Goal: Unclear

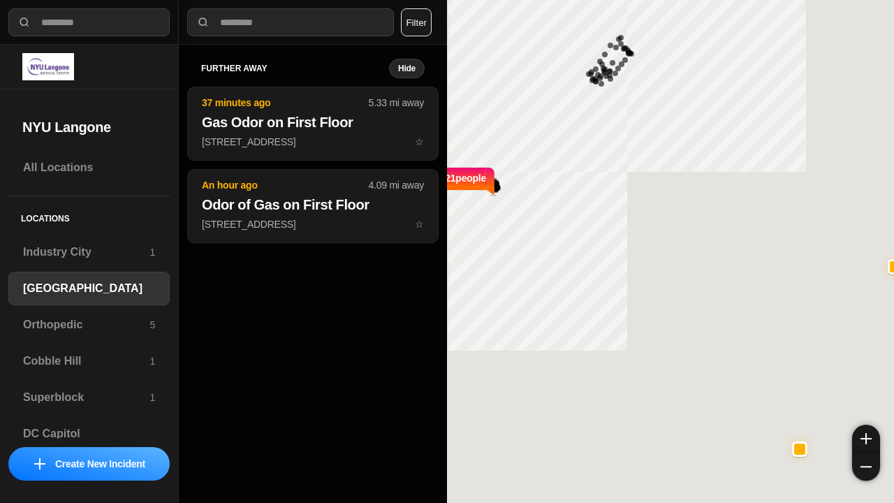
select select "*"
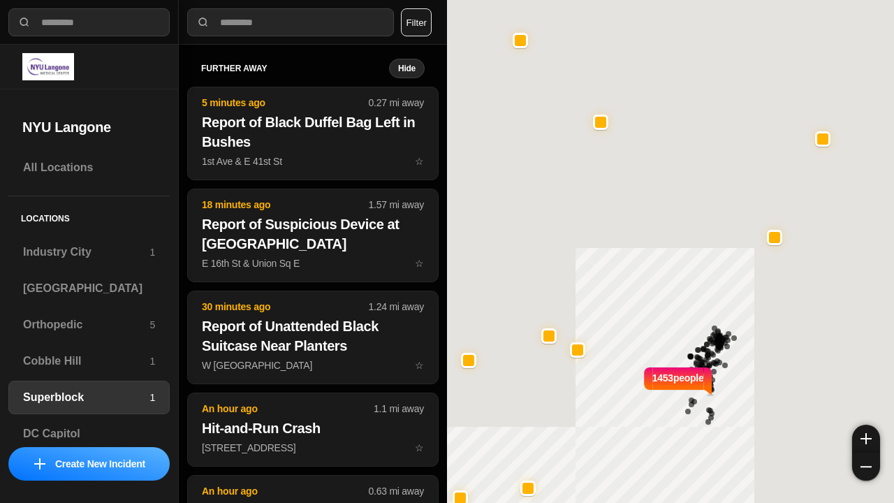
select select "*"
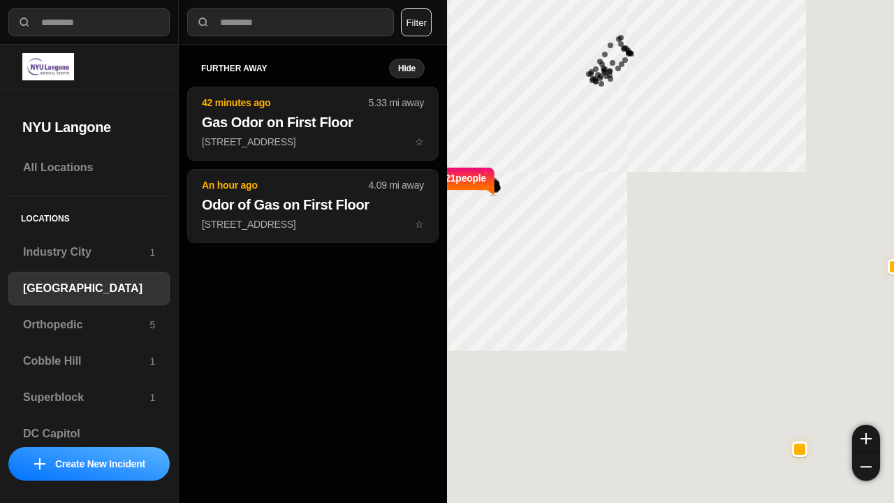
select select "*"
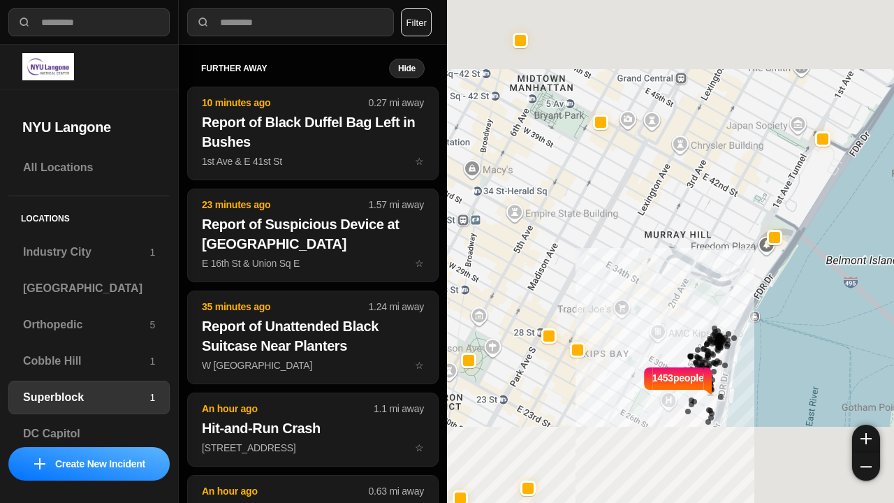
select select "*"
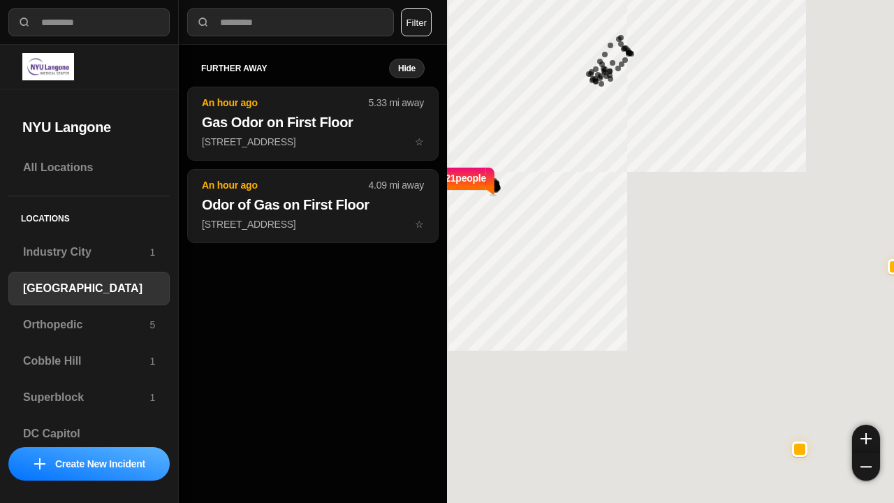
select select "*"
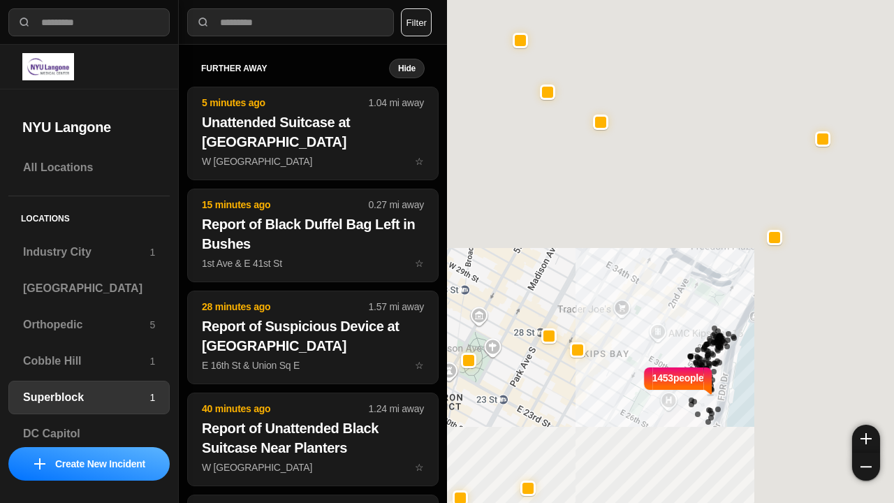
select select "*"
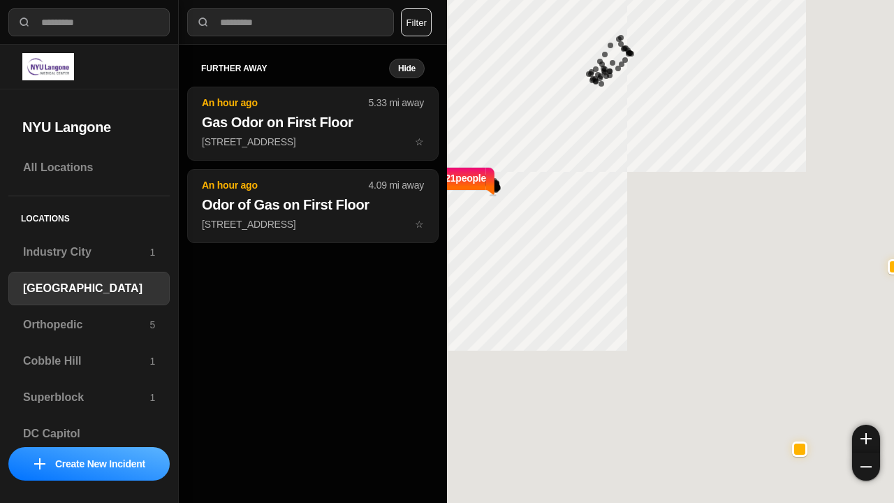
select select "*"
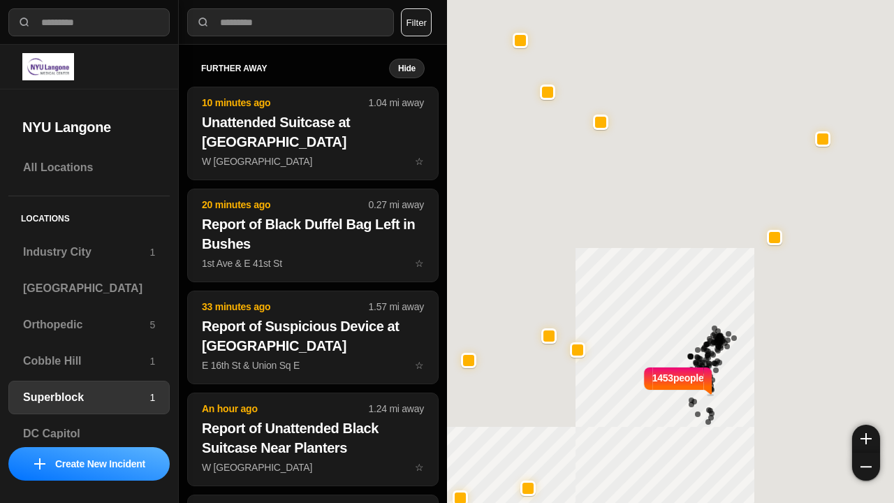
select select "*"
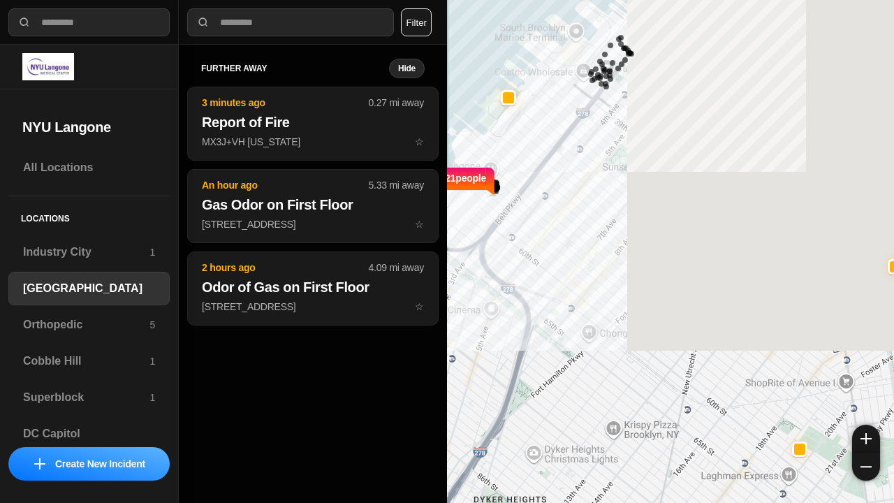
select select "*"
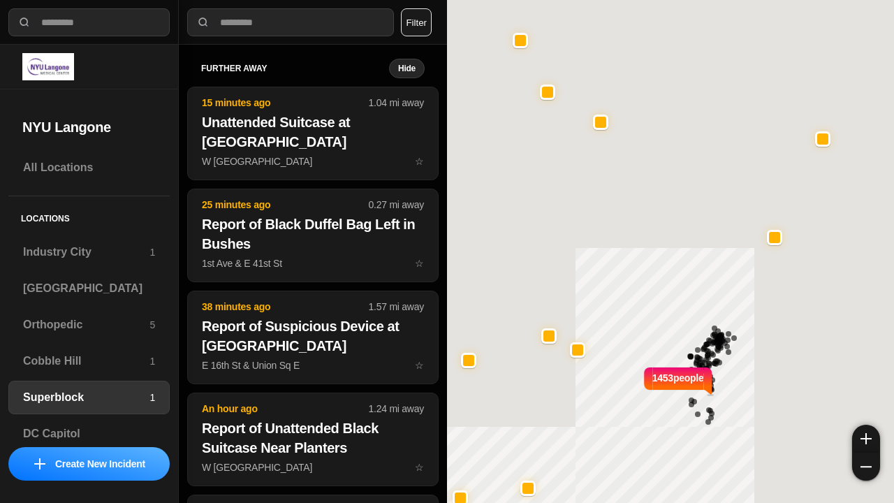
select select "*"
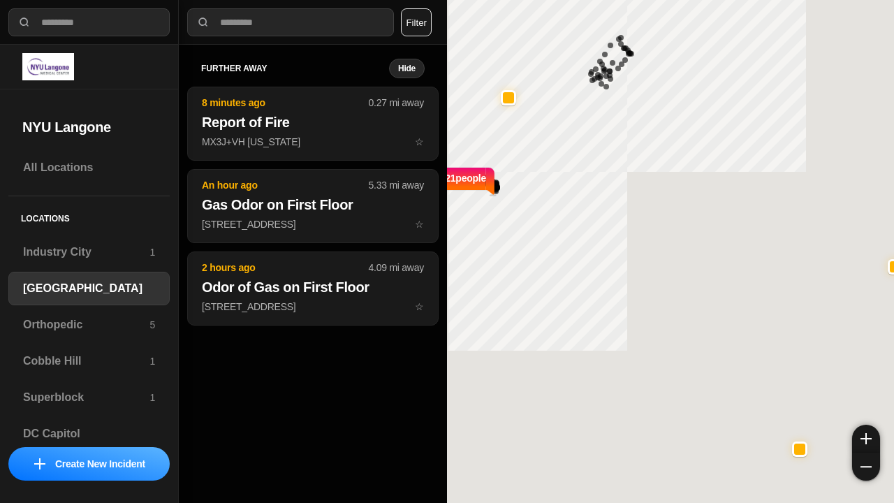
select select "*"
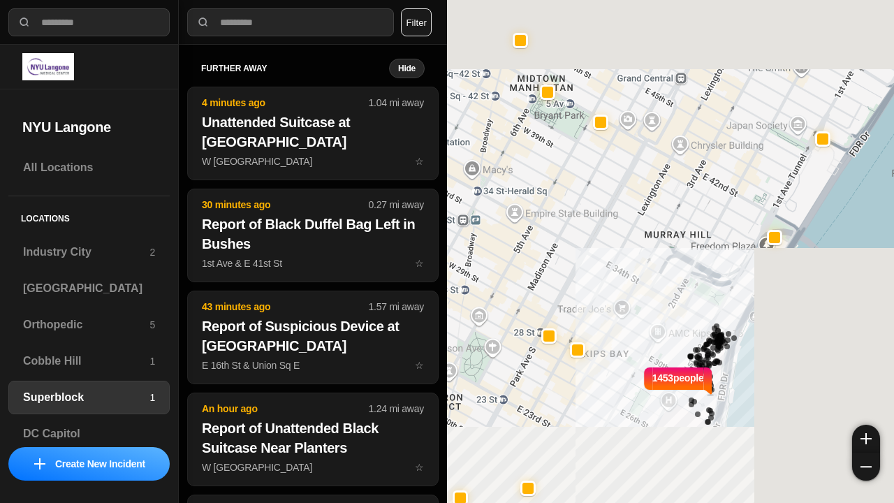
select select "*"
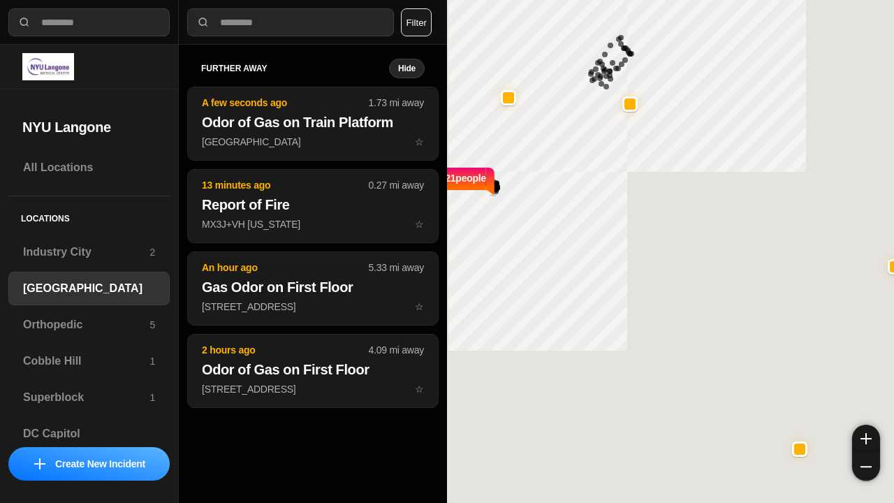
select select "*"
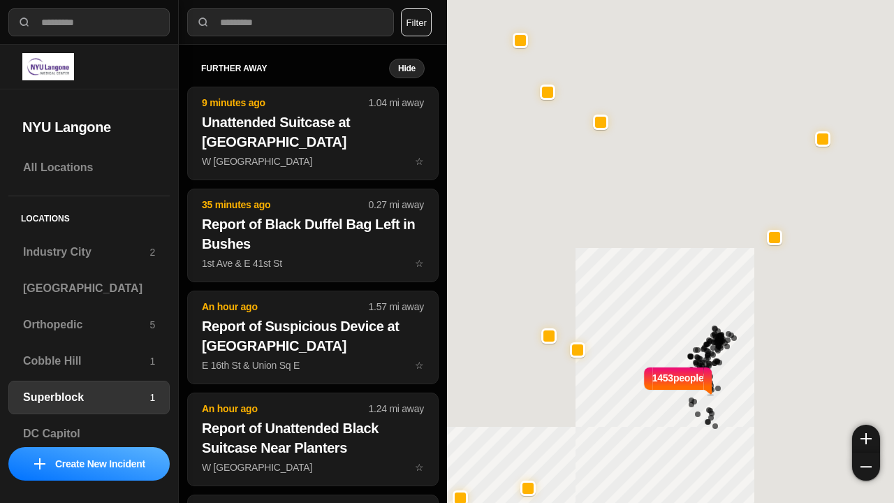
select select "*"
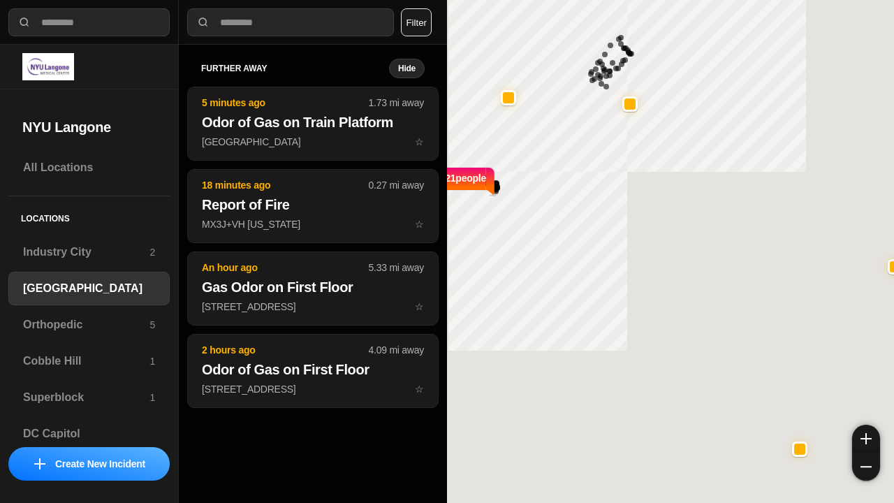
select select "*"
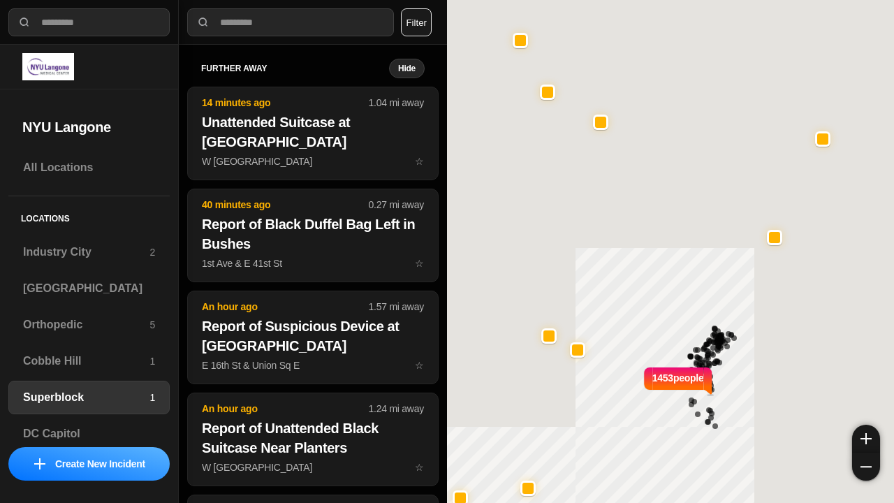
select select "*"
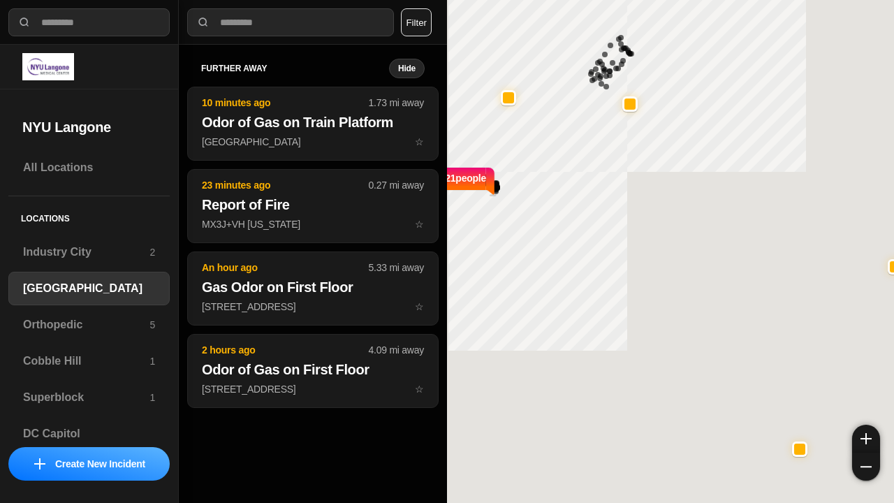
select select "*"
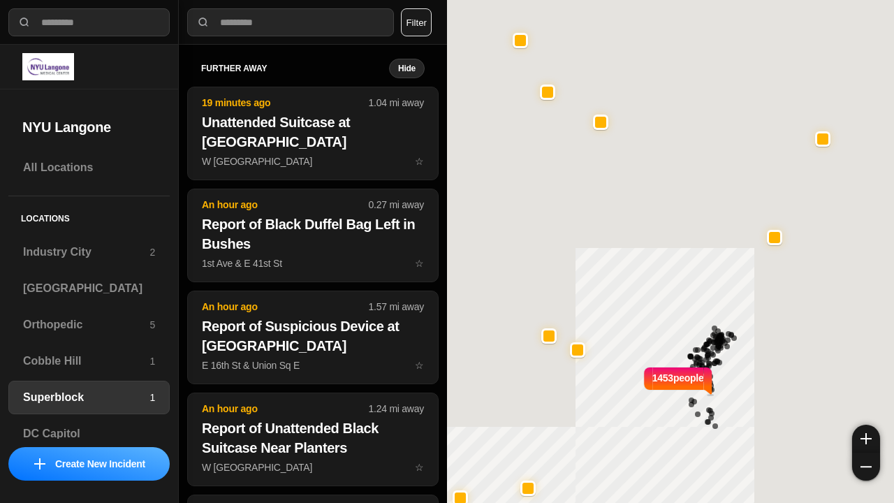
select select "*"
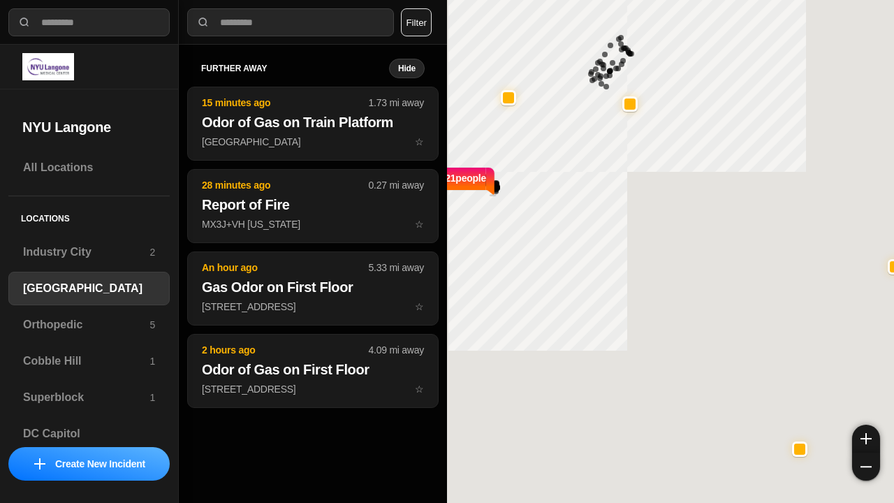
select select "*"
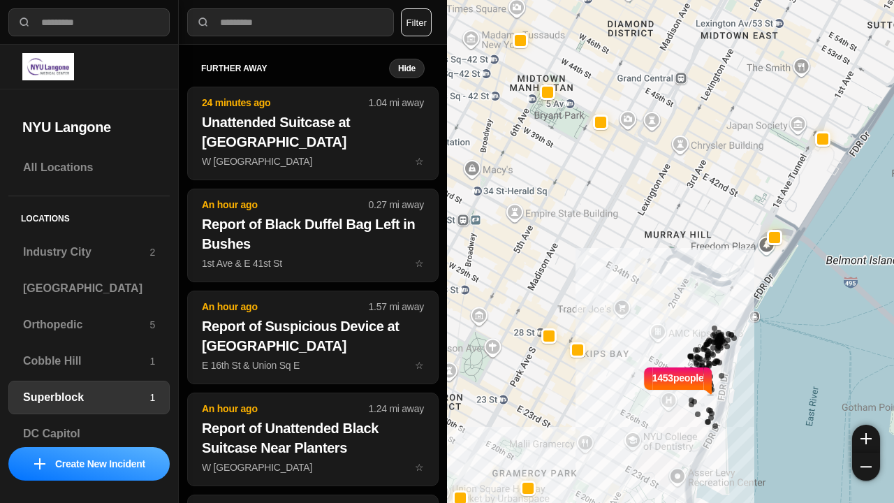
select select "*"
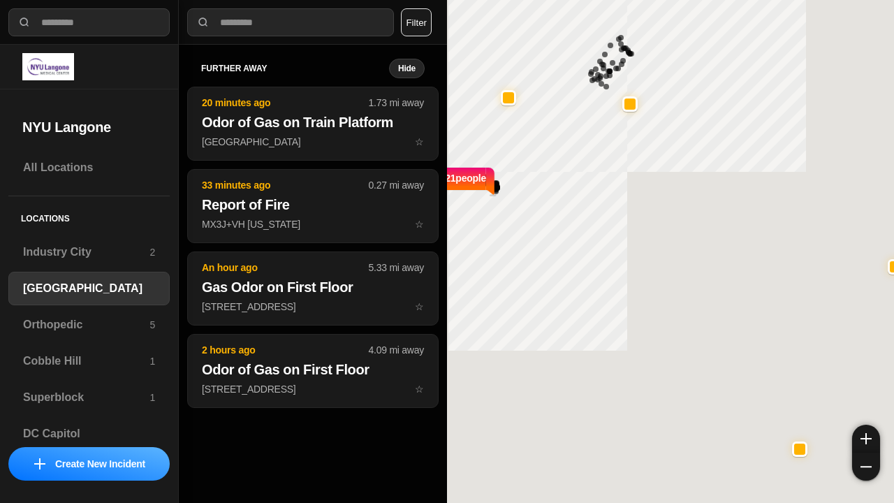
select select "*"
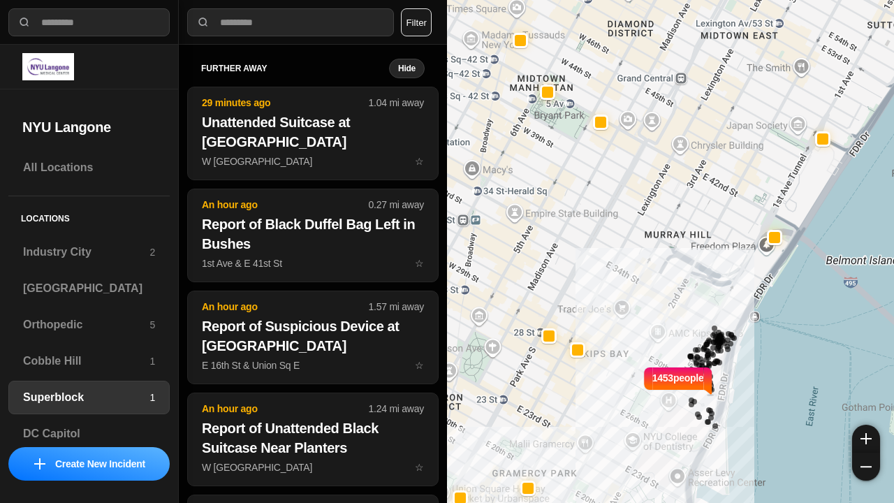
select select "*"
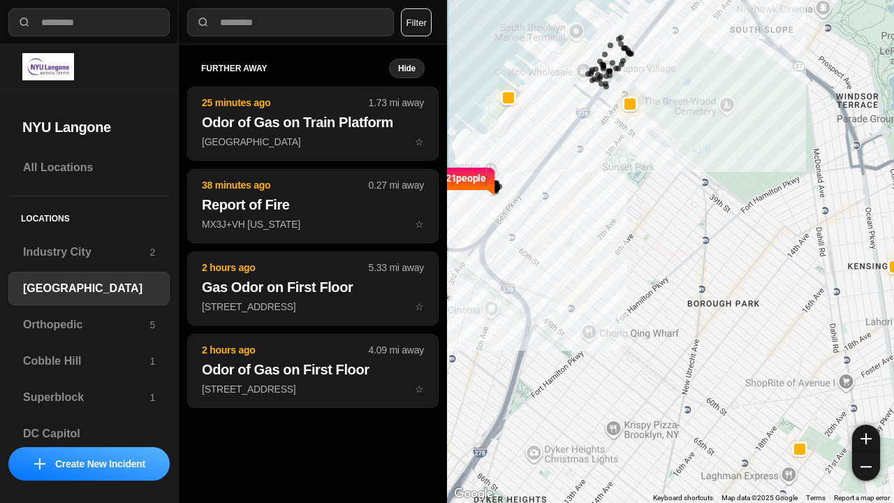
select select "*"
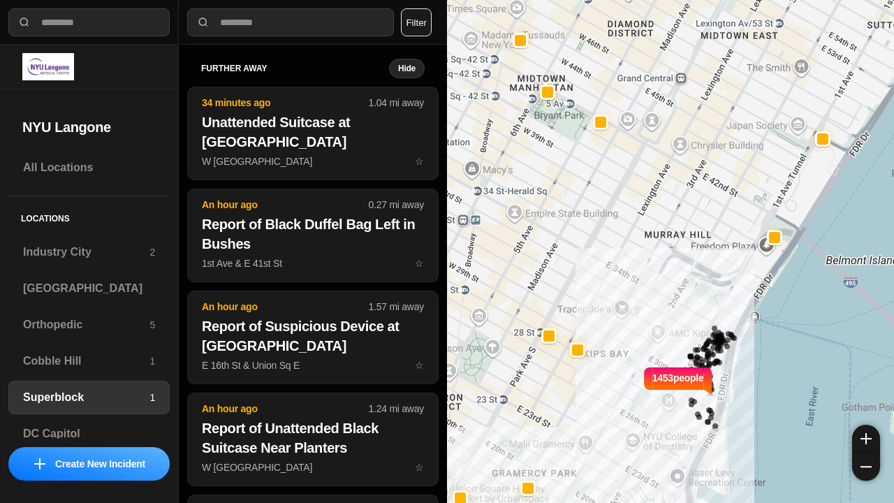
select select "*"
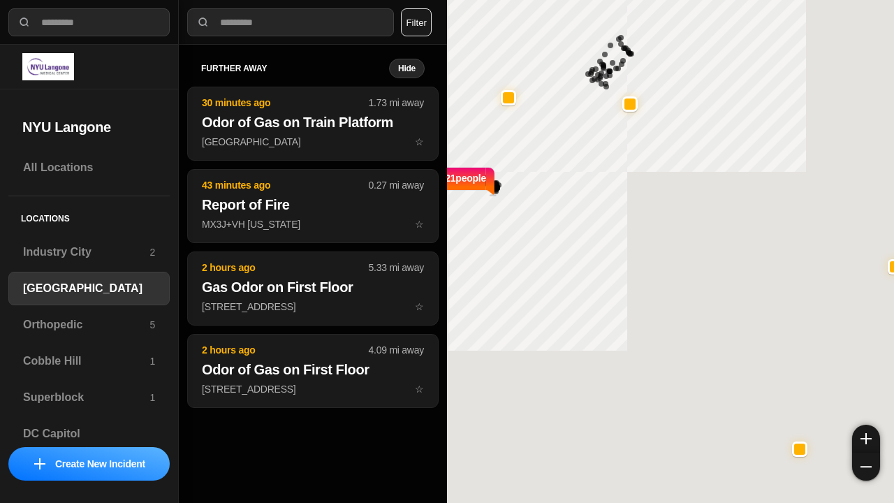
select select "*"
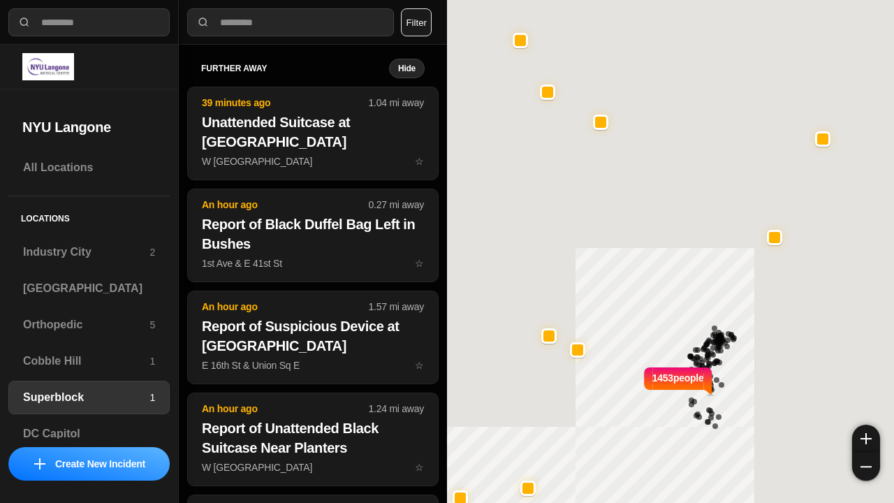
select select "*"
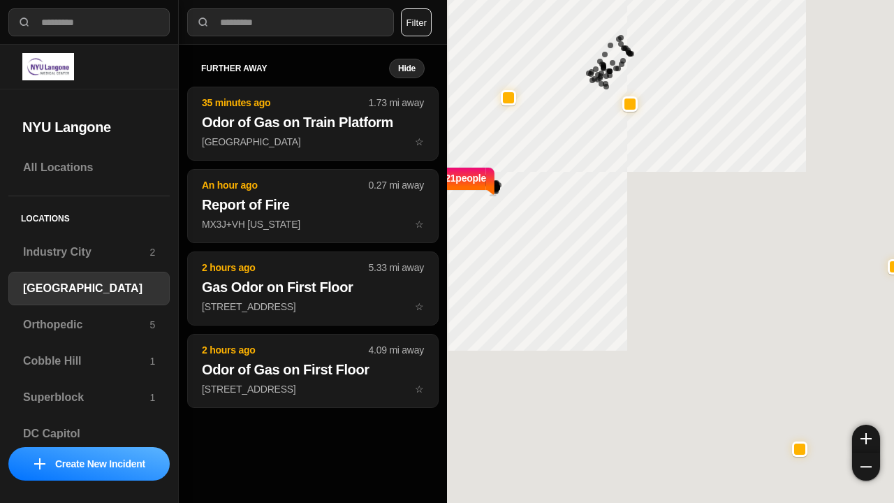
select select "*"
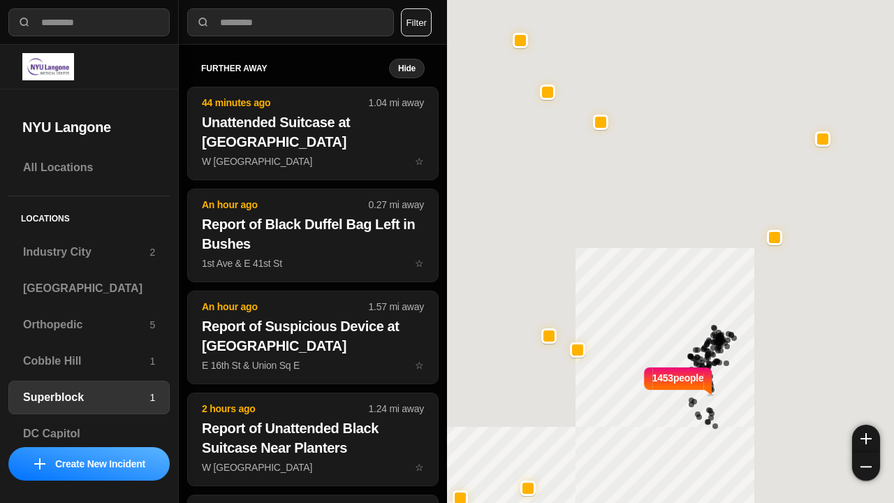
select select "*"
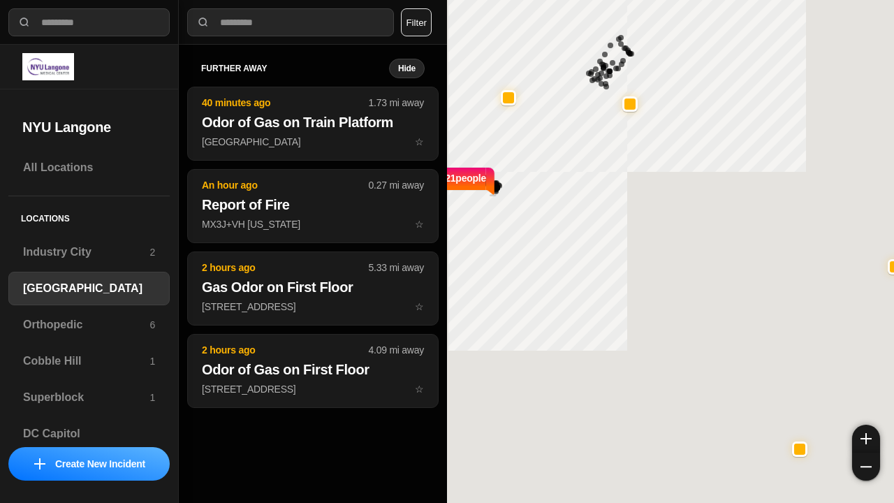
select select "*"
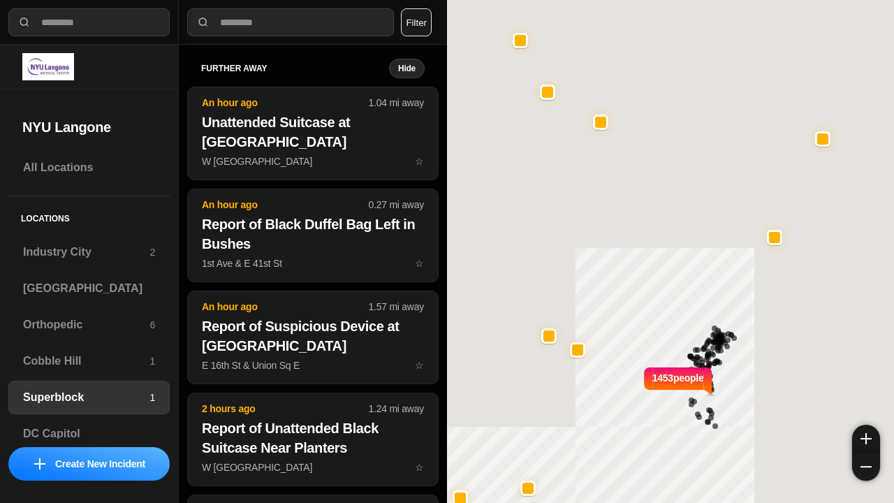
select select "*"
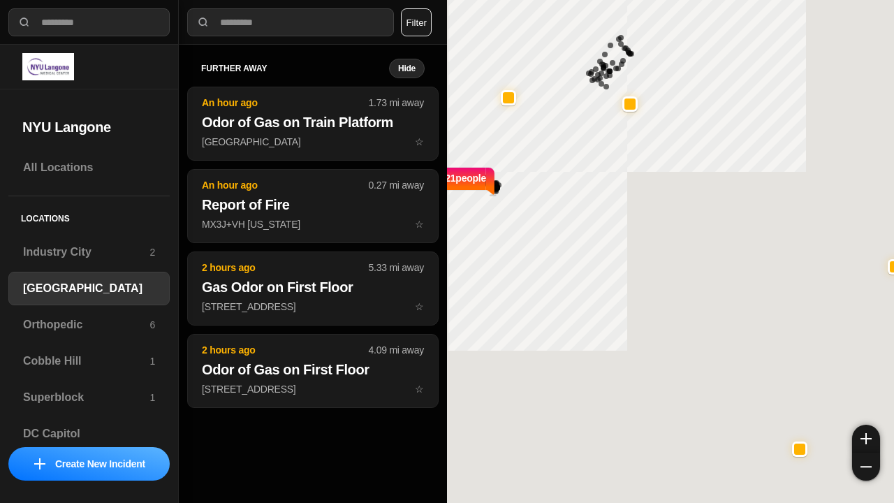
select select "*"
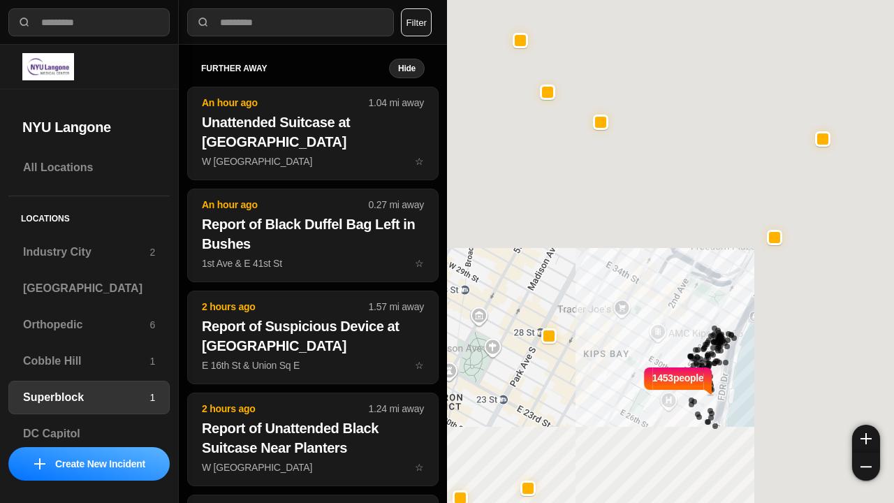
select select "*"
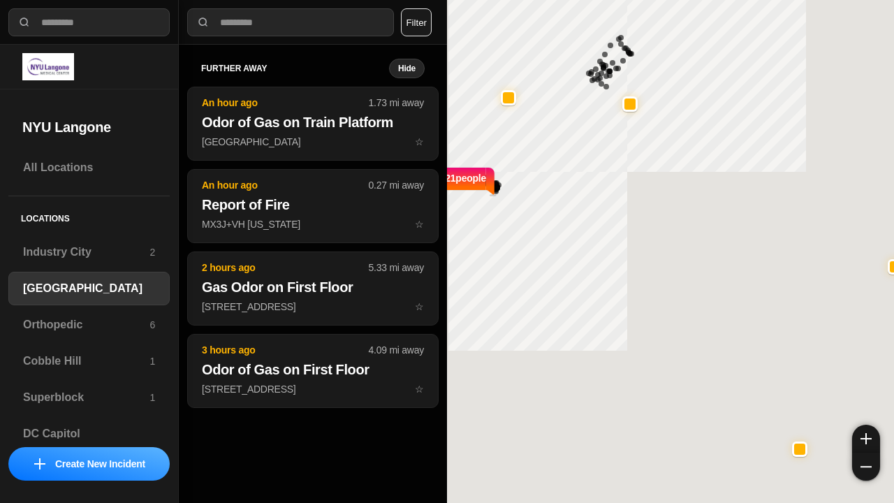
select select "*"
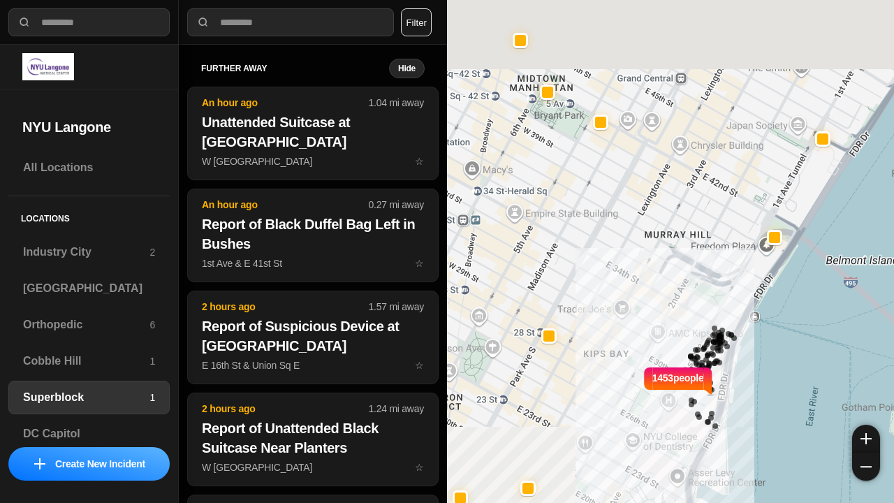
select select "*"
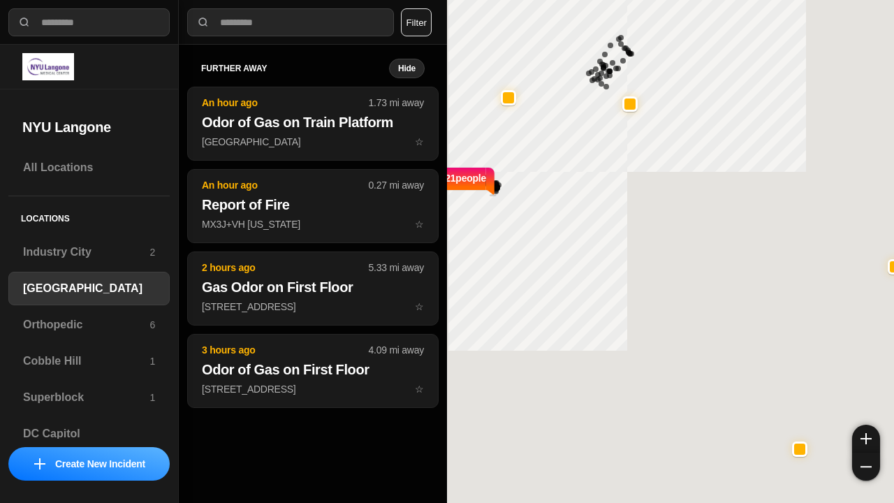
select select "*"
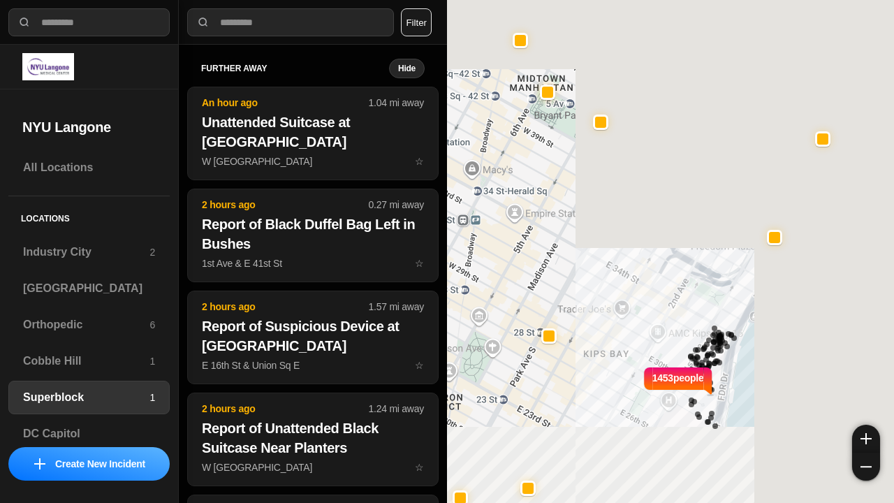
select select "*"
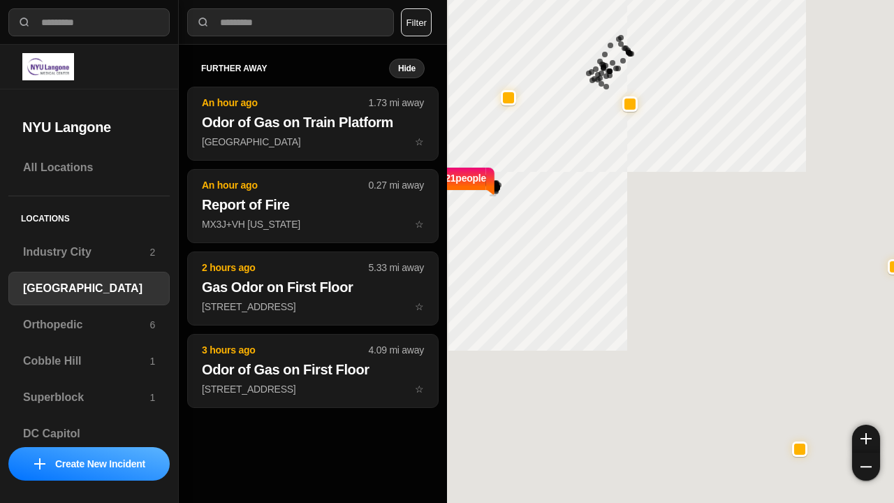
select select "*"
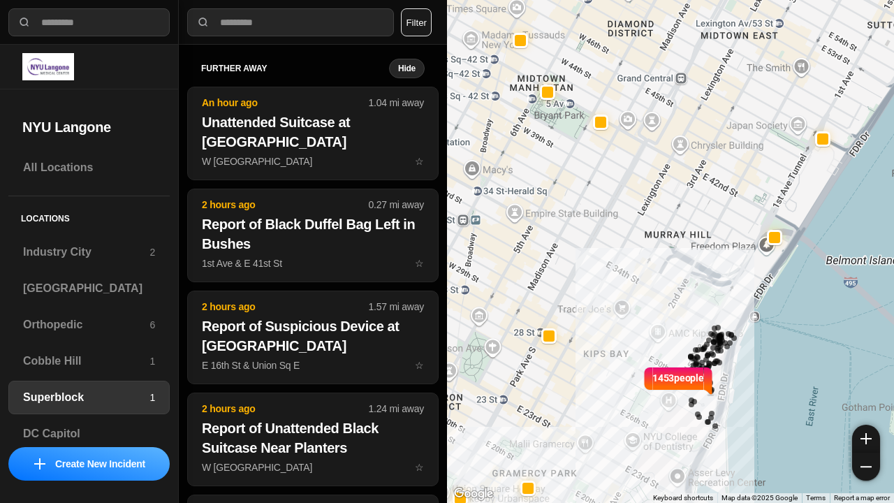
select select "*"
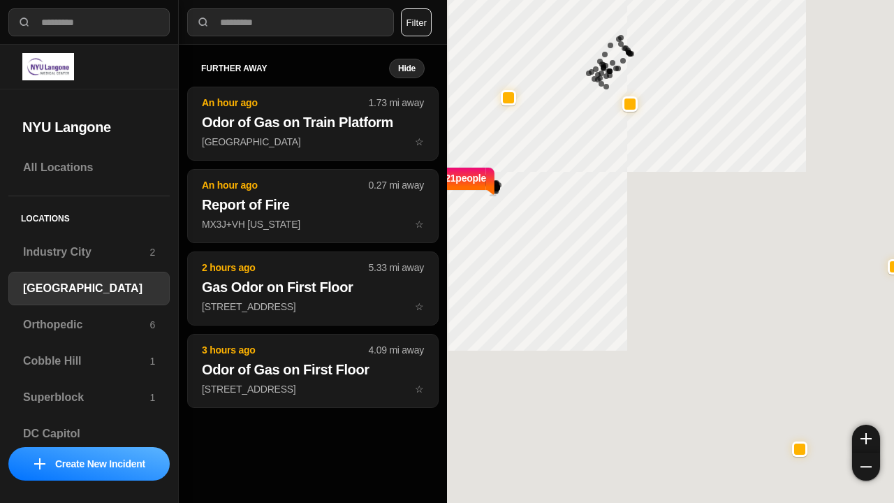
select select "*"
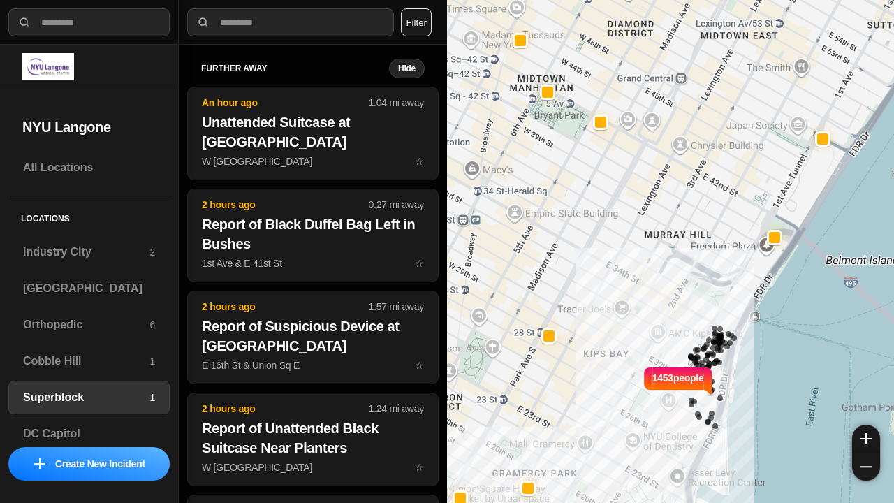
select select "*"
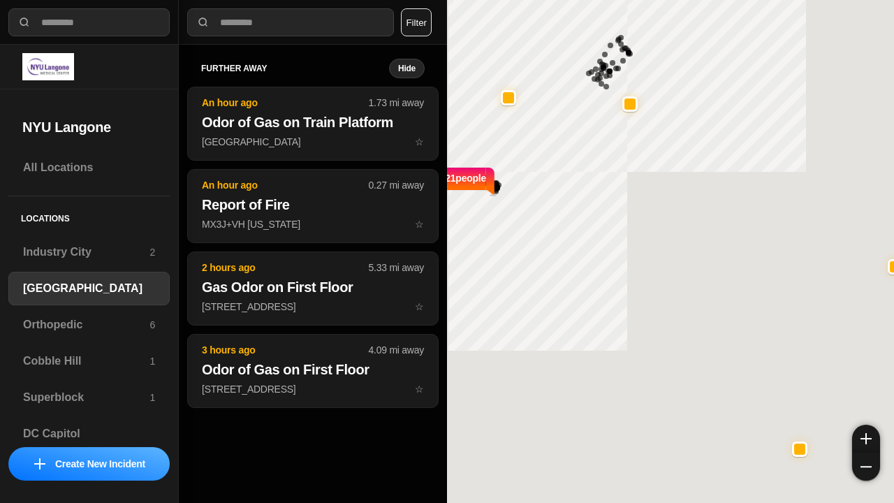
select select "*"
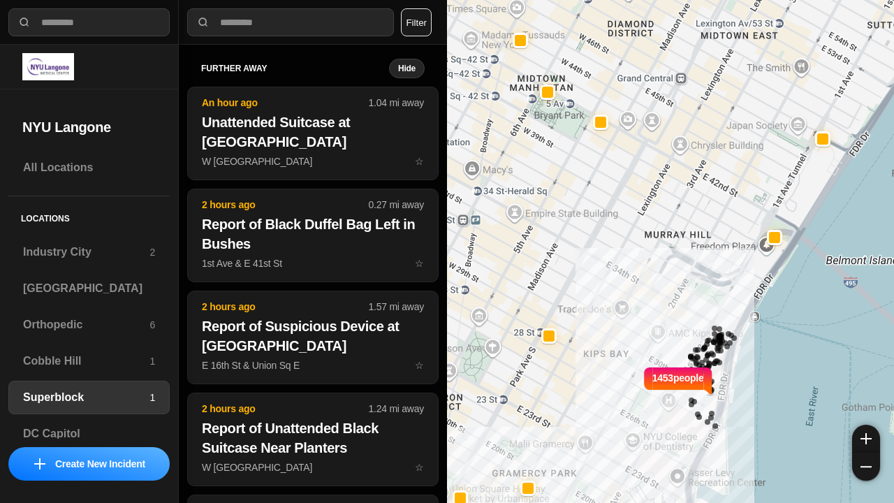
select select "*"
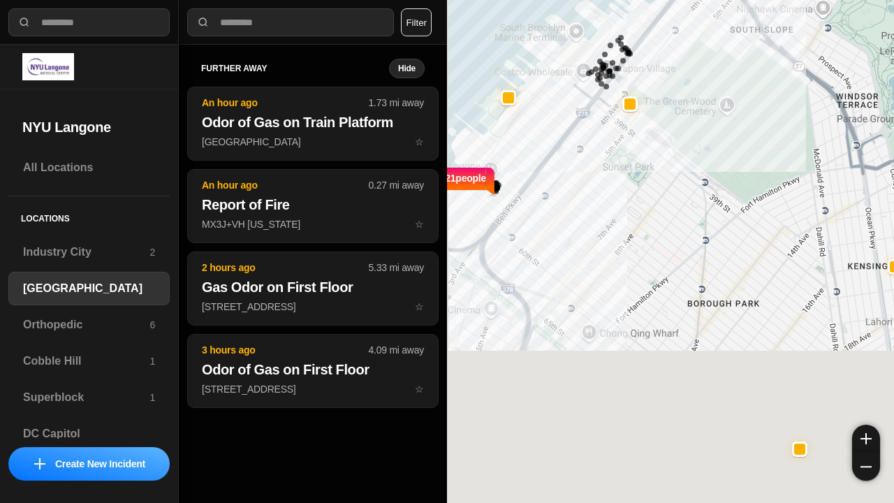
select select "*"
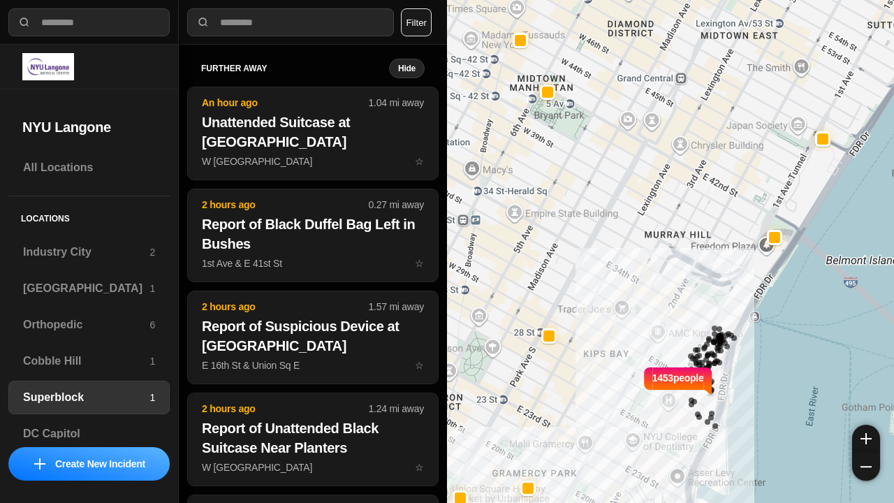
select select "*"
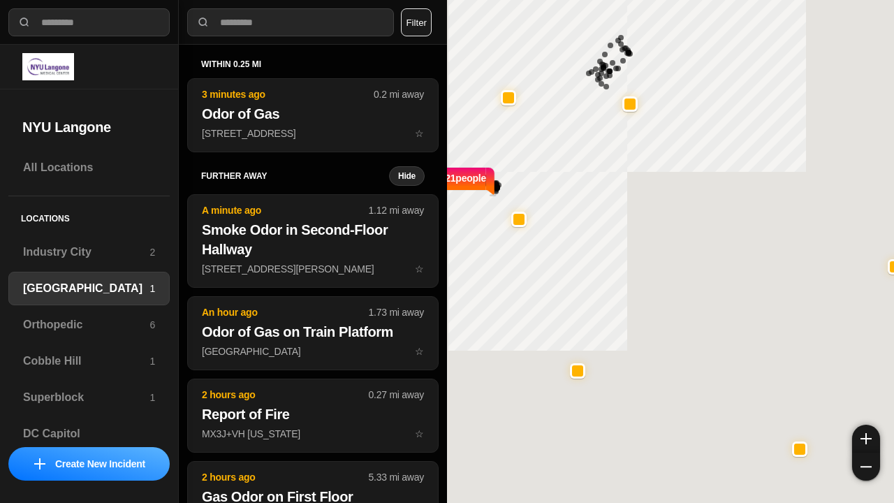
select select "*"
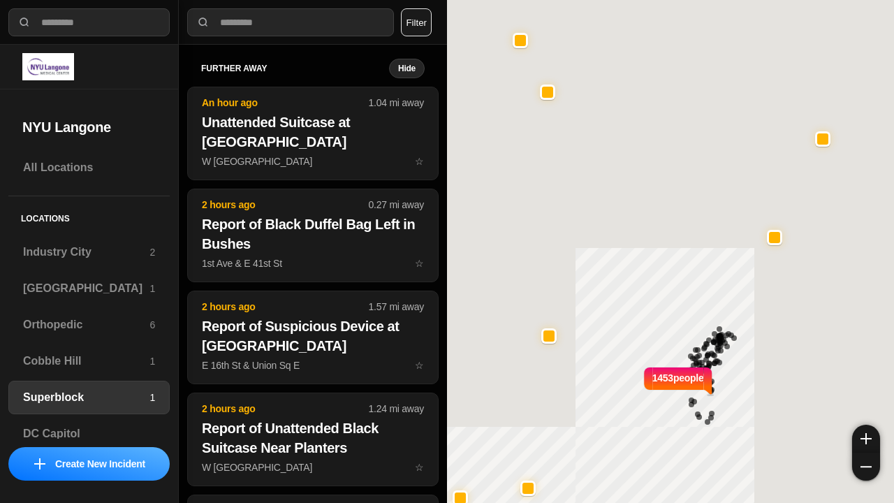
select select "*"
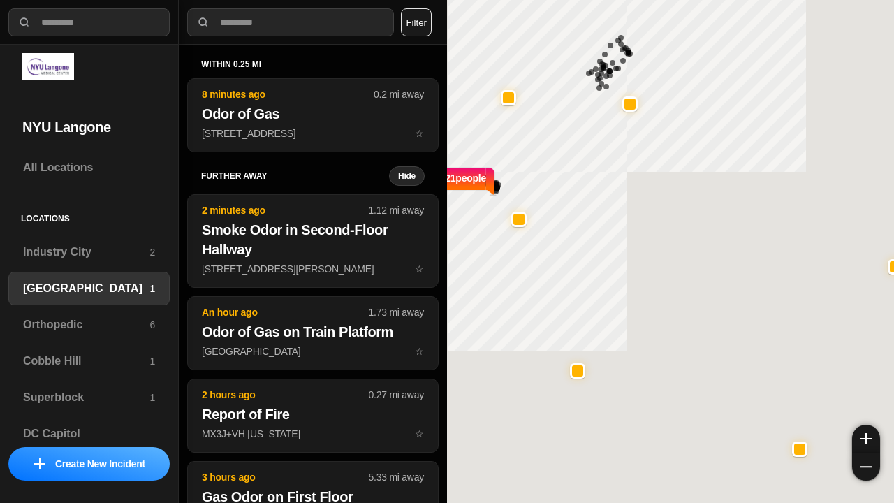
select select "*"
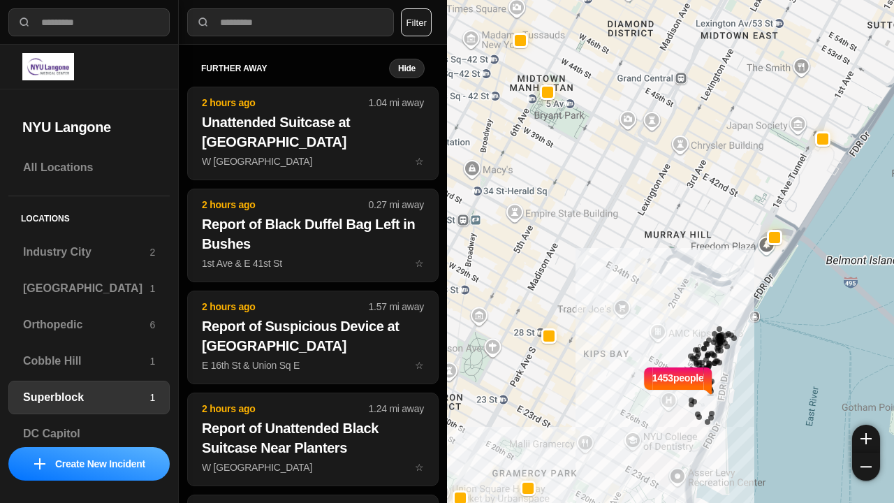
select select "*"
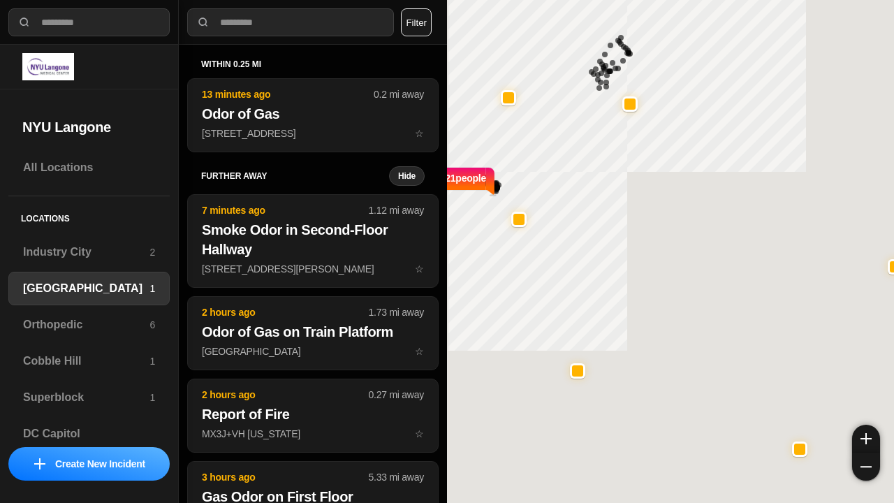
select select "*"
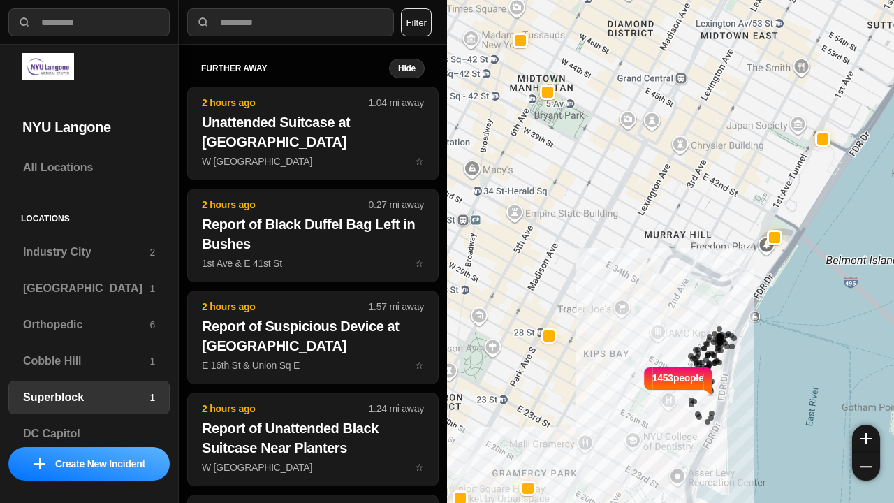
select select "*"
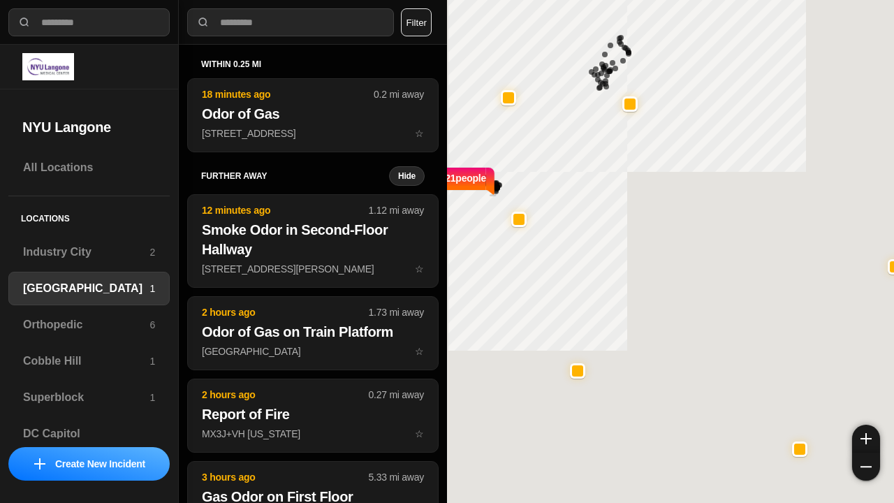
select select "*"
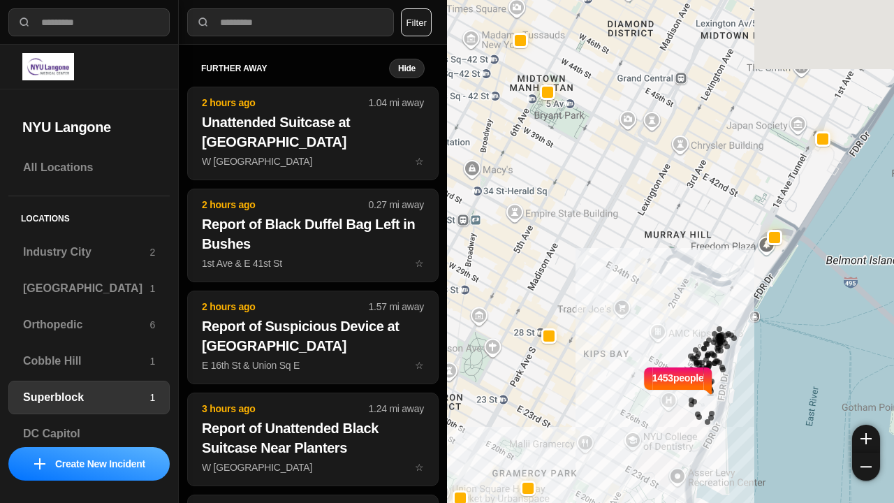
select select "*"
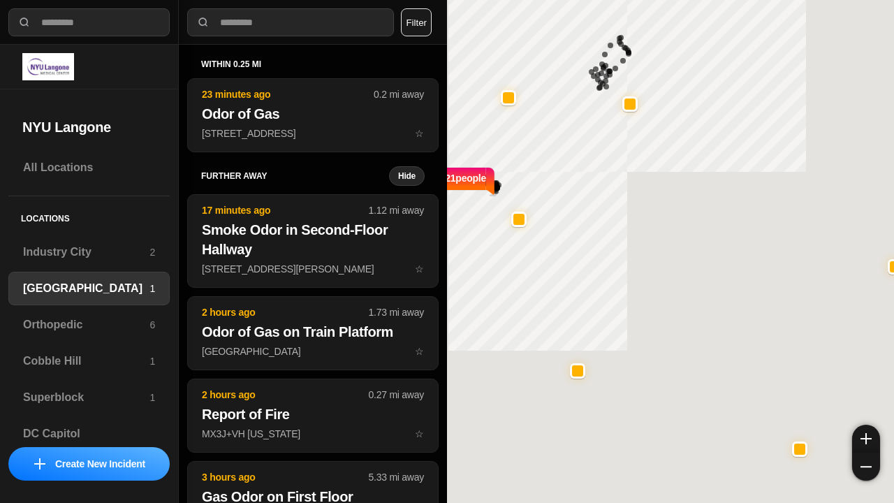
select select "*"
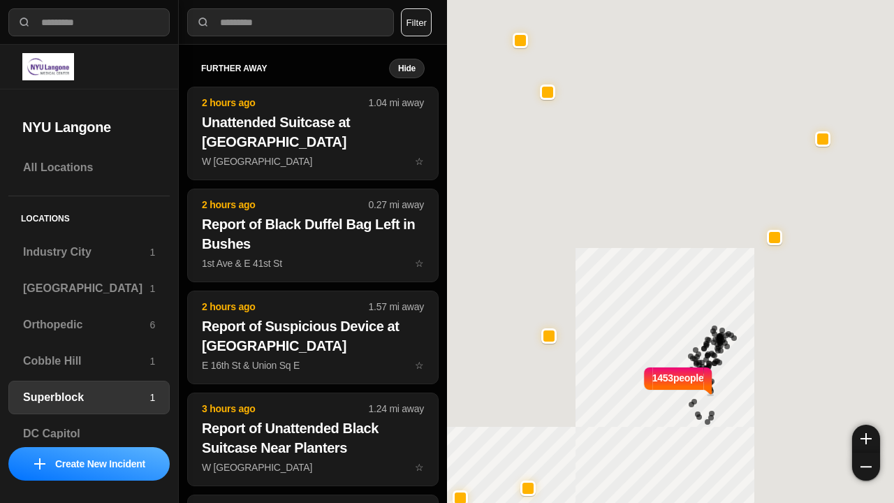
select select "*"
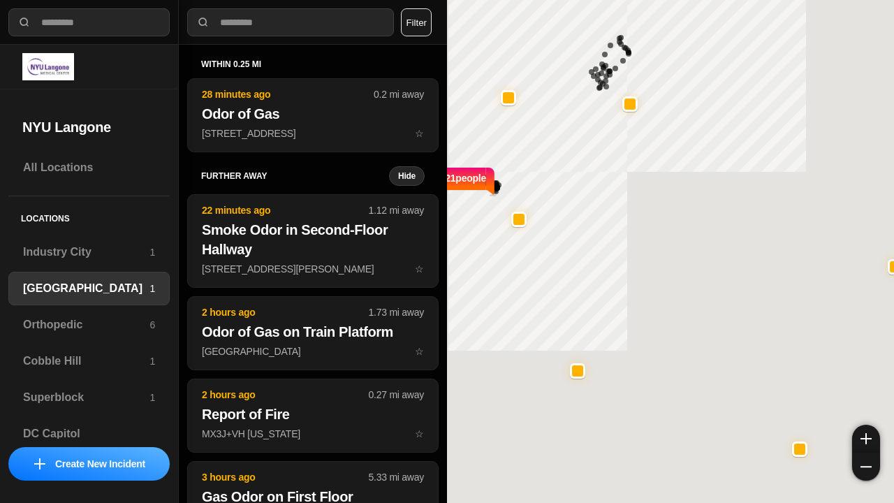
select select "*"
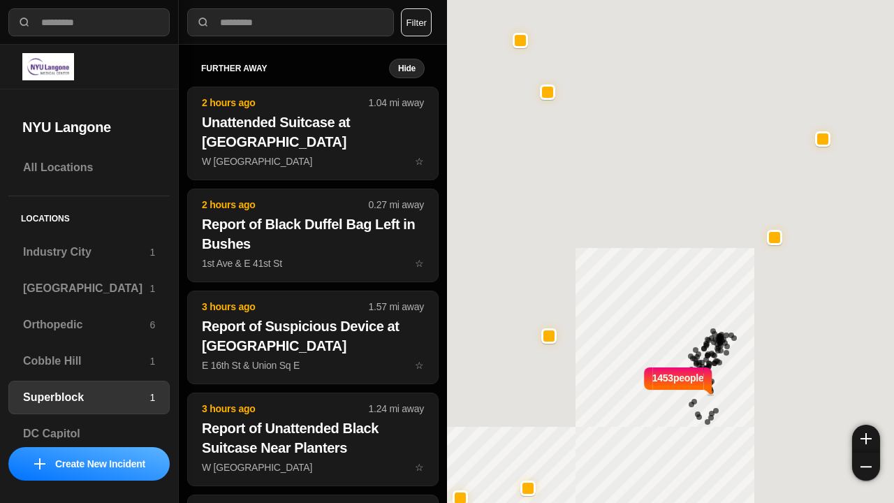
select select "*"
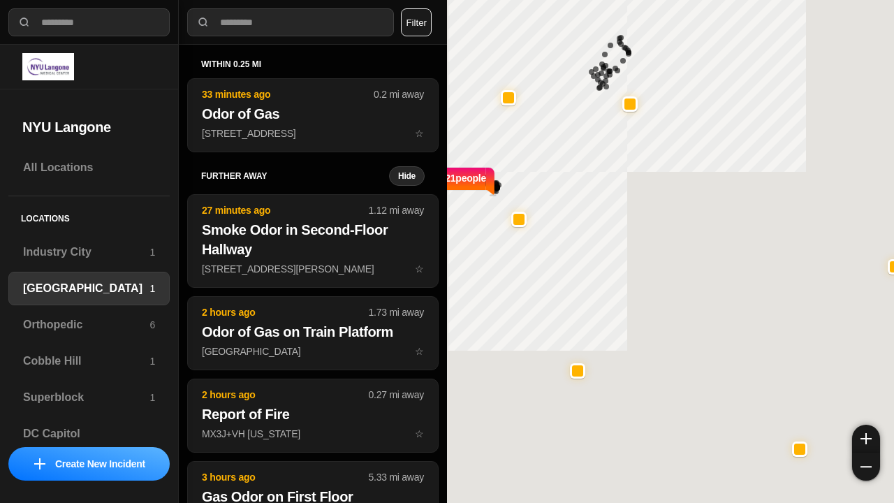
select select "*"
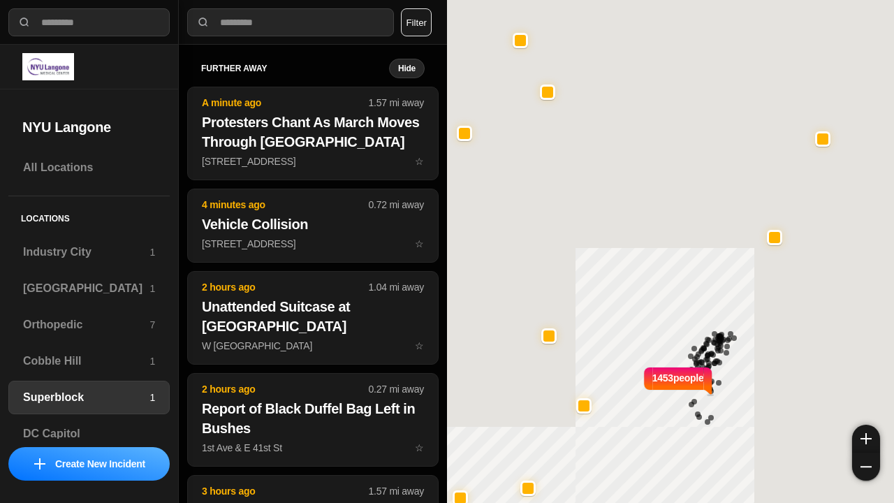
select select "*"
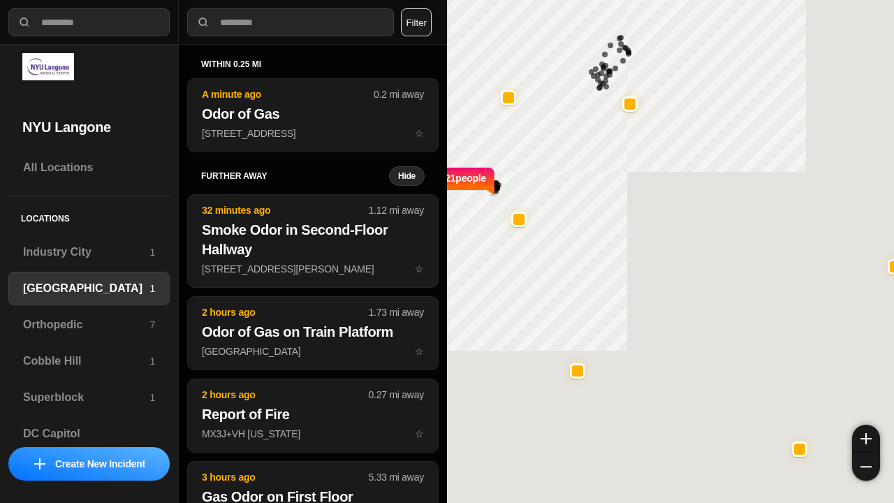
select select "*"
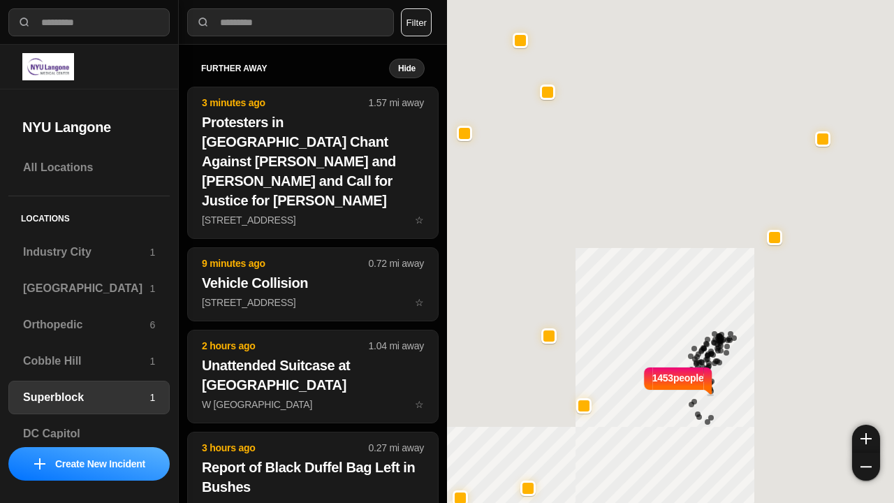
select select "*"
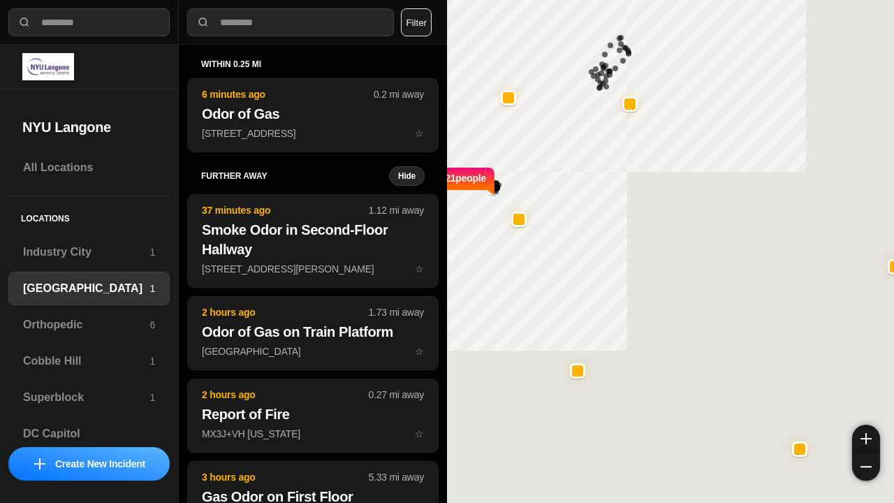
select select "*"
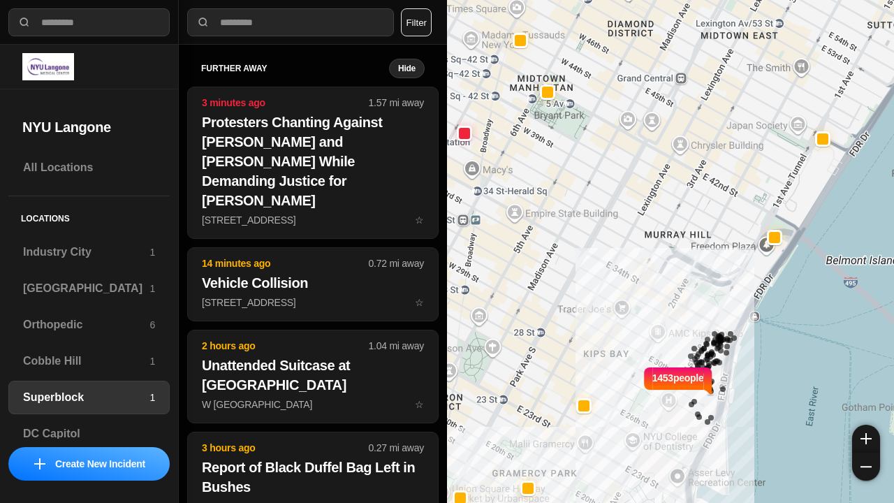
select select "*"
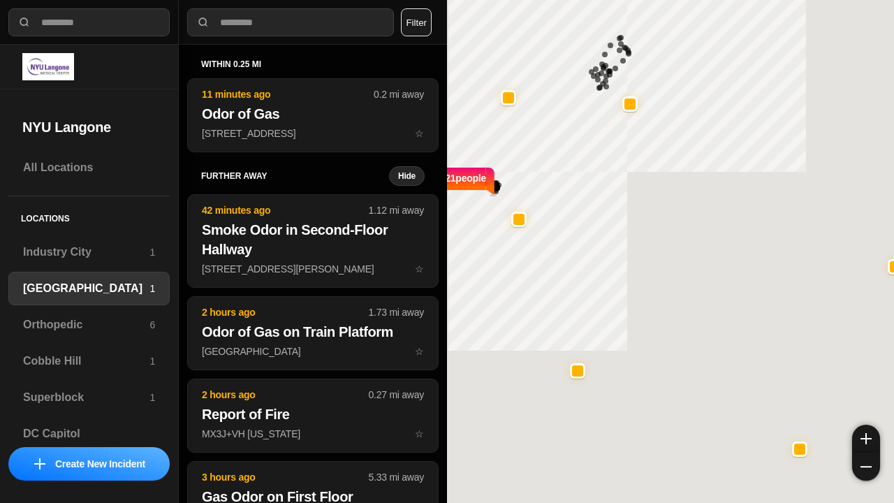
select select "*"
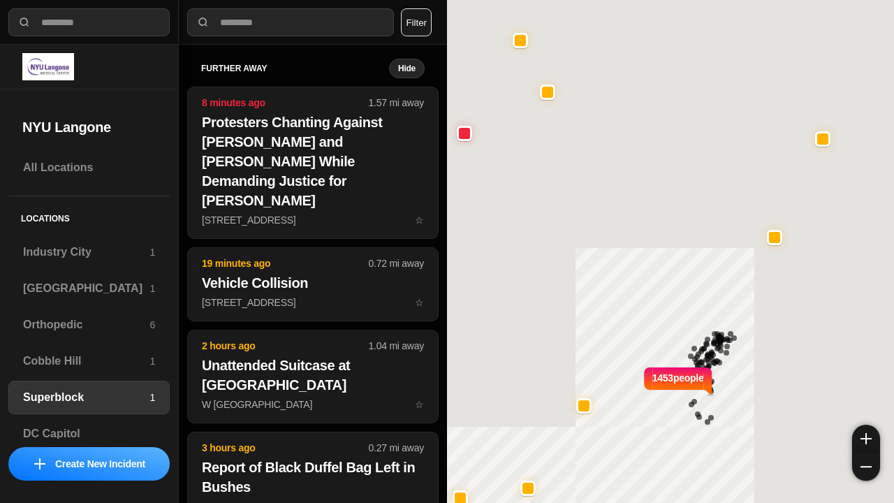
select select "*"
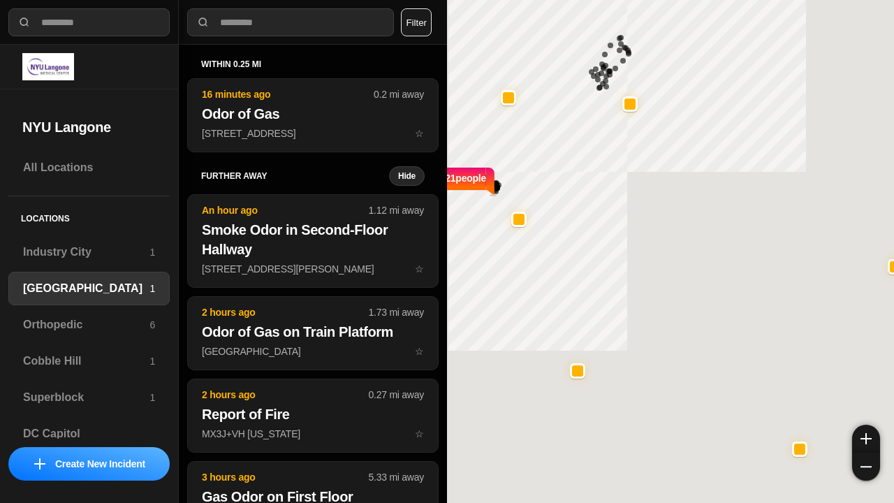
select select "*"
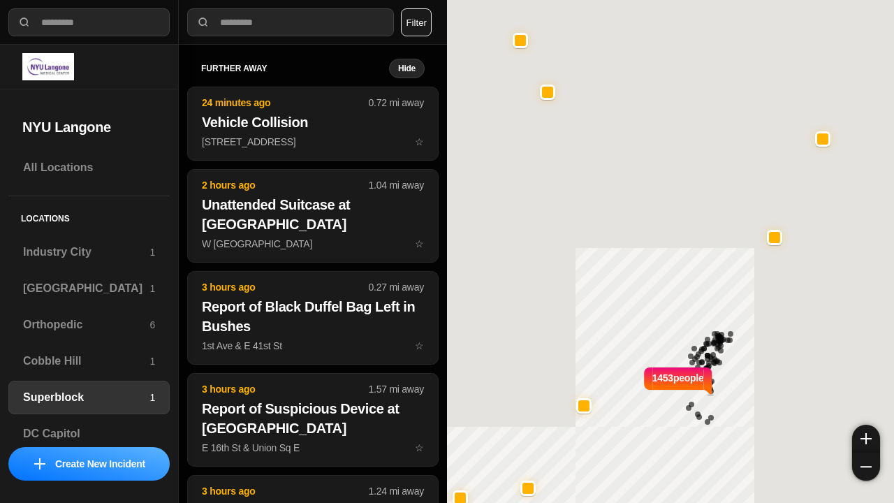
select select "*"
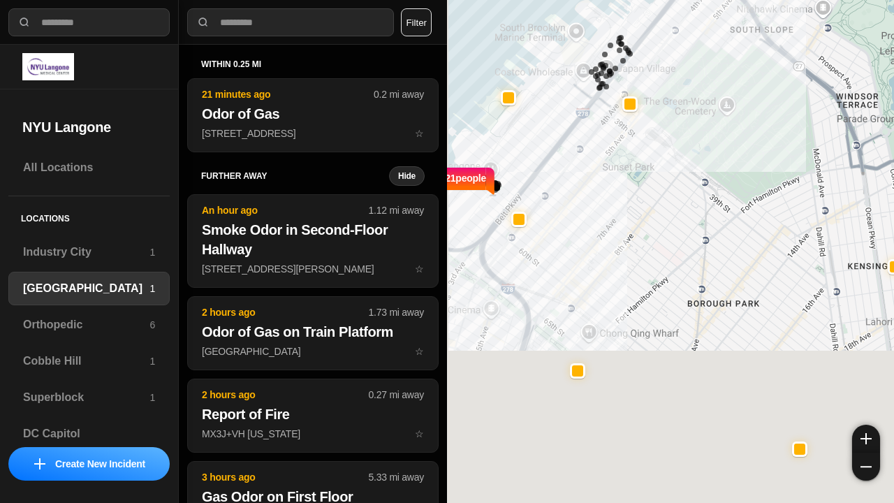
select select "*"
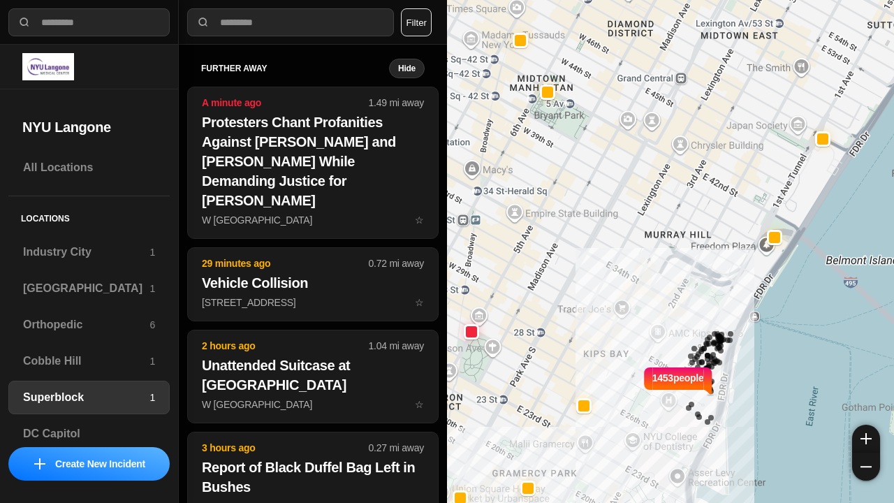
select select "*"
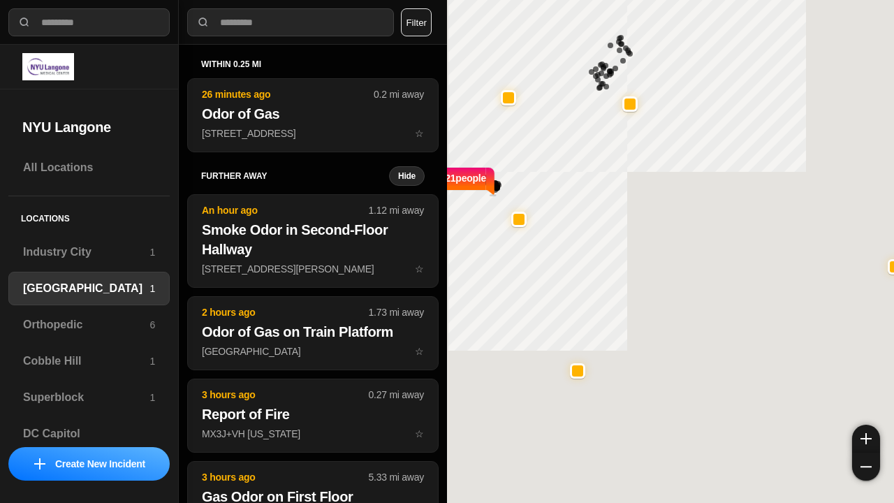
select select "*"
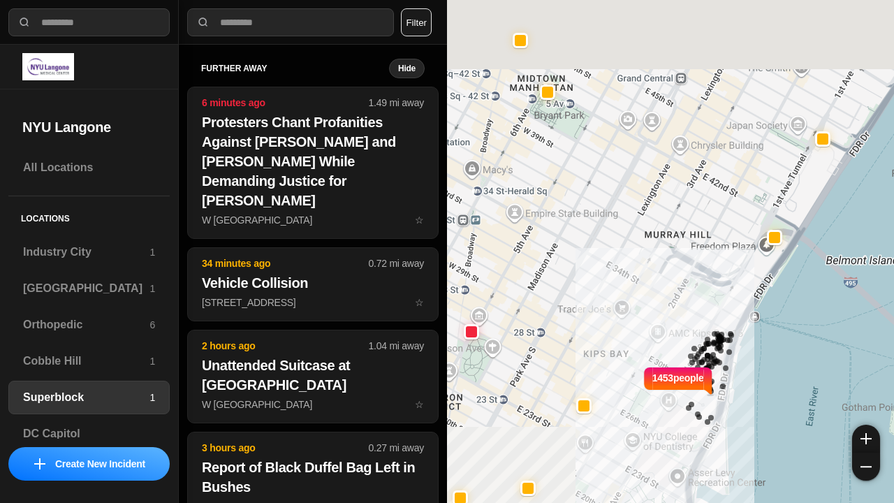
select select "*"
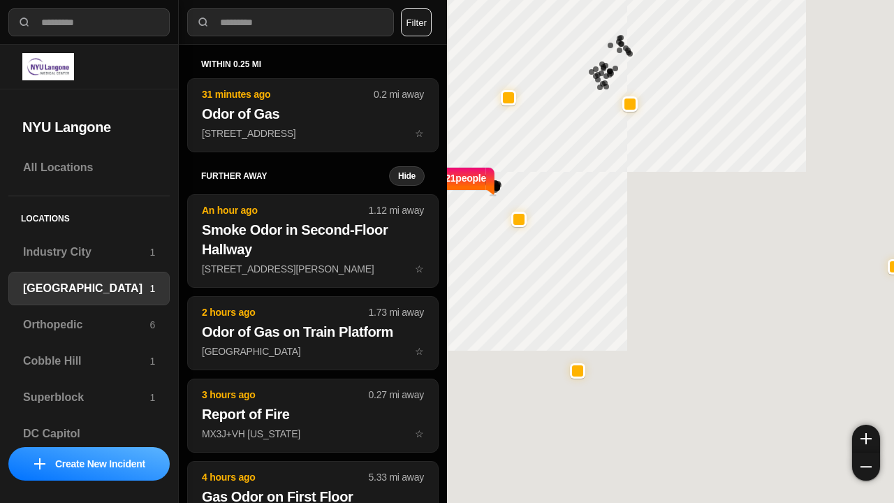
select select "*"
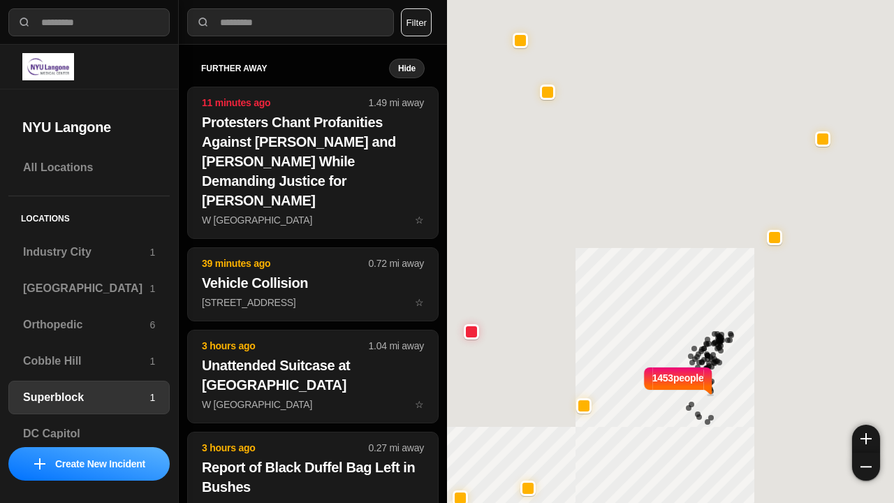
select select "*"
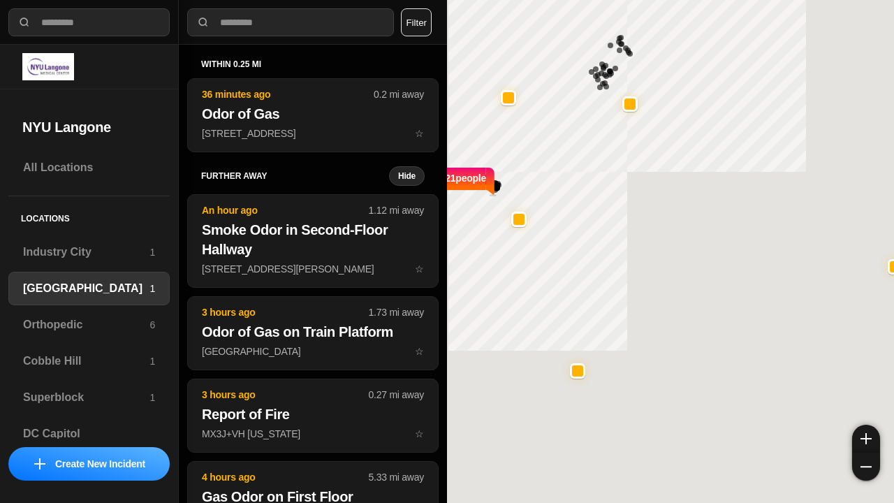
select select "*"
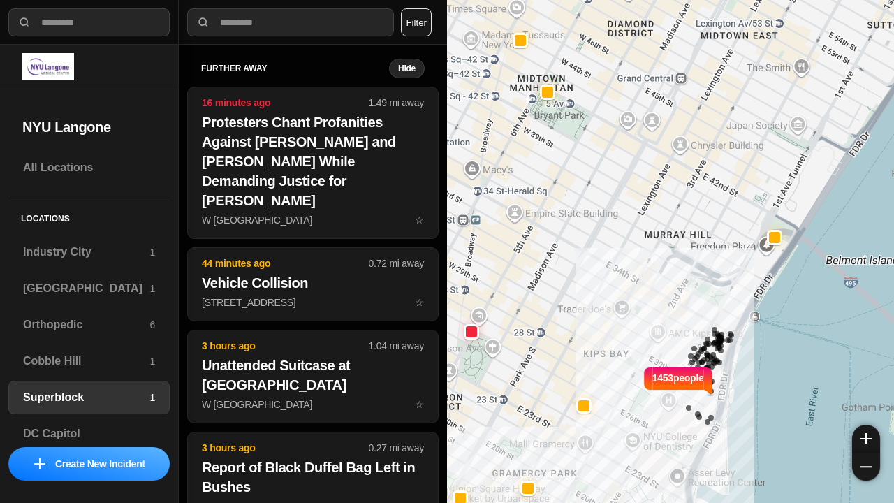
select select "*"
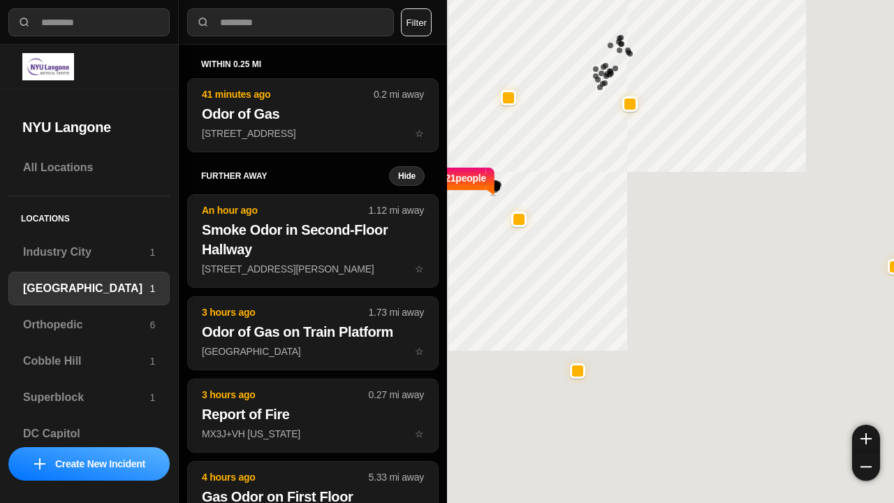
select select "*"
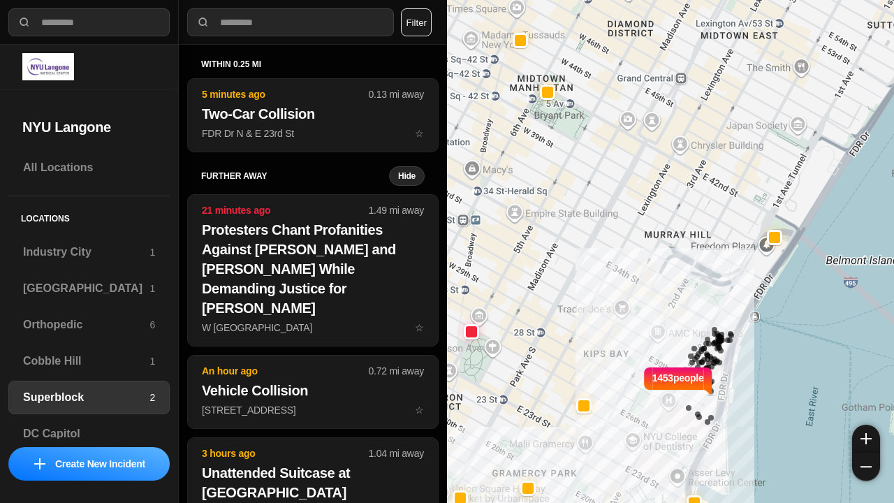
select select "*"
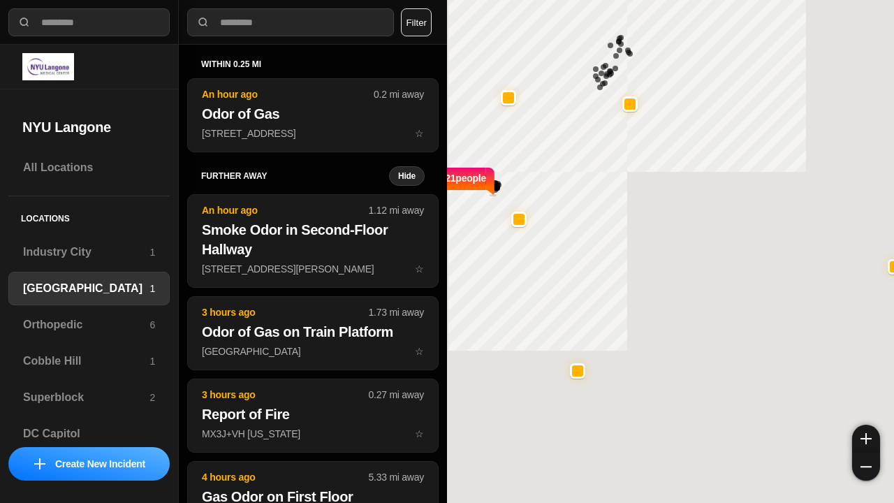
select select "*"
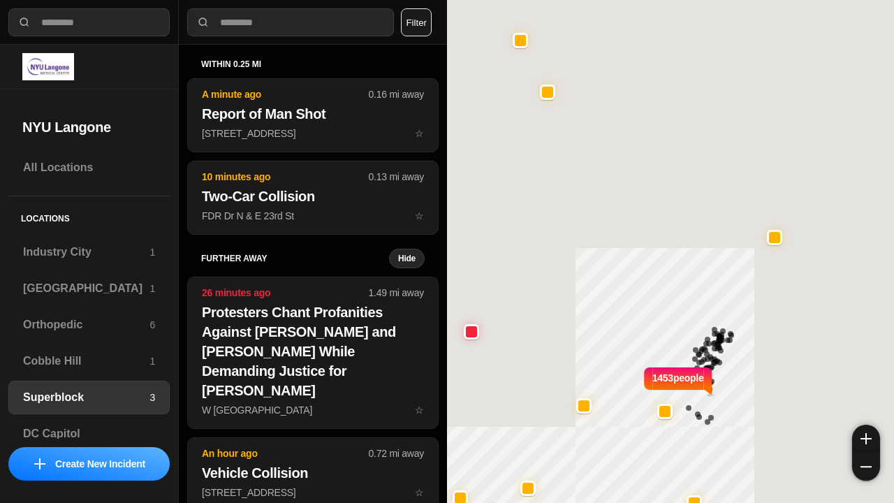
select select "*"
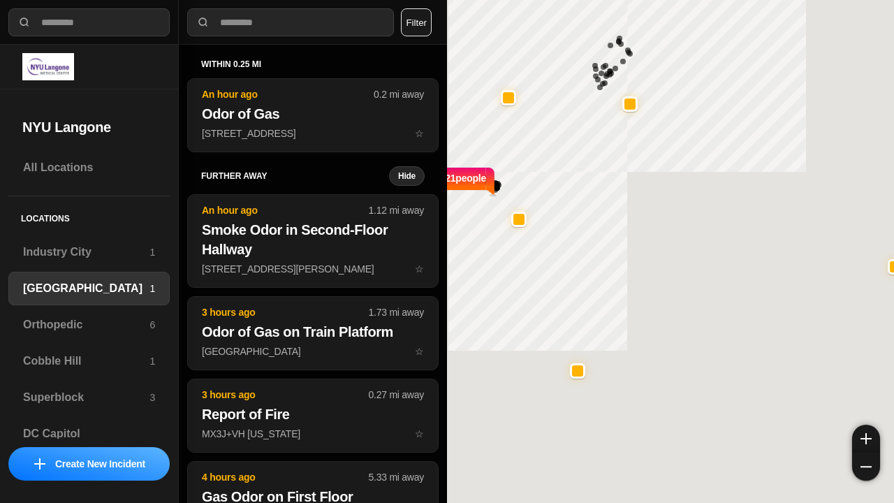
select select "*"
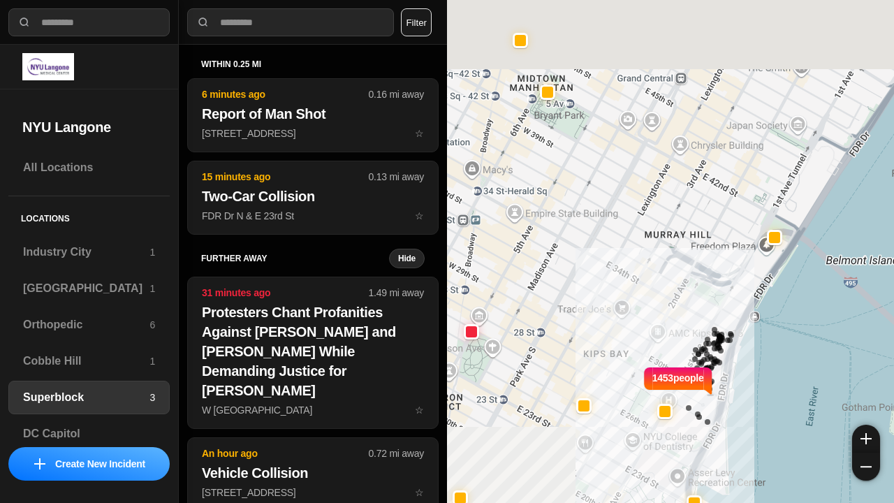
select select "*"
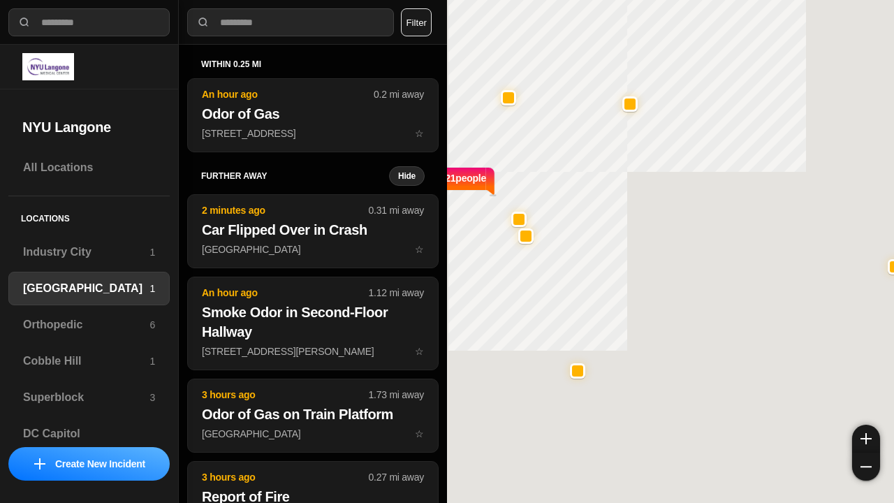
select select "*"
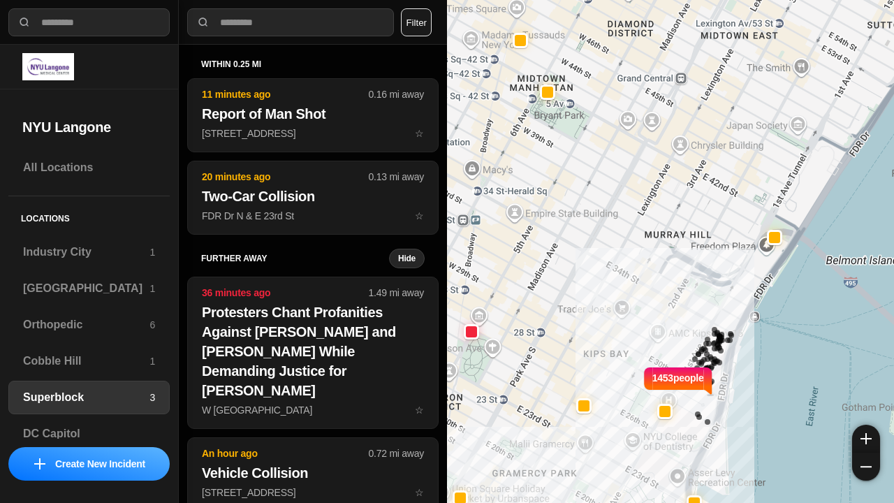
select select "*"
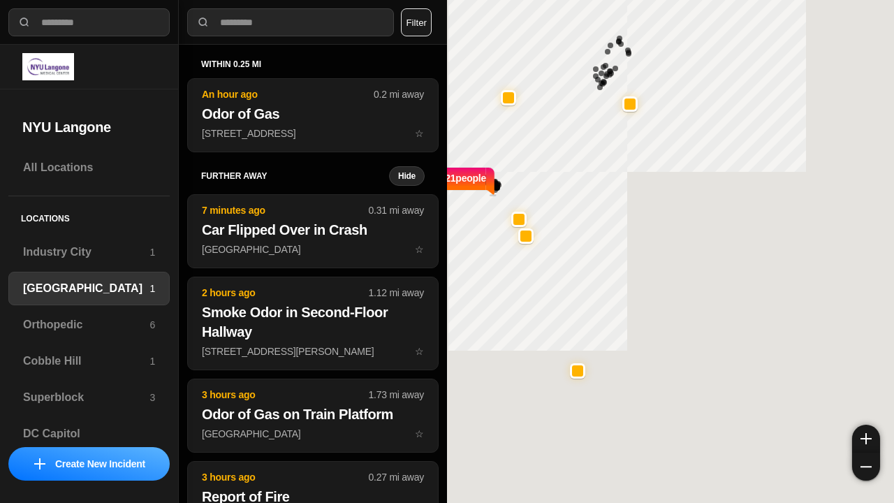
select select "*"
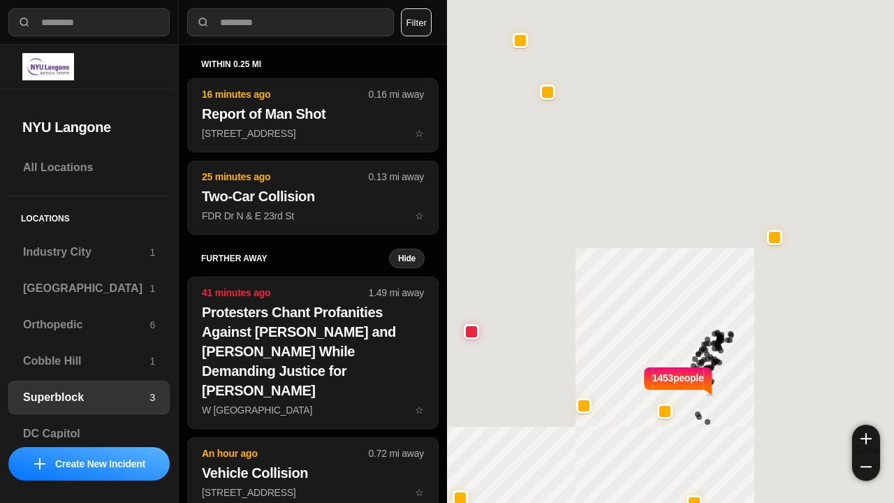
select select "*"
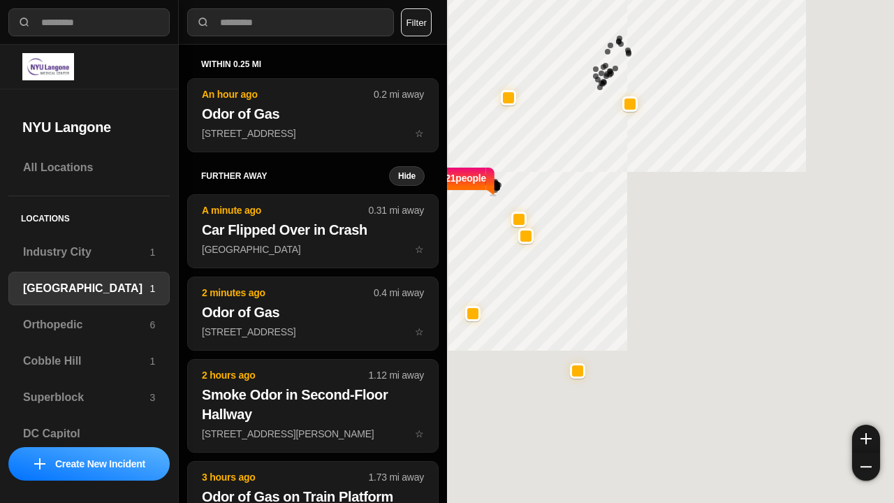
select select "*"
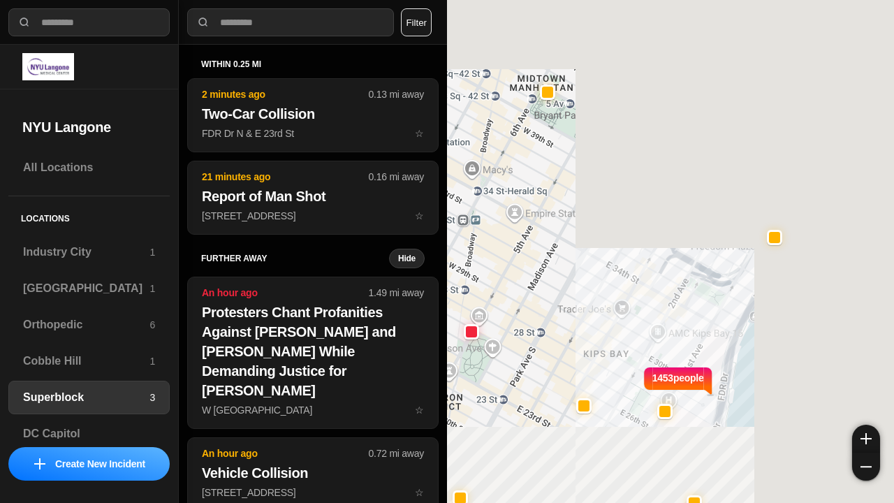
select select "*"
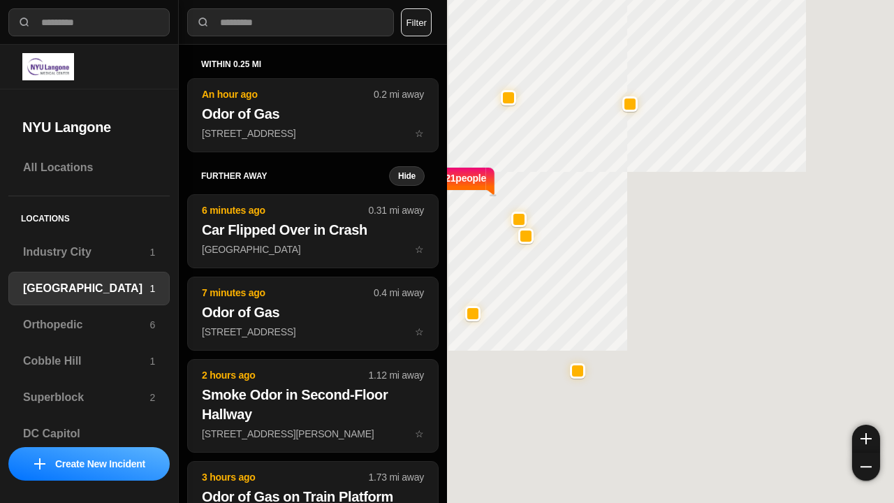
select select "*"
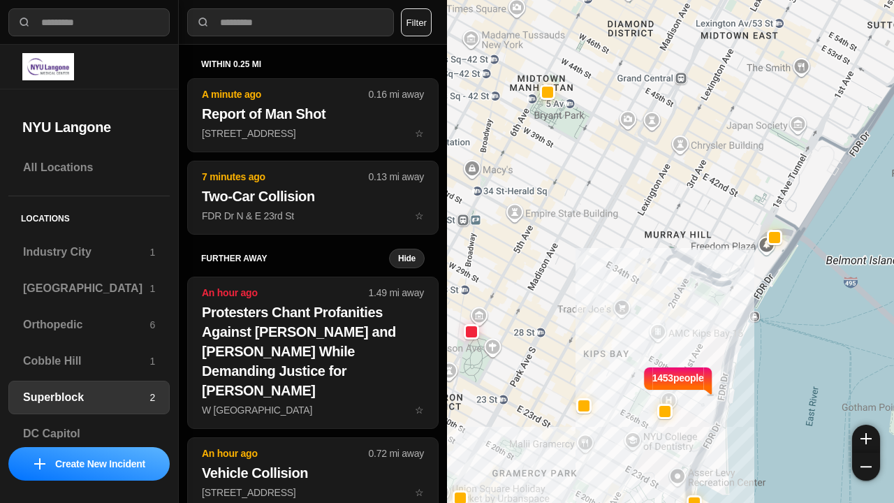
select select "*"
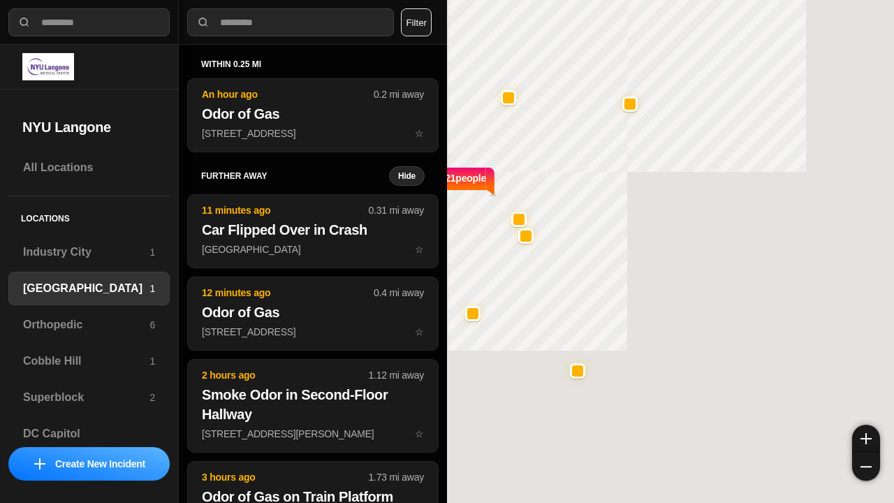
select select "*"
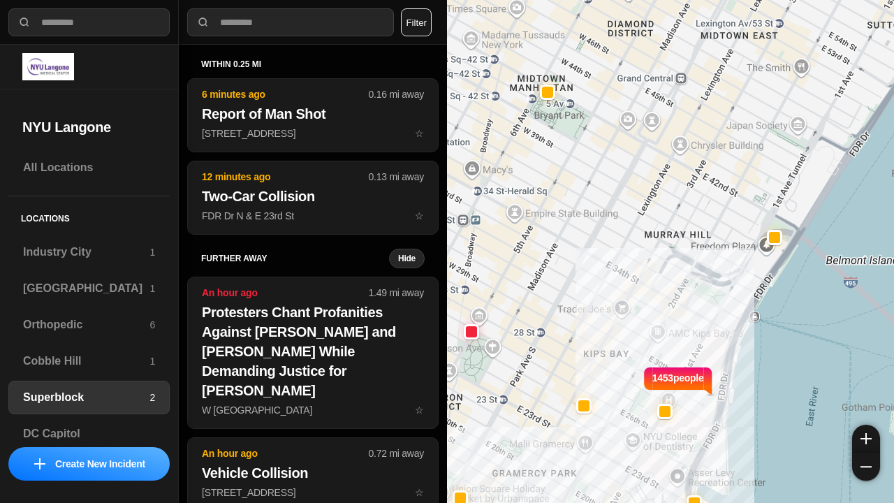
select select "*"
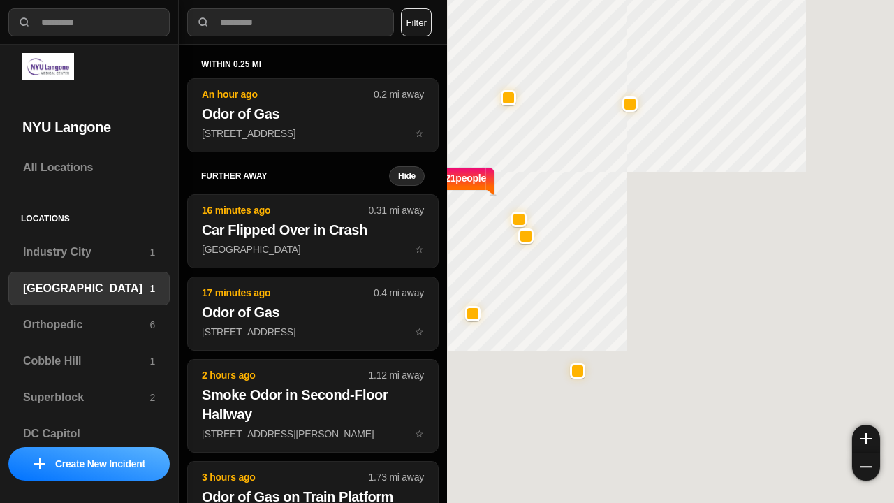
select select "*"
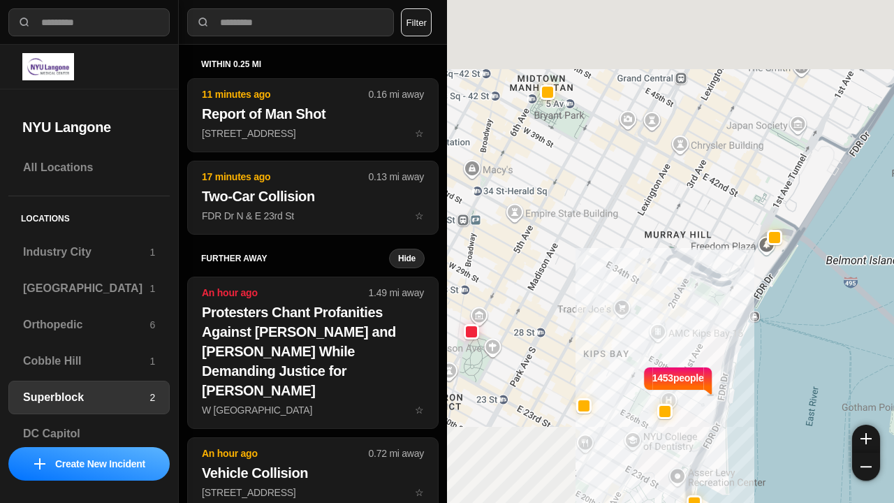
select select "*"
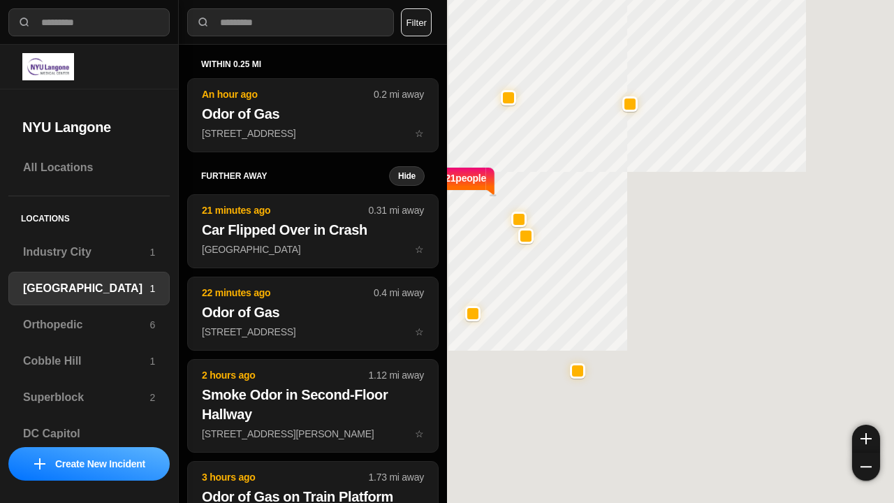
select select "*"
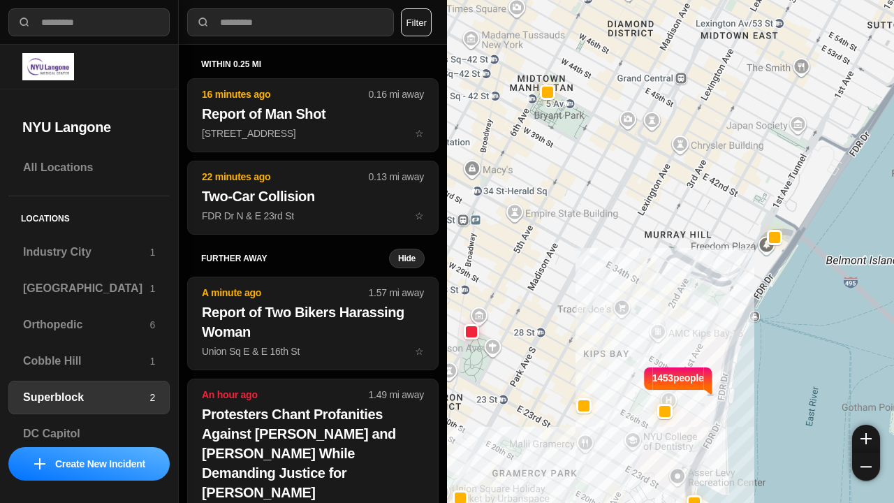
select select "*"
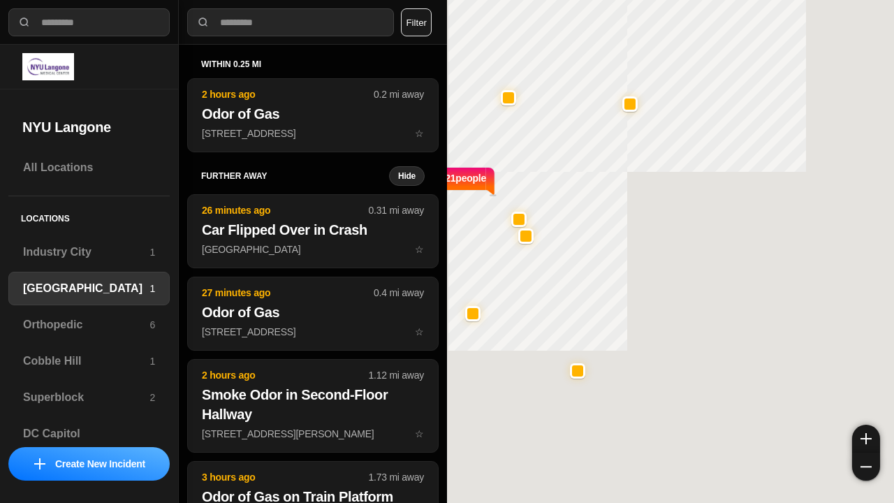
select select "*"
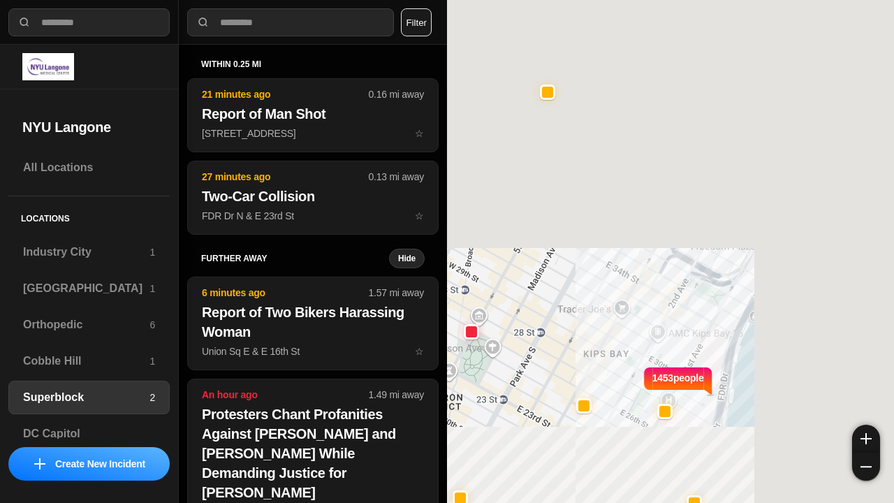
select select "*"
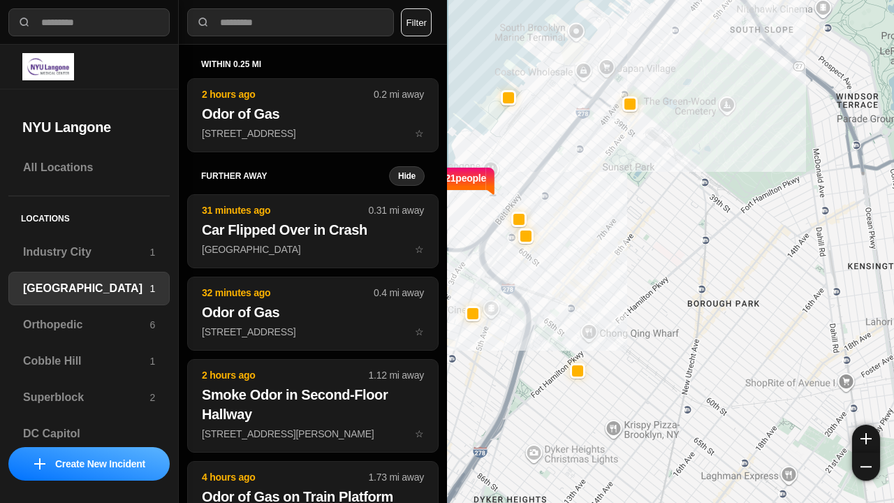
select select "*"
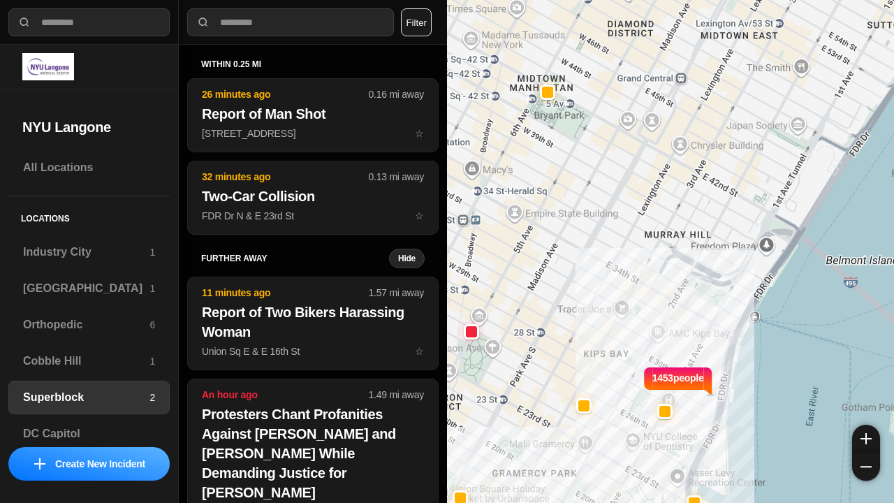
select select "*"
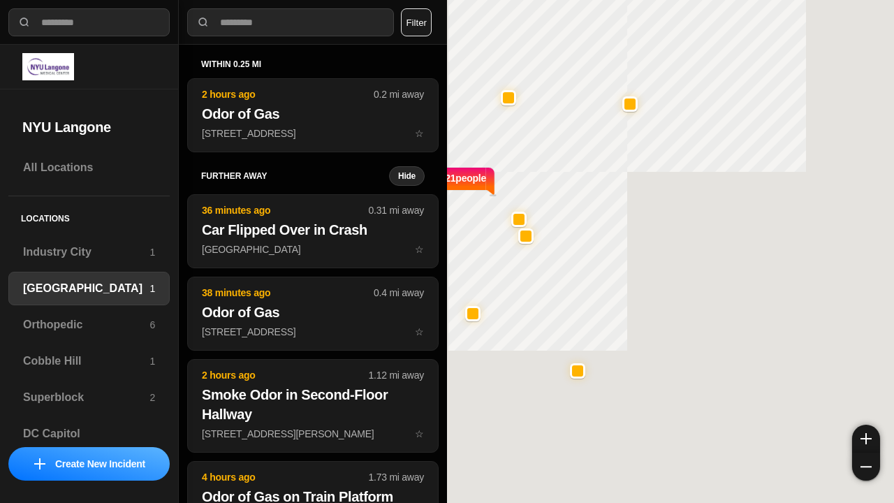
select select "*"
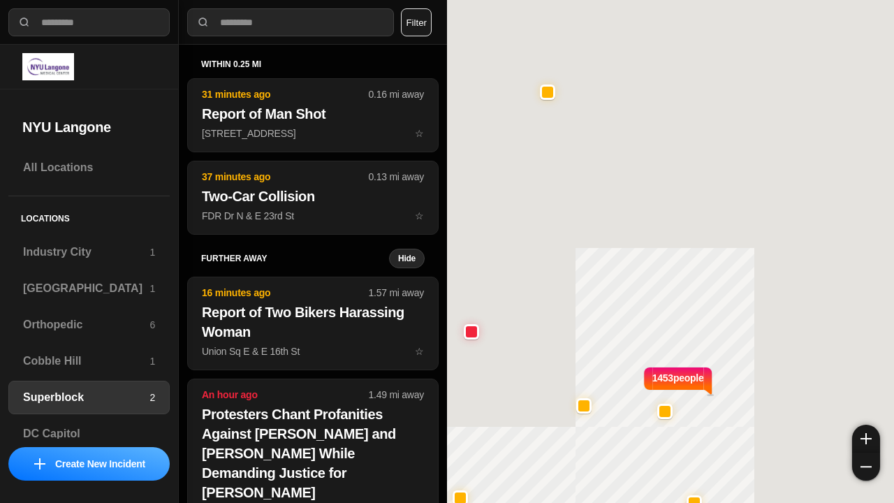
select select "*"
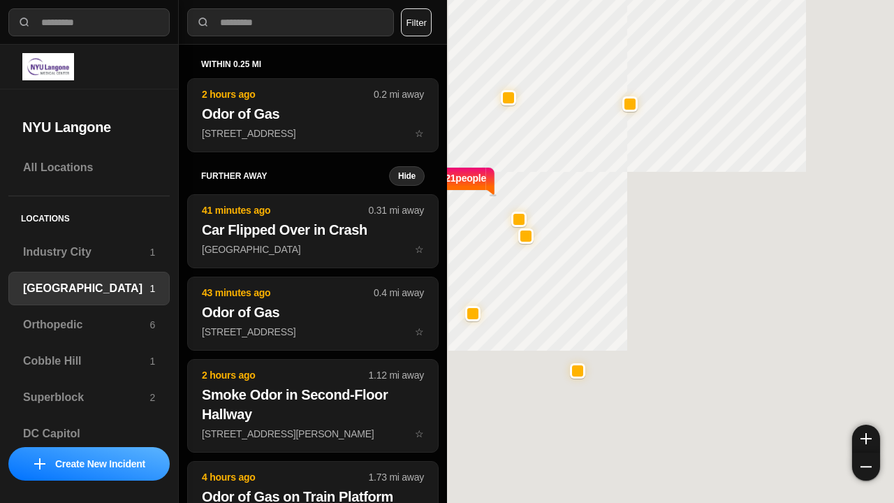
select select "*"
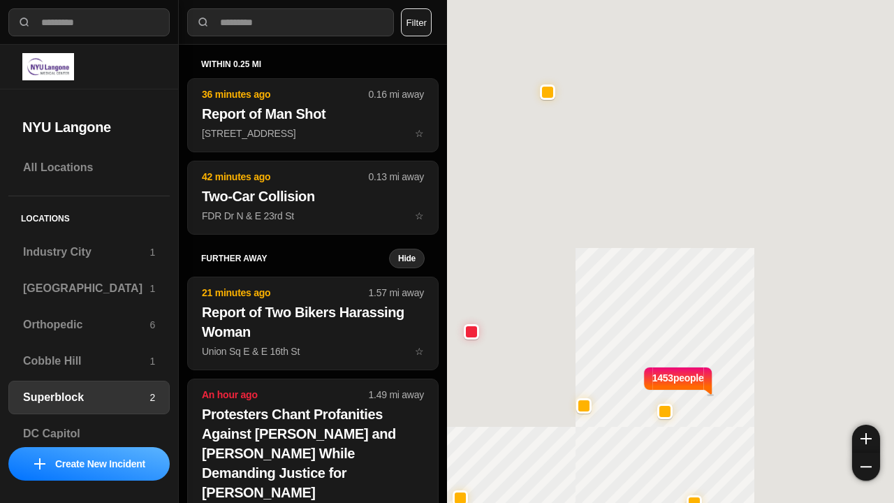
select select "*"
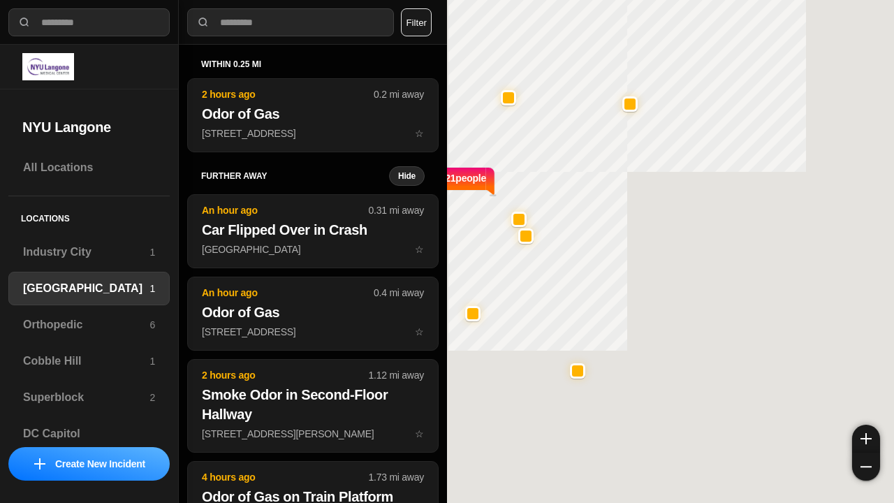
select select "*"
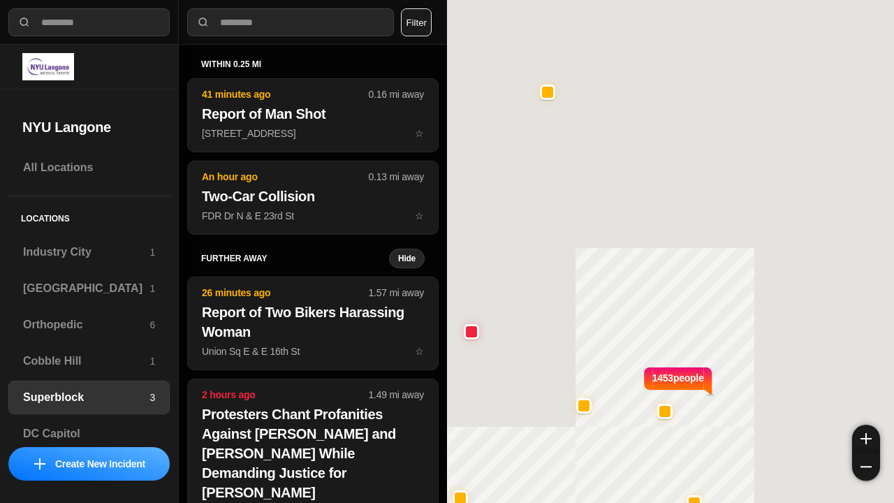
select select "*"
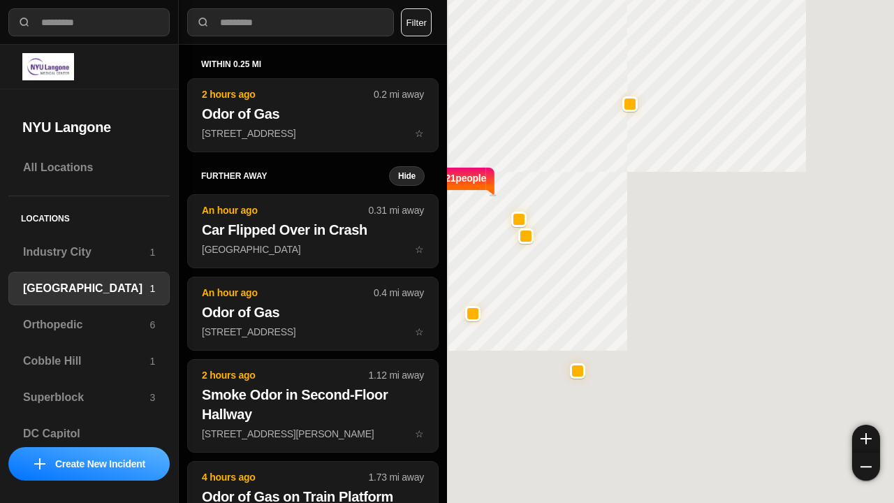
select select "*"
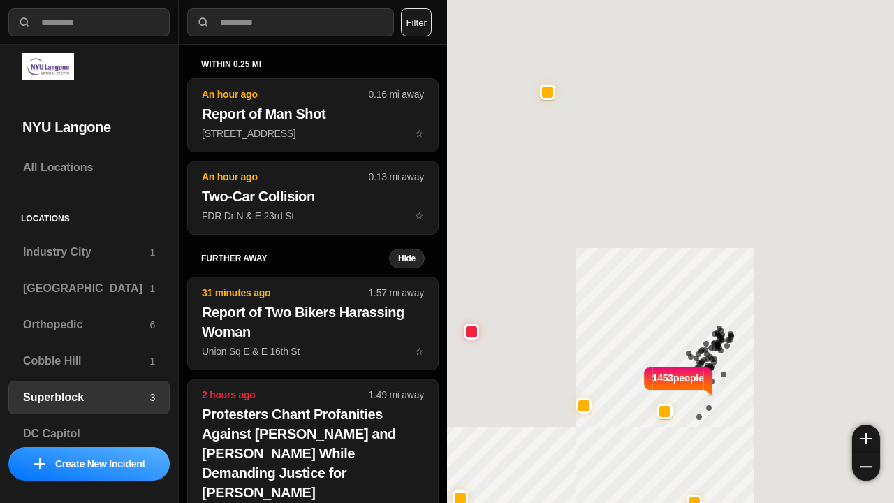
select select "*"
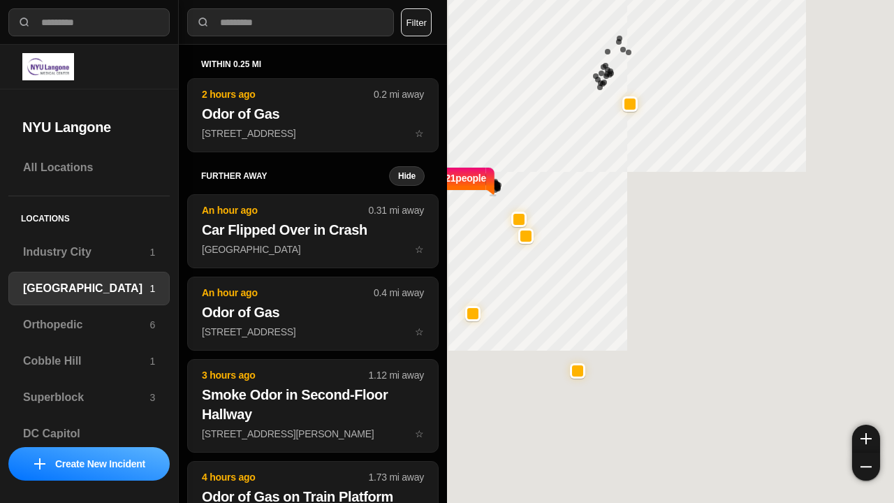
select select "*"
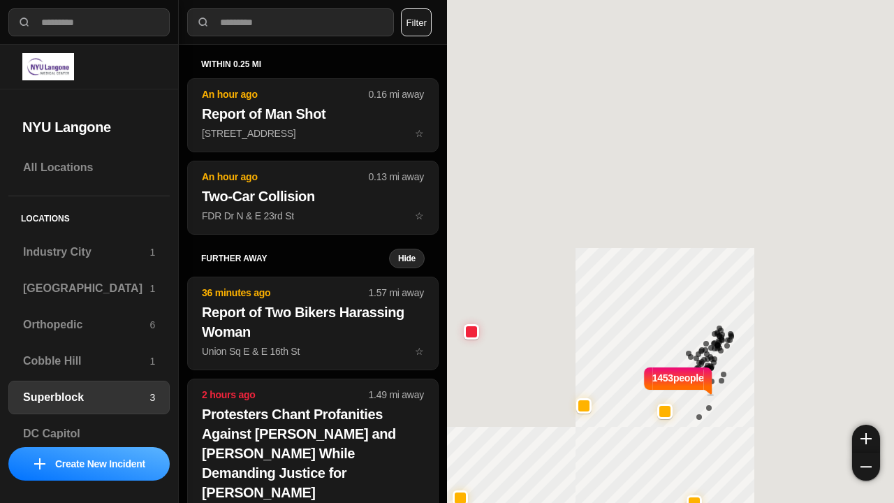
select select "*"
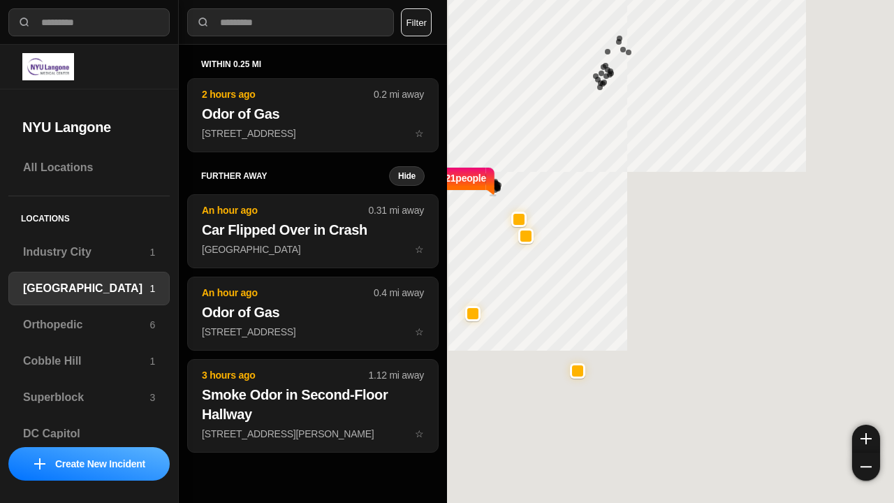
select select "*"
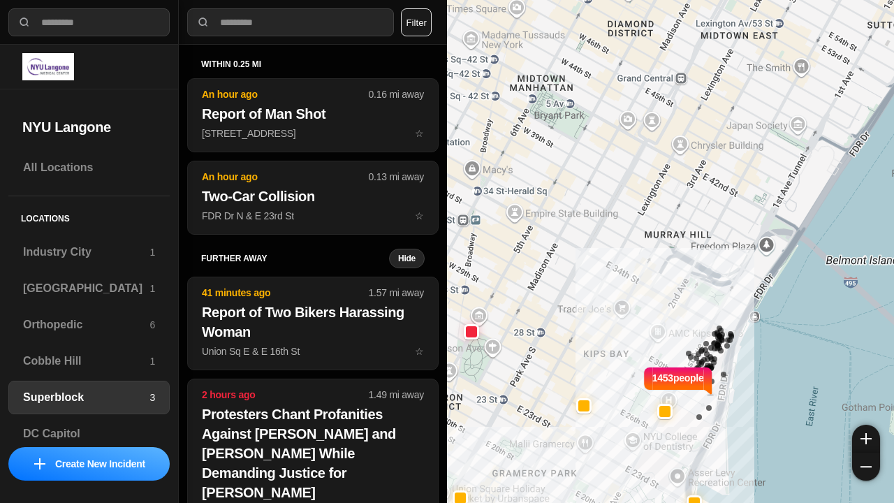
select select "*"
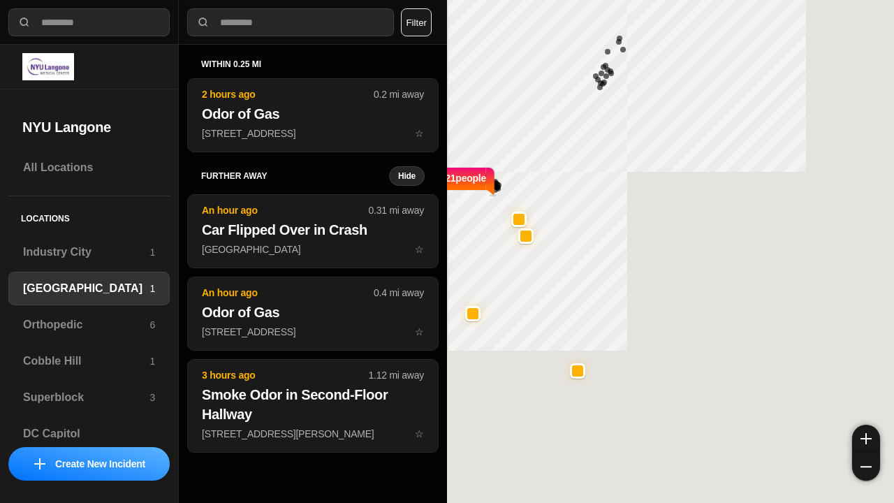
select select "*"
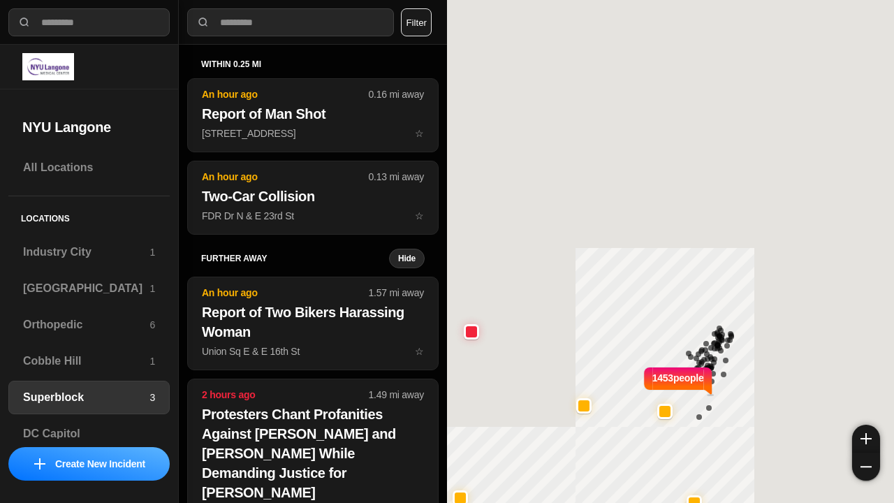
select select "*"
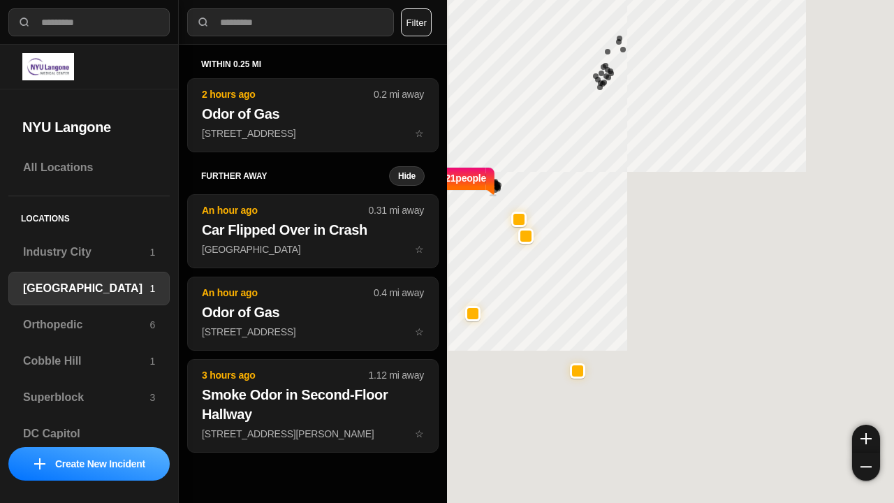
select select "*"
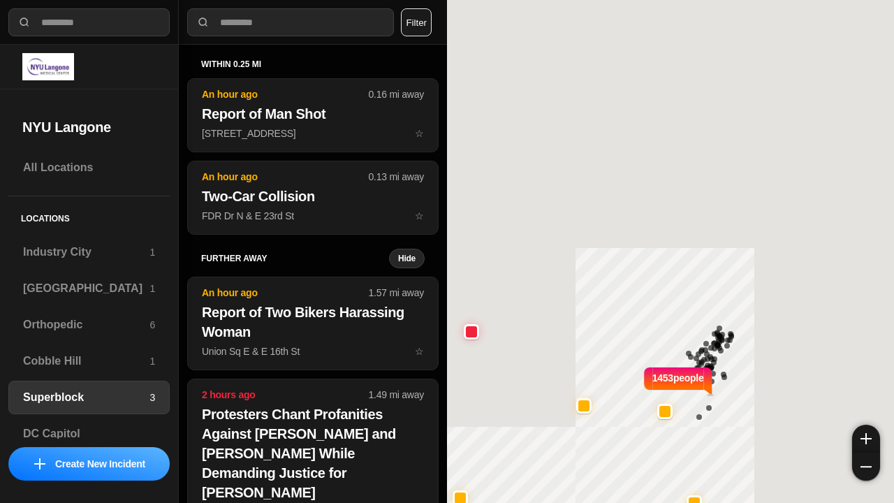
select select "*"
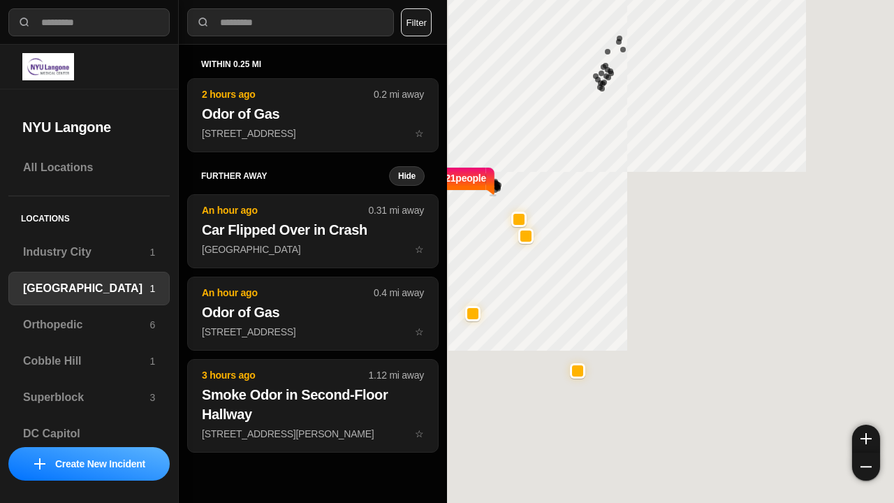
select select "*"
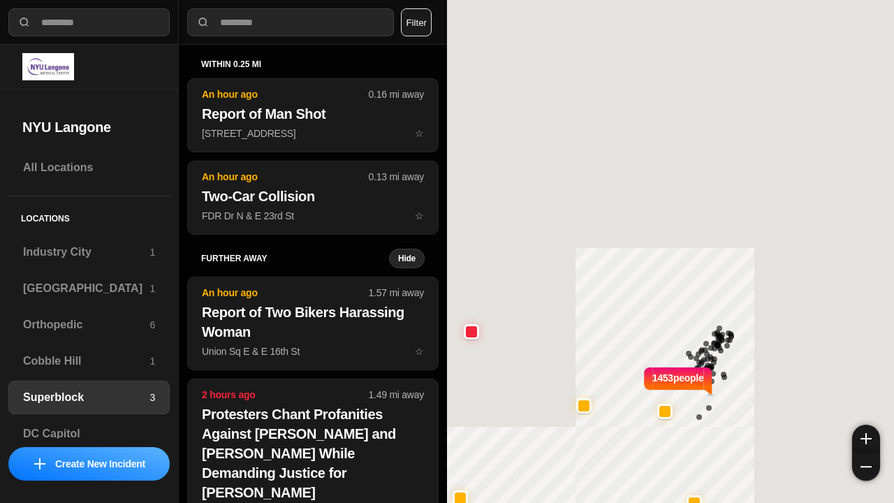
select select "*"
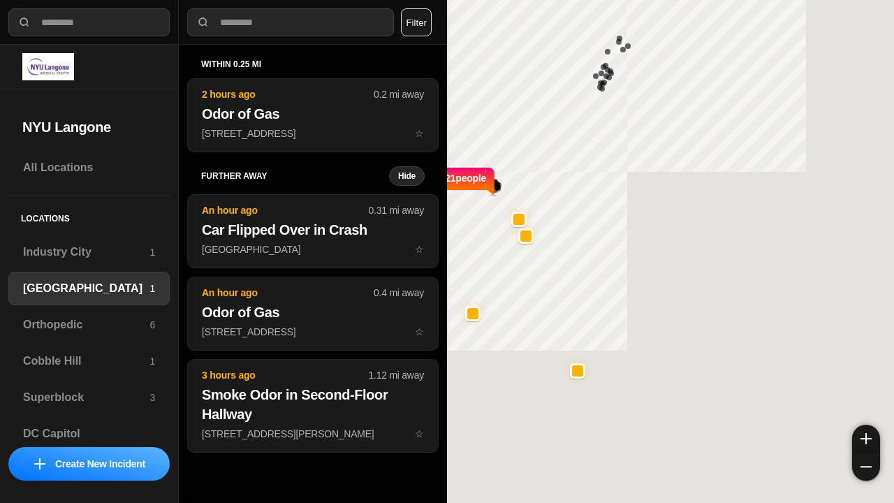
select select "*"
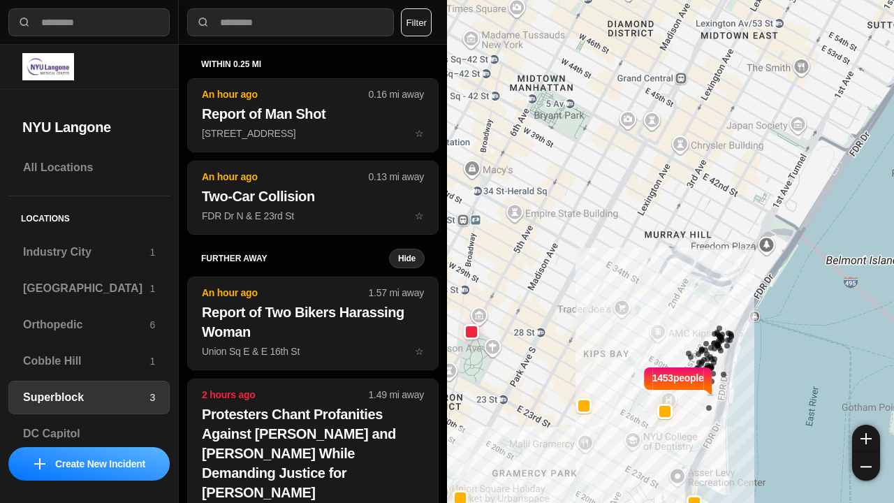
select select "*"
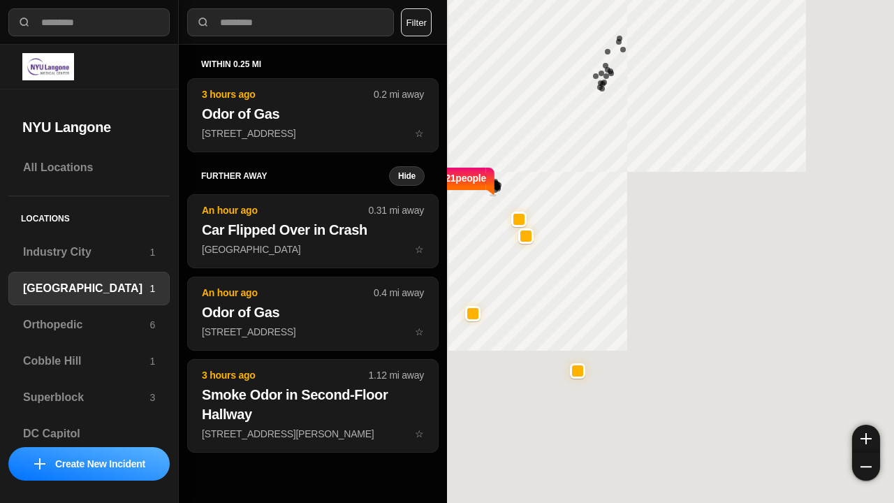
select select "*"
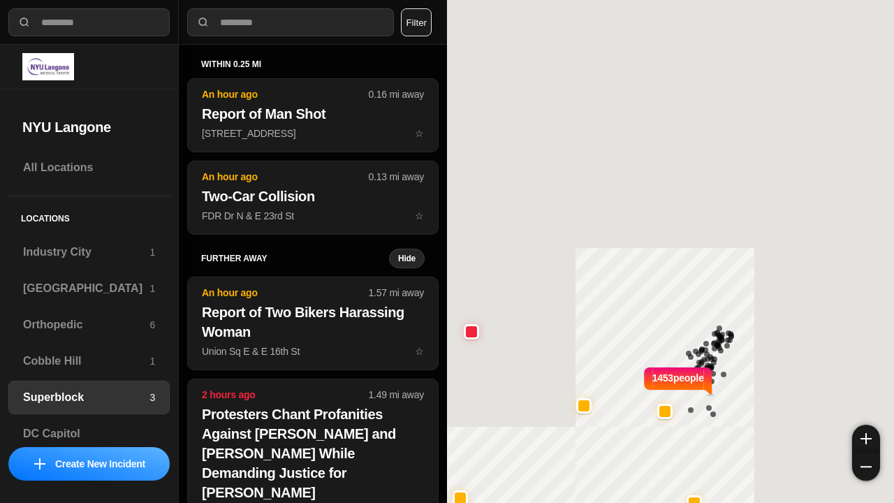
select select "*"
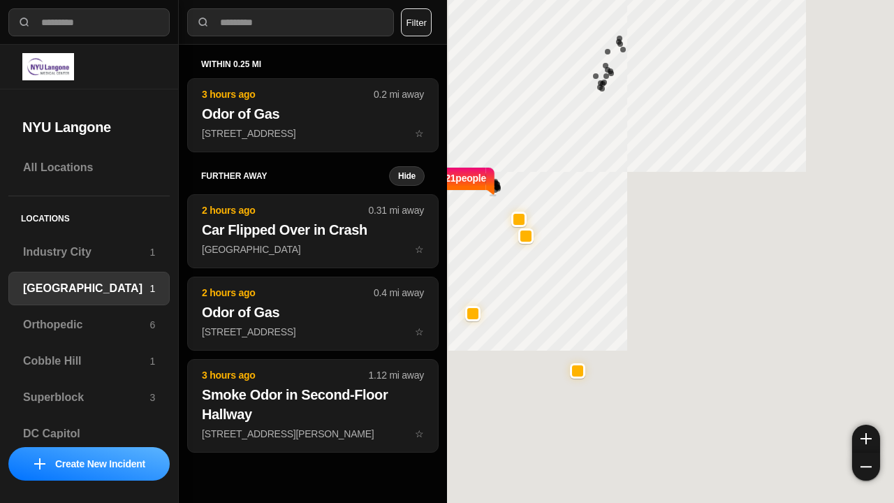
select select "*"
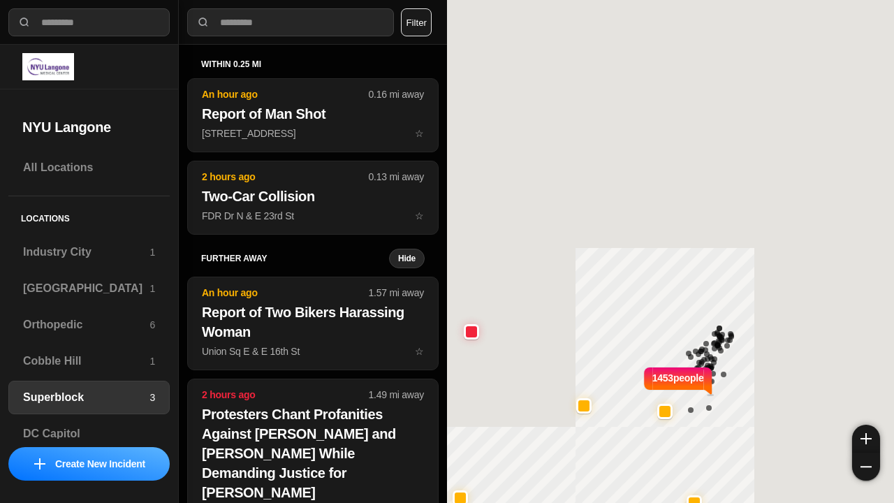
select select "*"
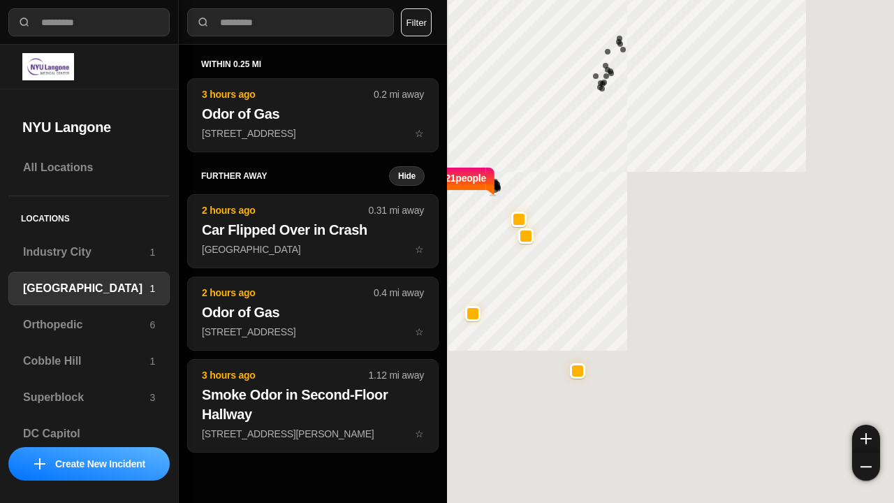
select select "*"
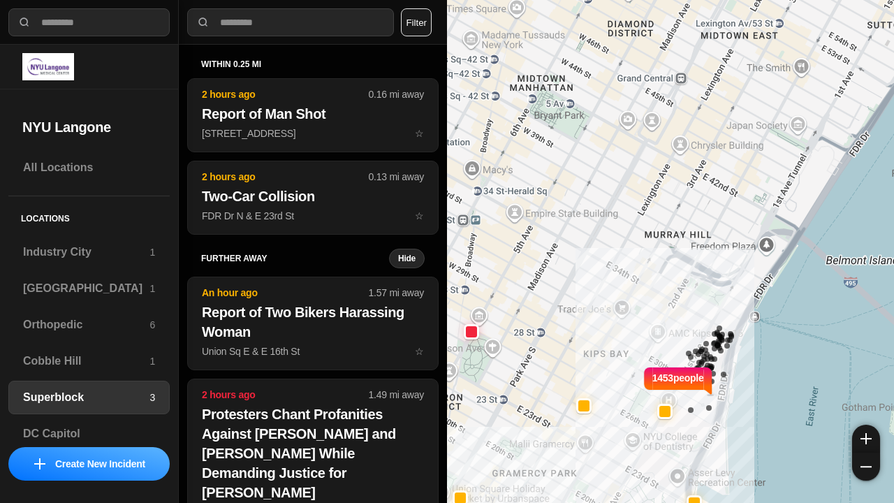
select select "*"
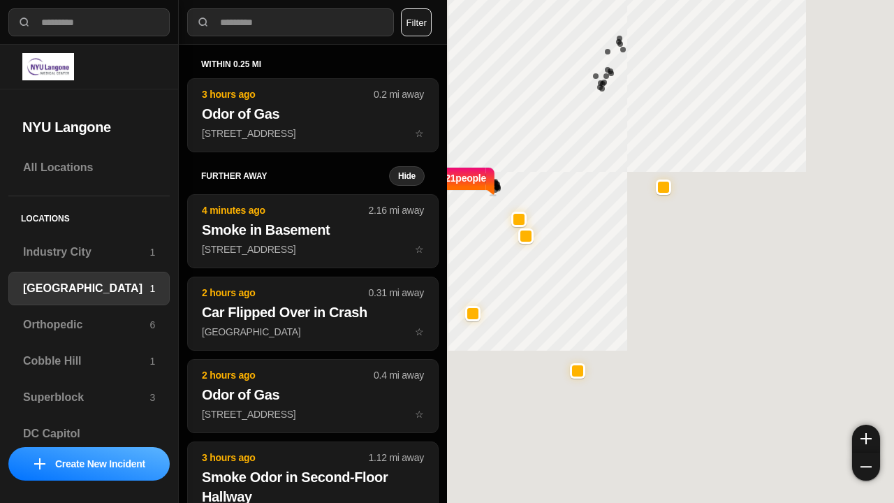
select select "*"
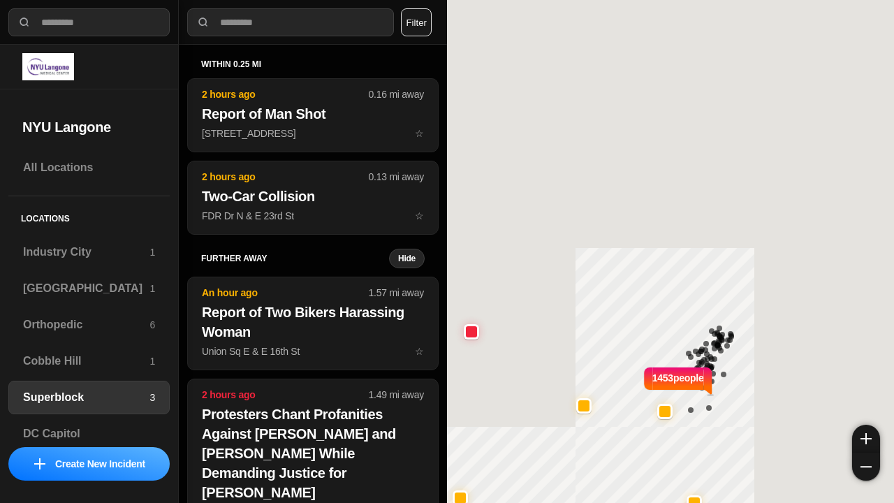
select select "*"
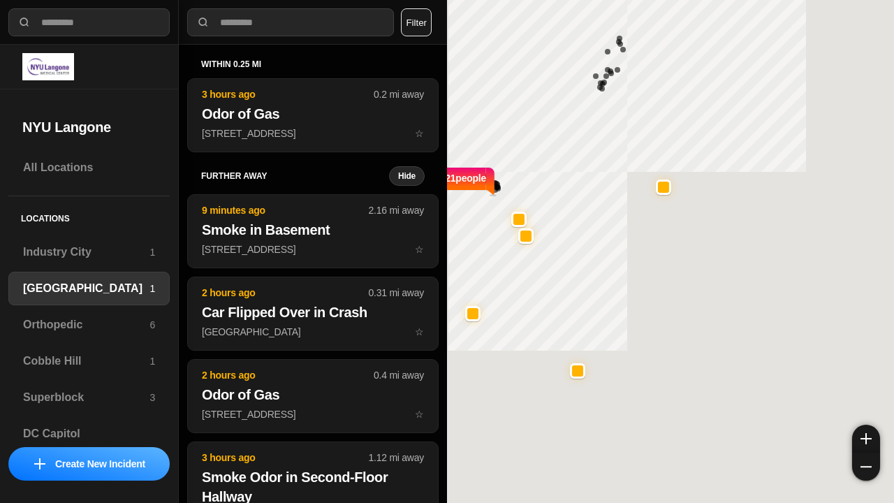
select select "*"
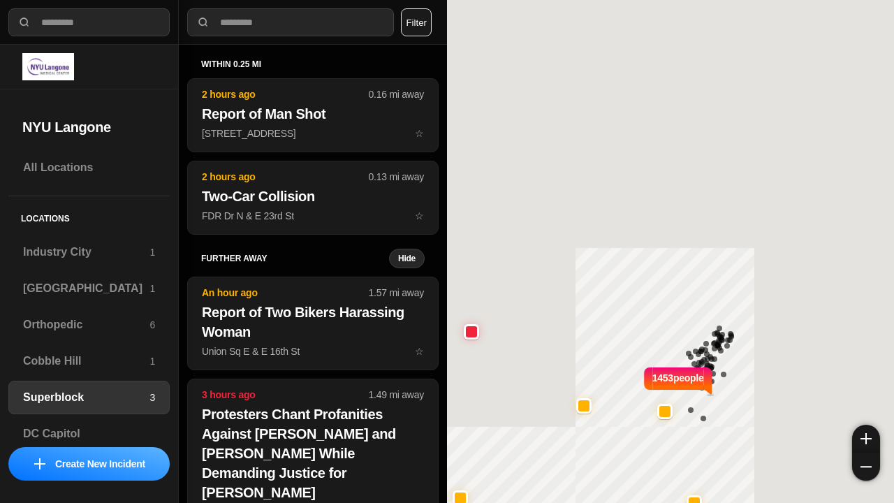
select select "*"
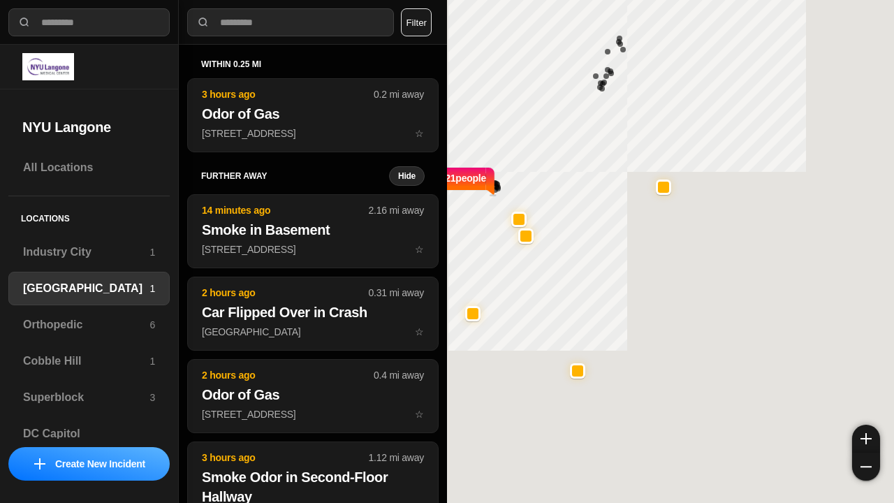
select select "*"
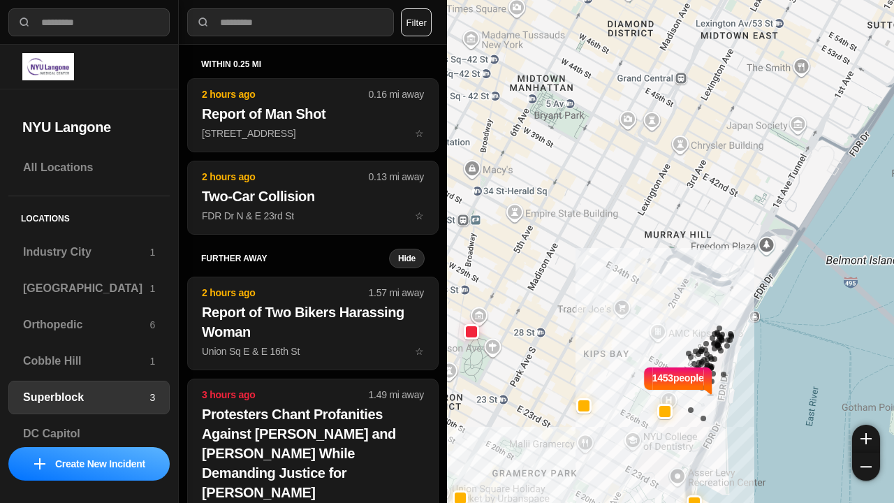
select select "*"
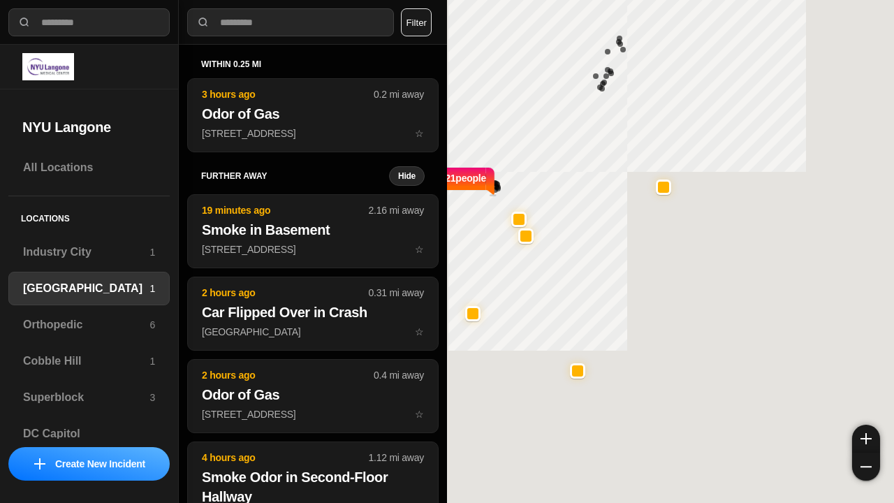
select select "*"
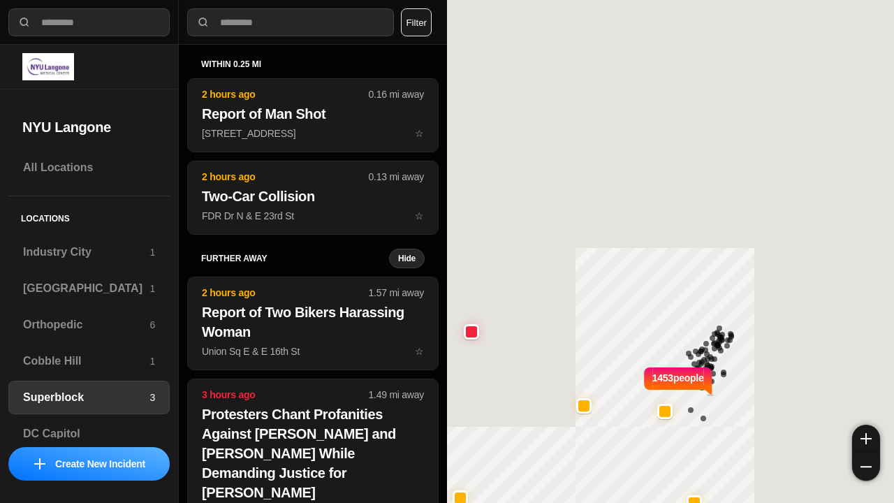
select select "*"
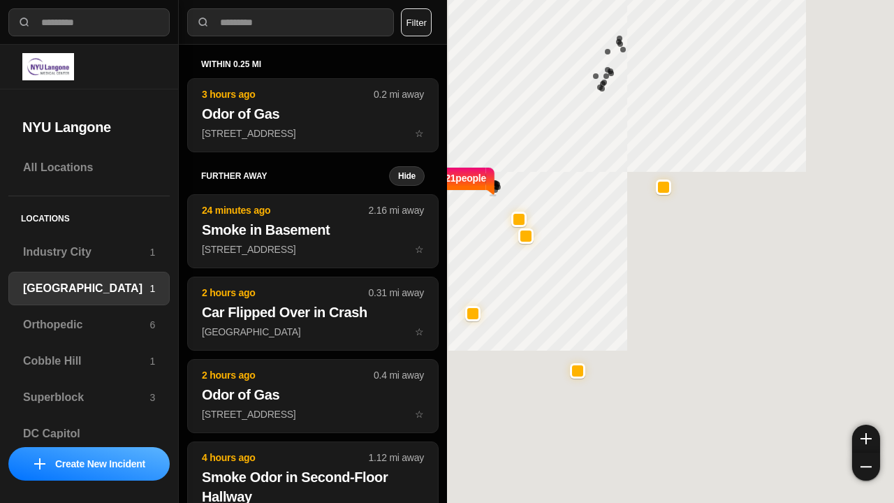
select select "*"
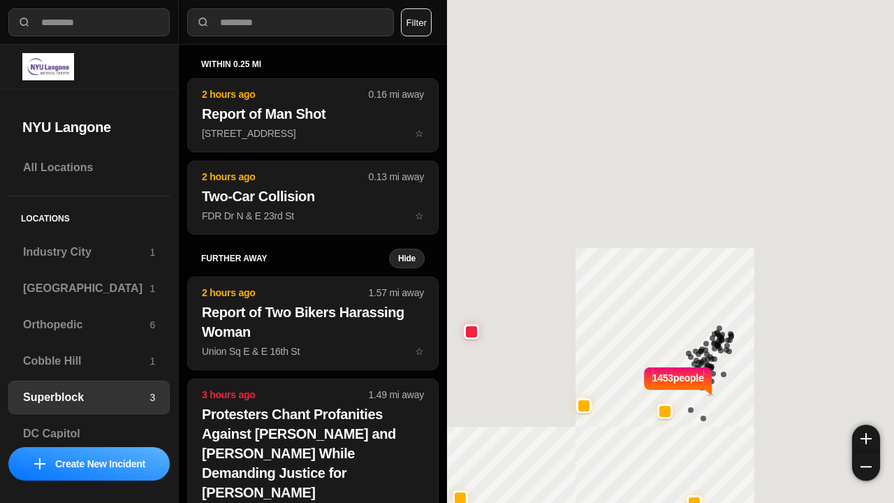
select select "*"
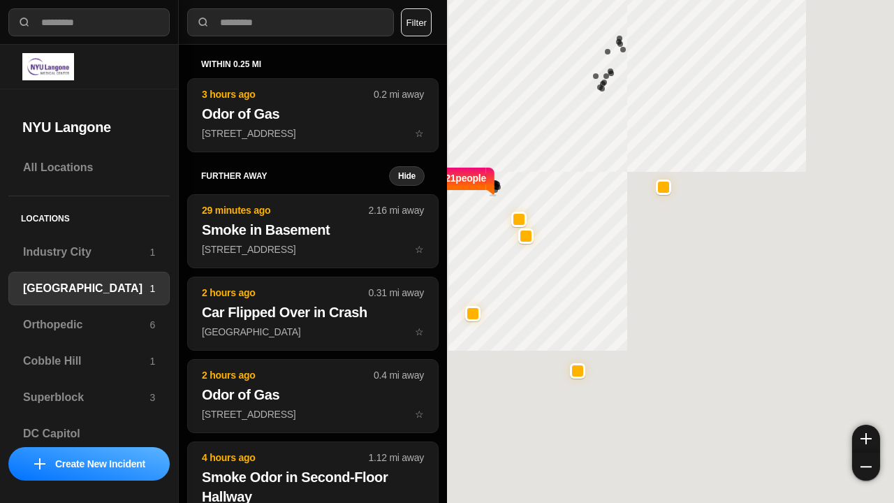
select select "*"
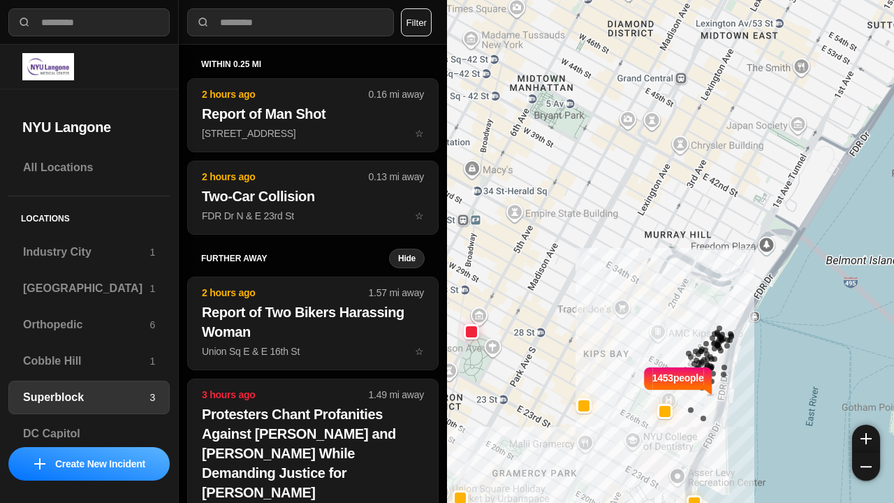
select select "*"
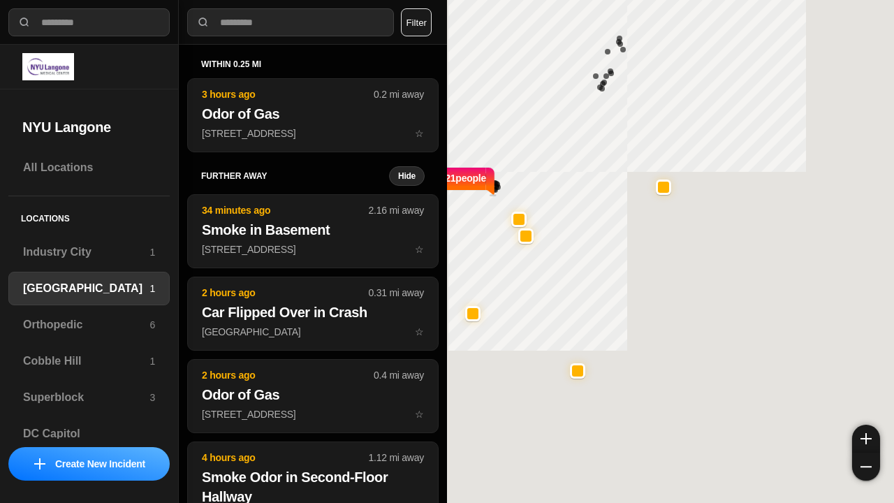
select select "*"
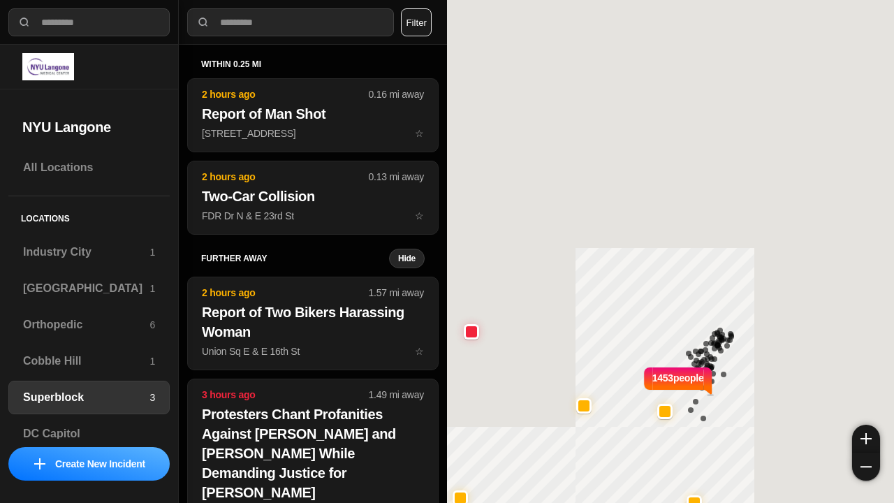
select select "*"
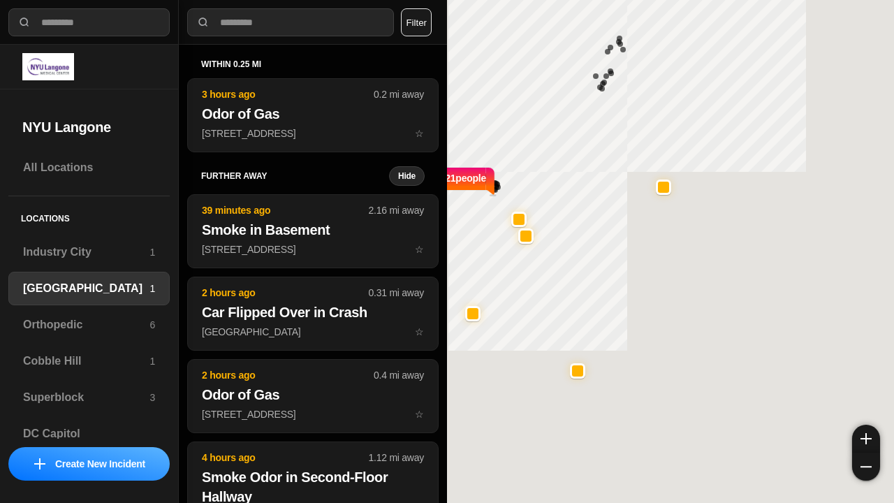
select select "*"
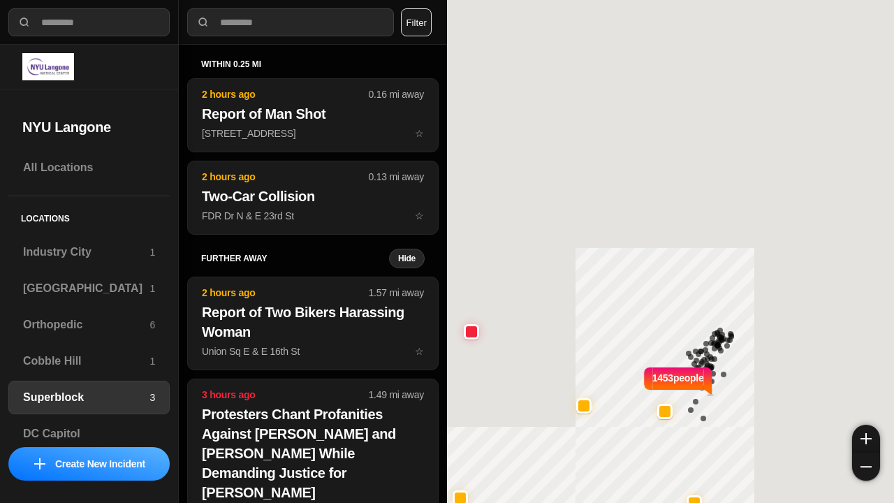
select select "*"
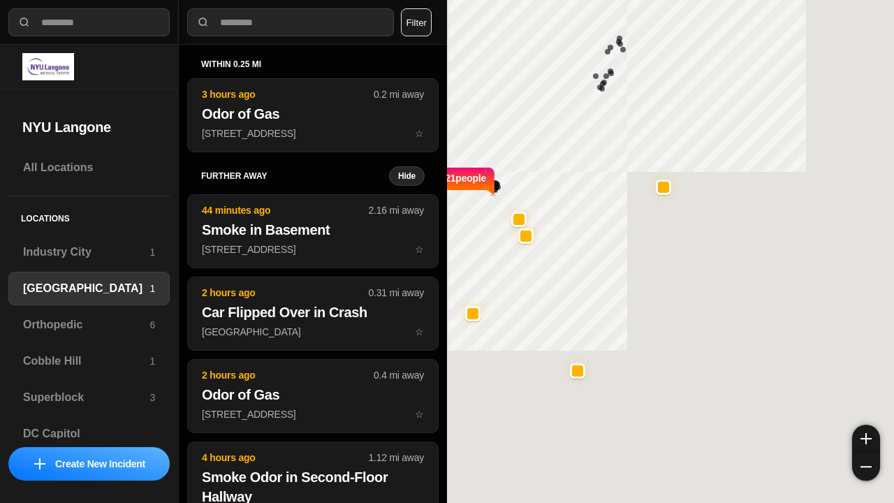
select select "*"
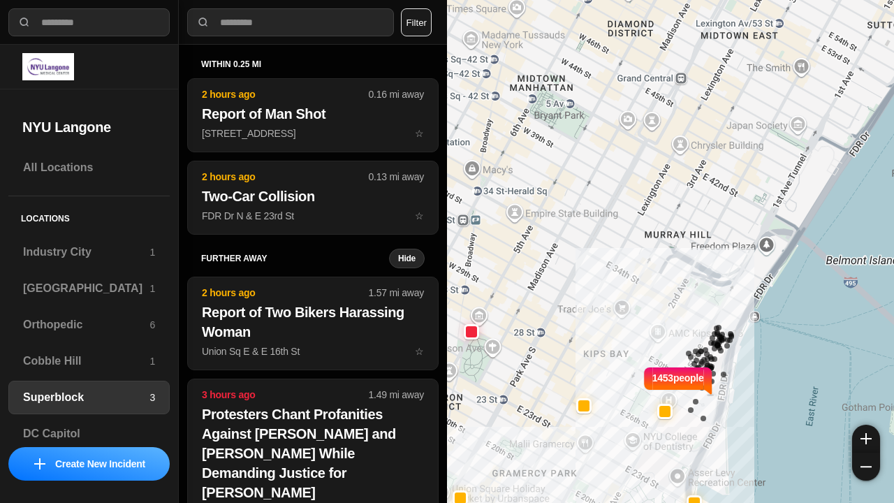
select select "*"
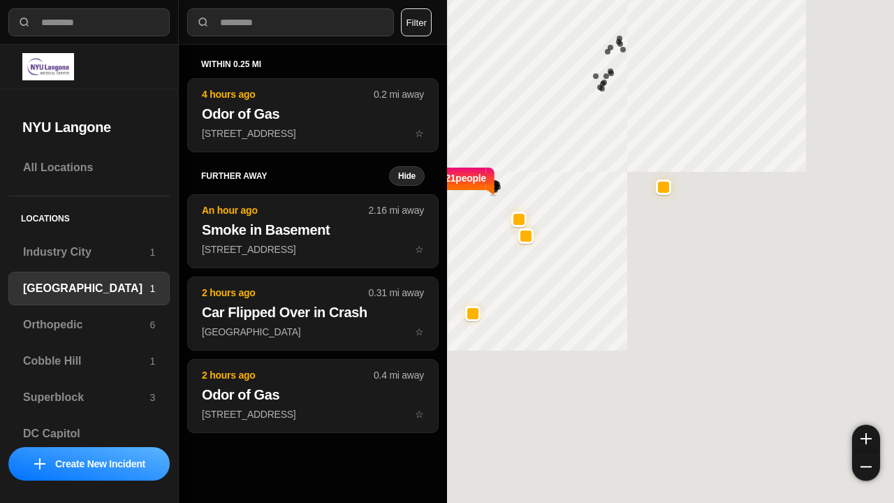
select select "*"
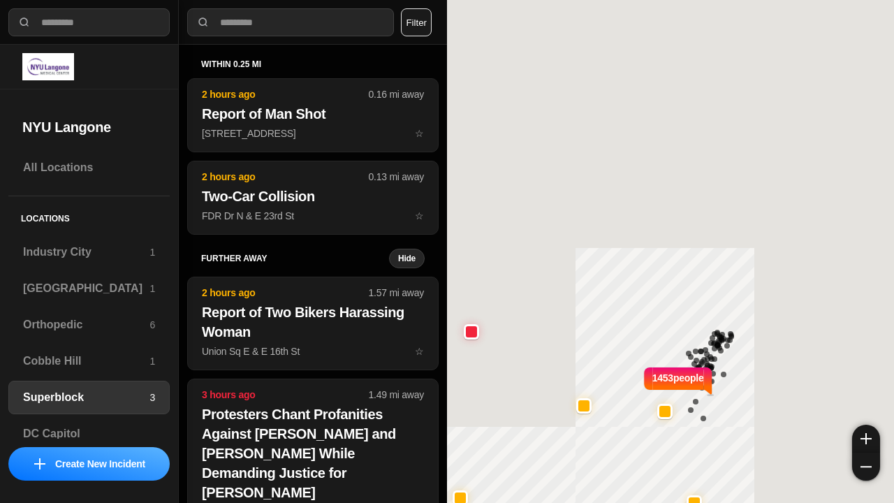
select select "*"
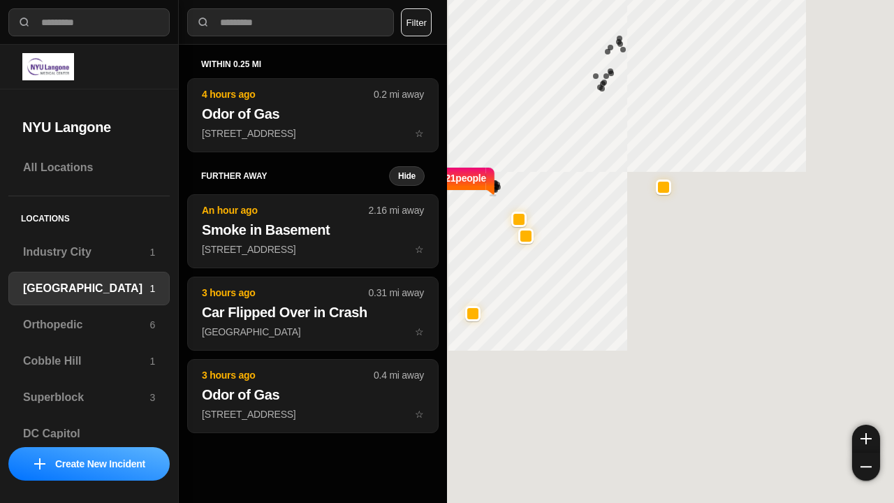
select select "*"
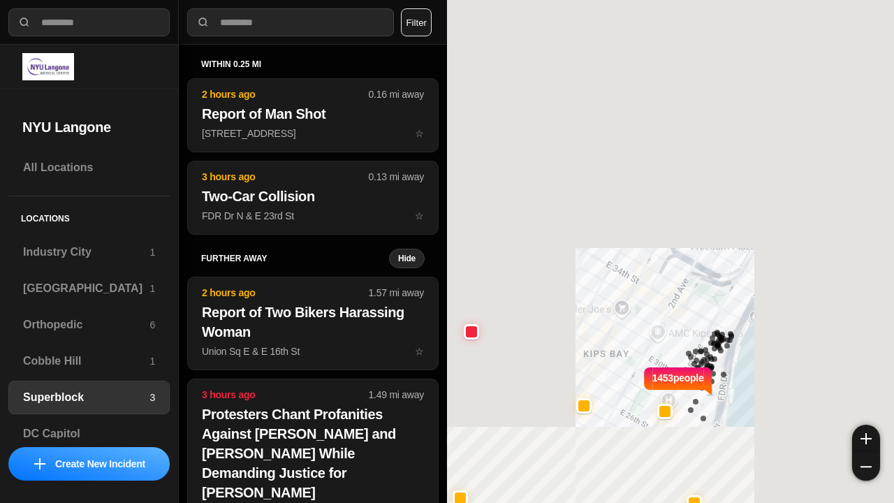
select select "*"
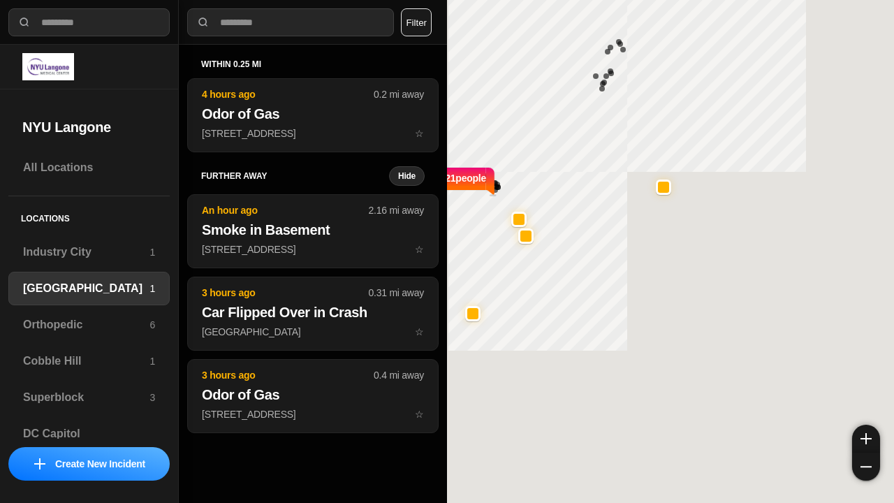
select select "*"
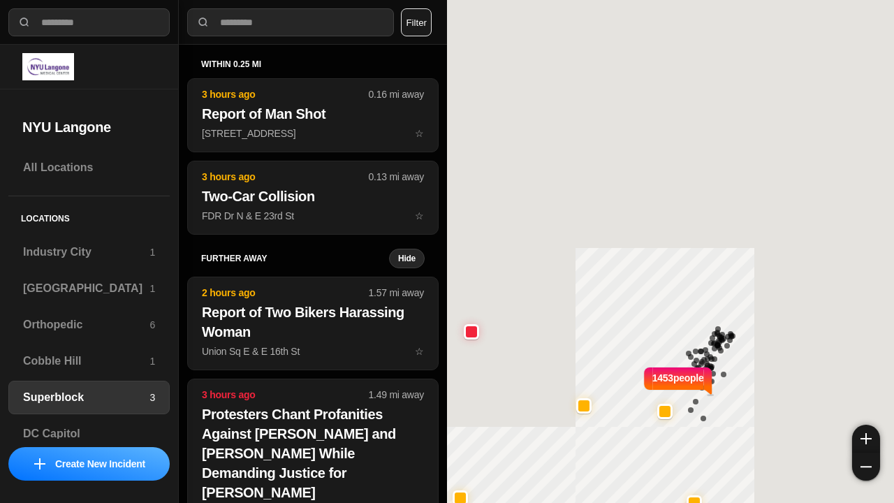
select select "*"
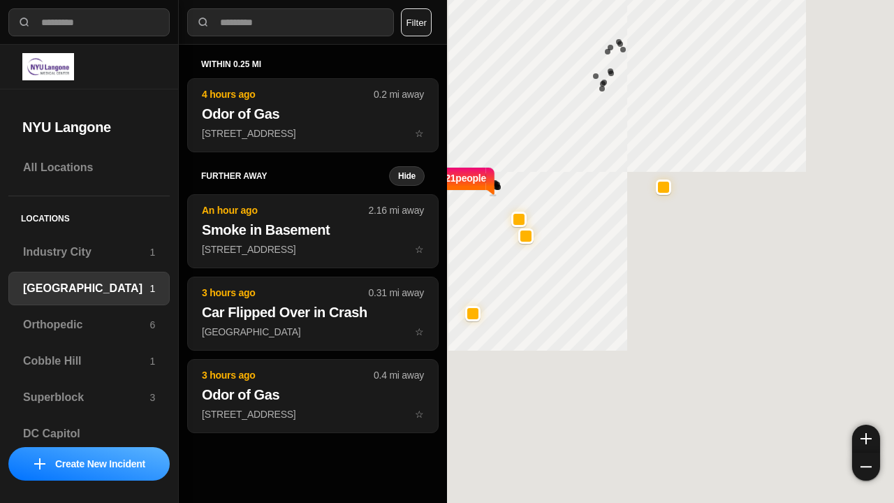
select select "*"
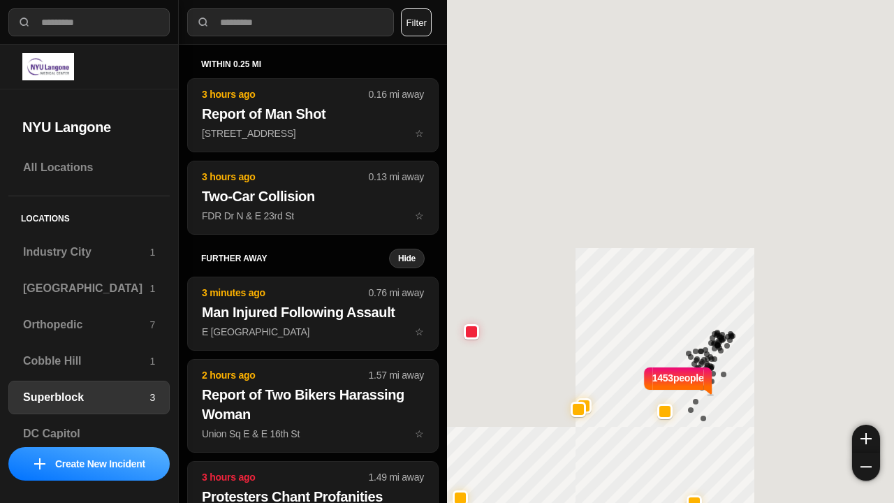
select select "*"
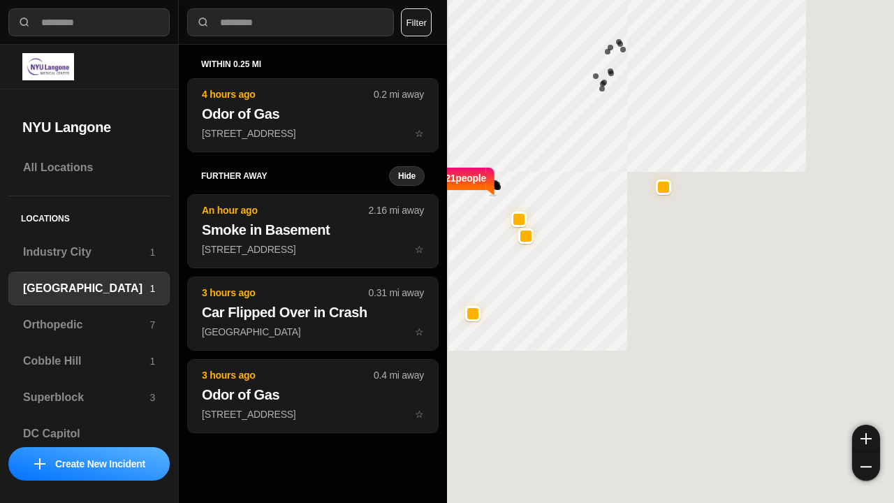
select select "*"
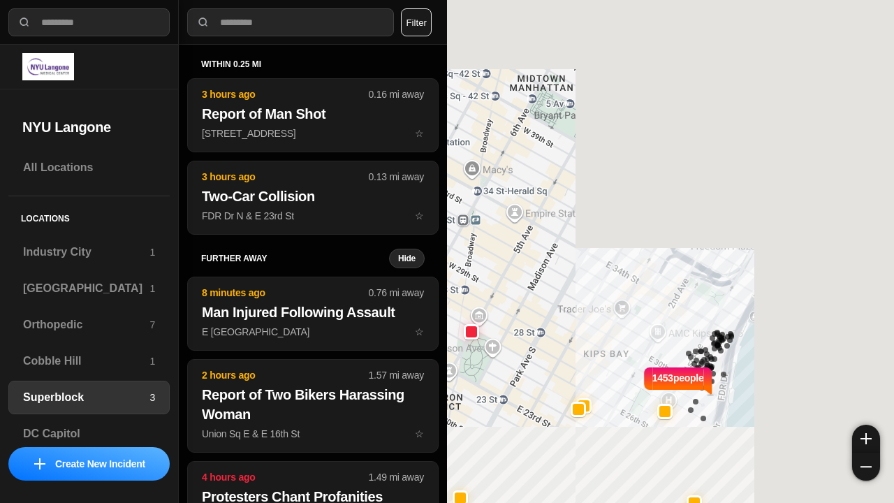
select select "*"
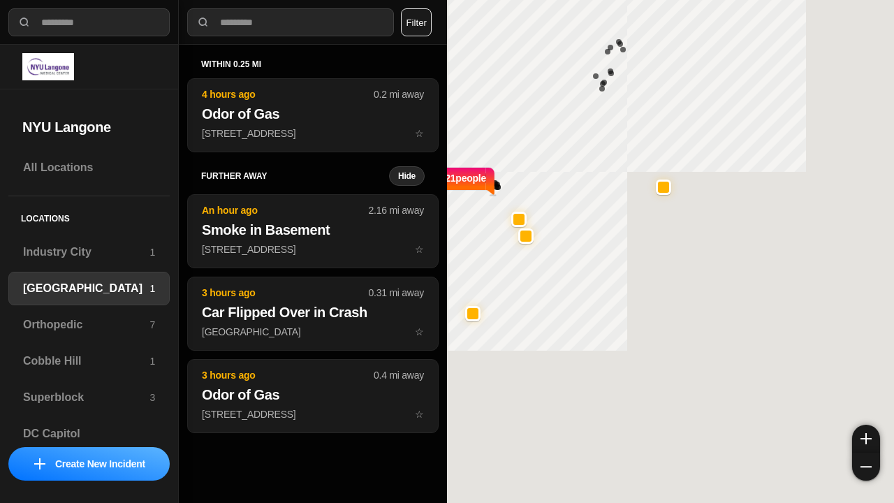
select select "*"
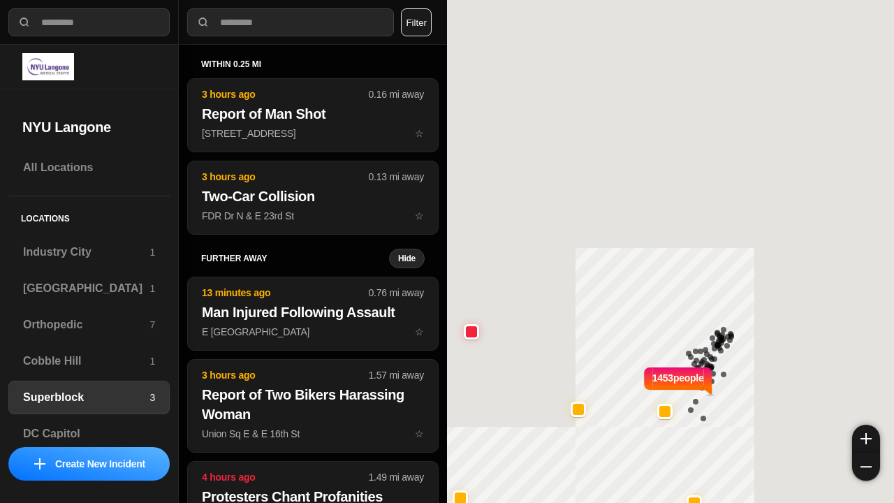
select select "*"
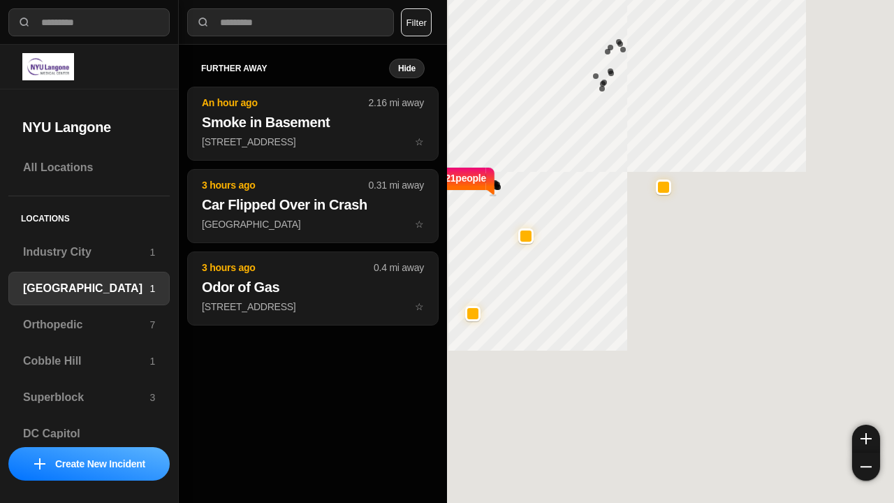
select select "*"
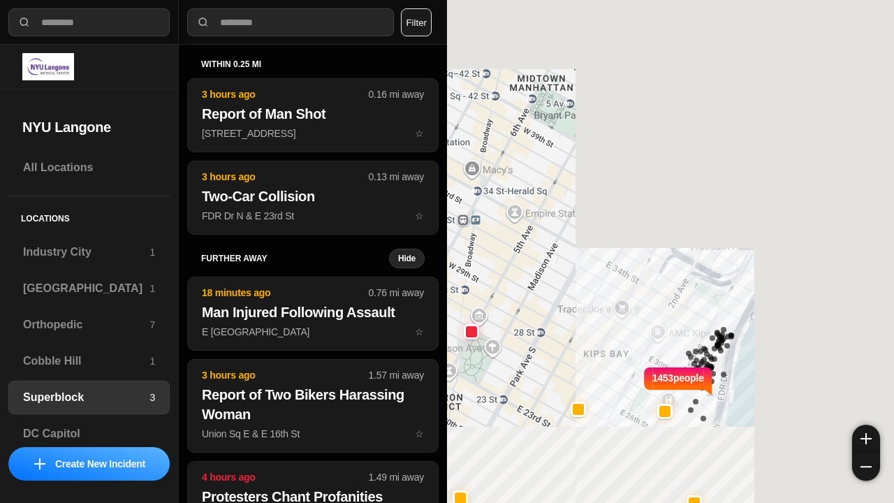
select select "*"
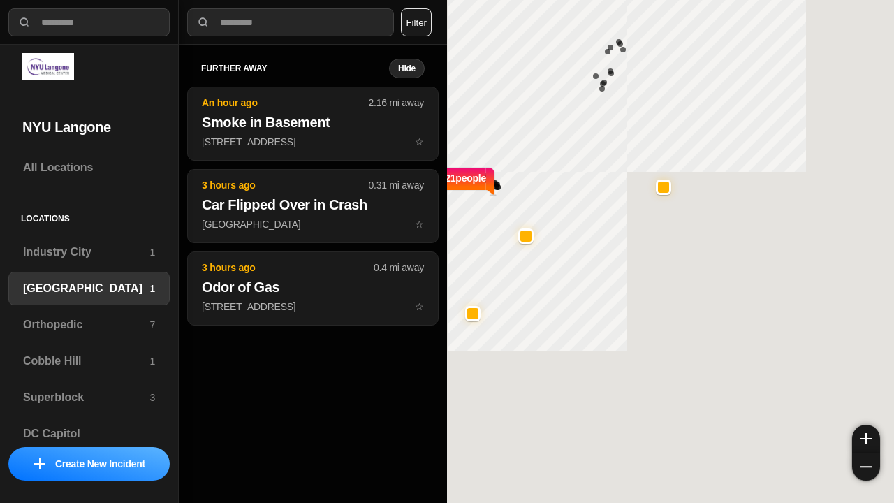
select select "*"
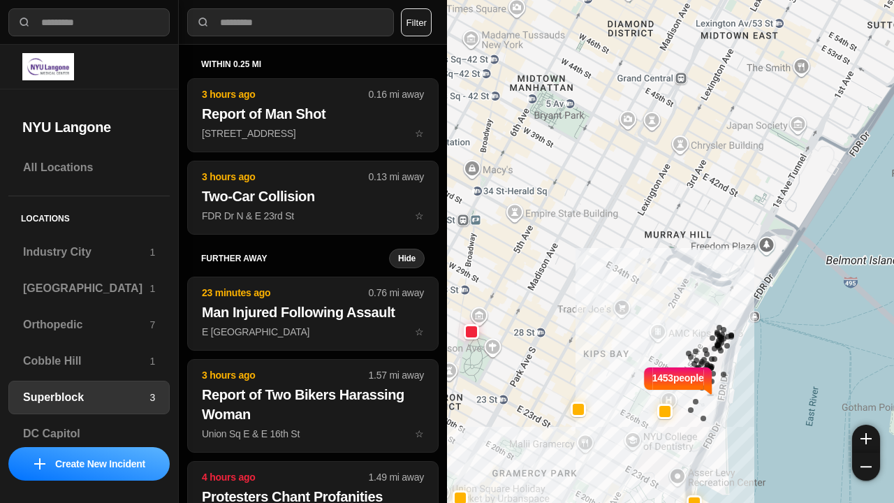
select select "*"
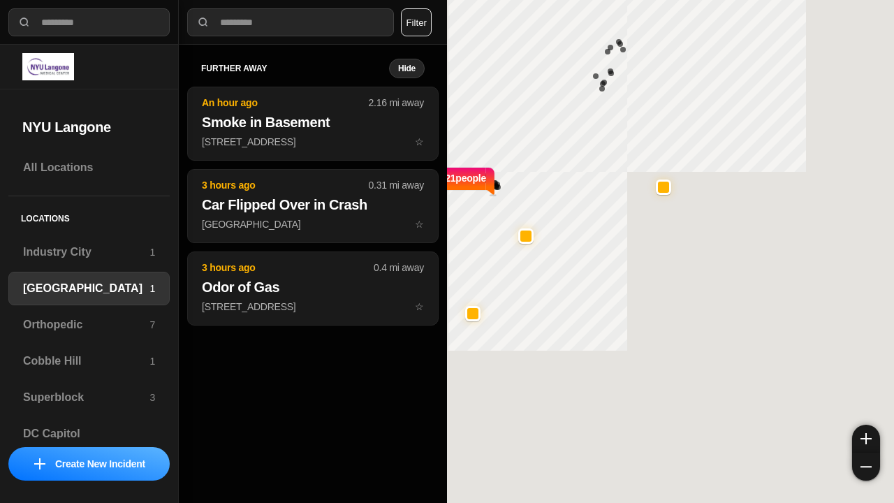
select select "*"
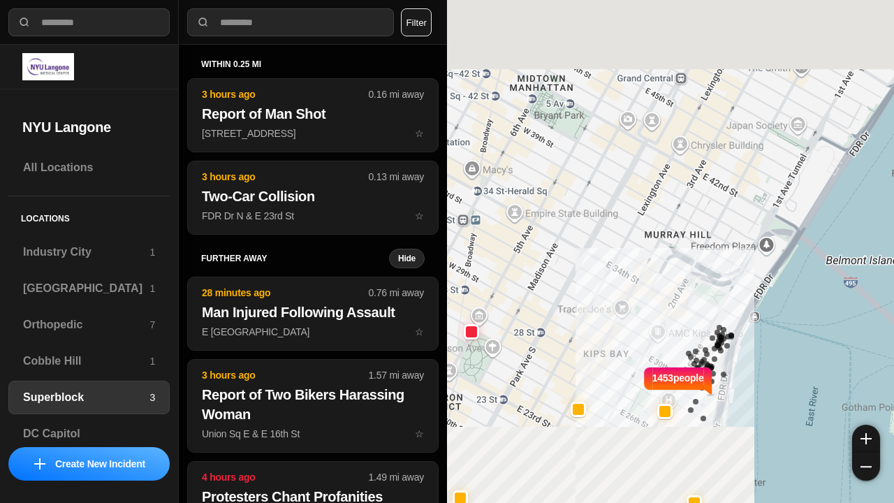
select select "*"
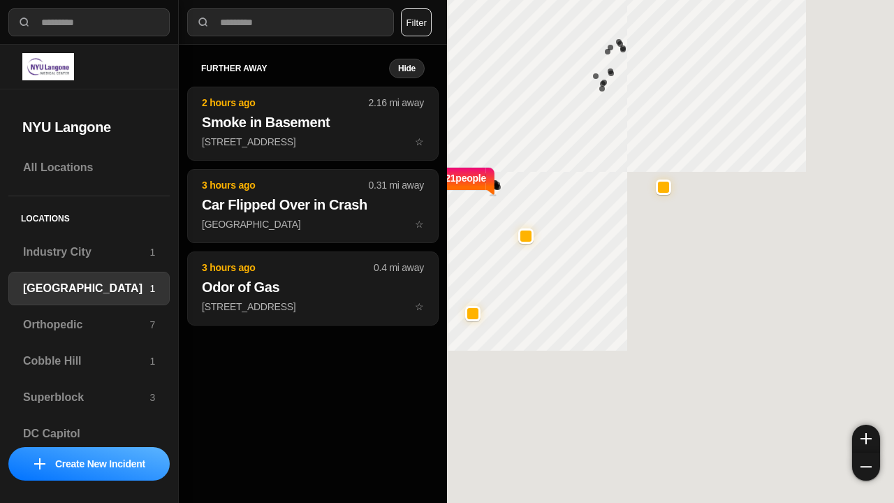
select select "*"
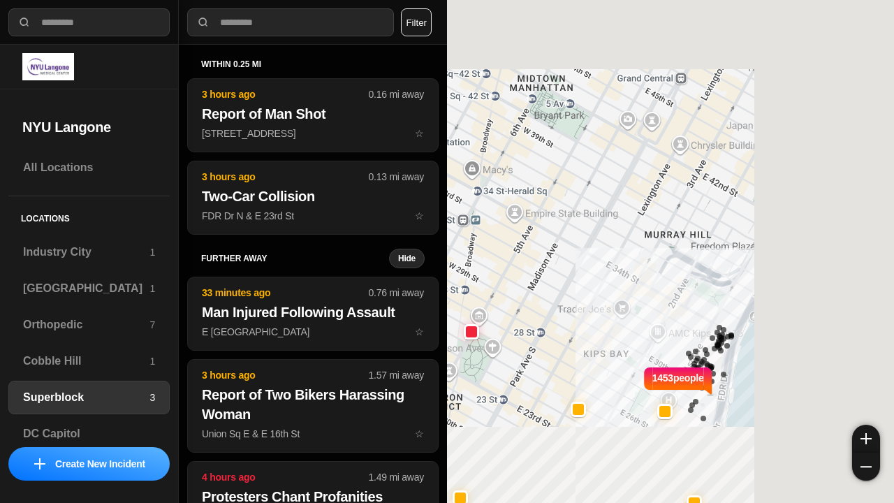
select select "*"
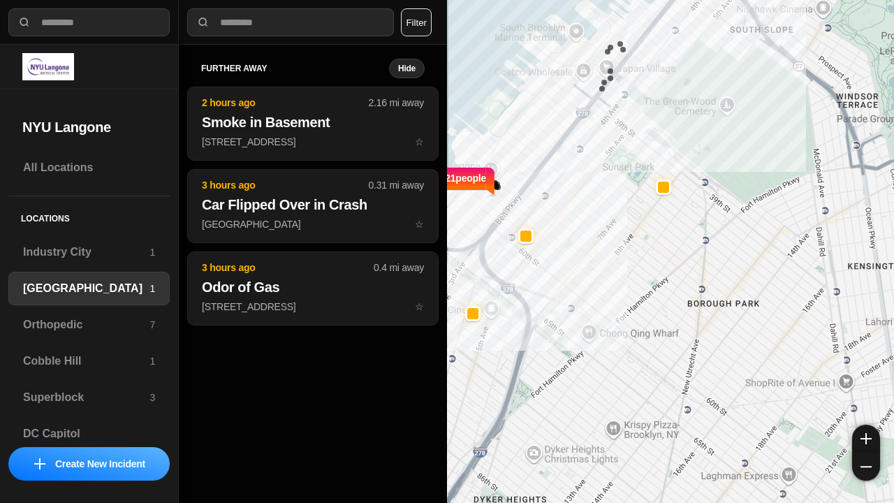
select select "*"
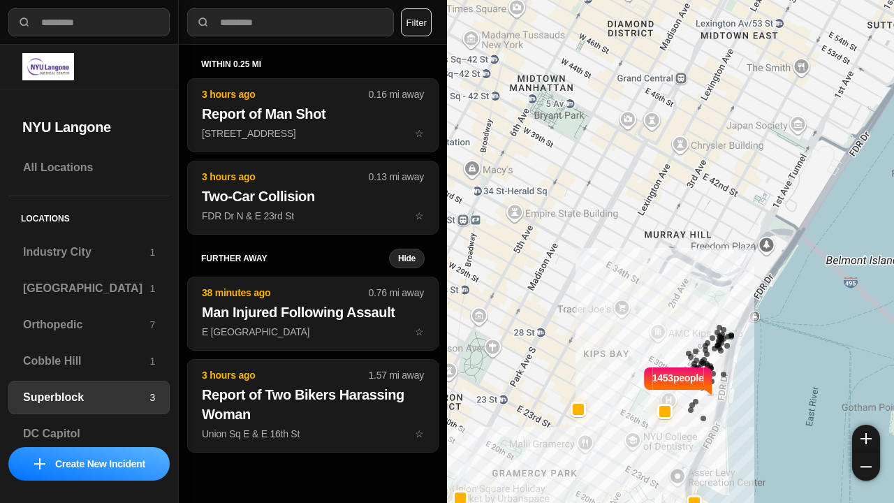
select select "*"
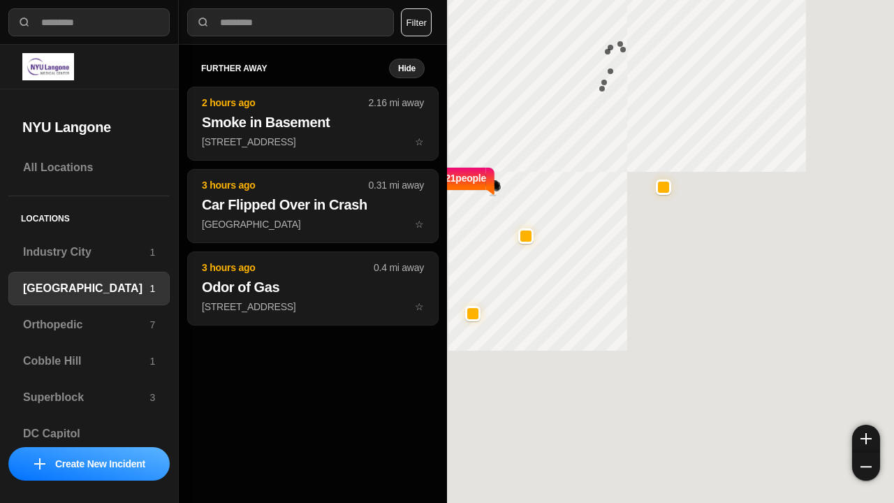
select select "*"
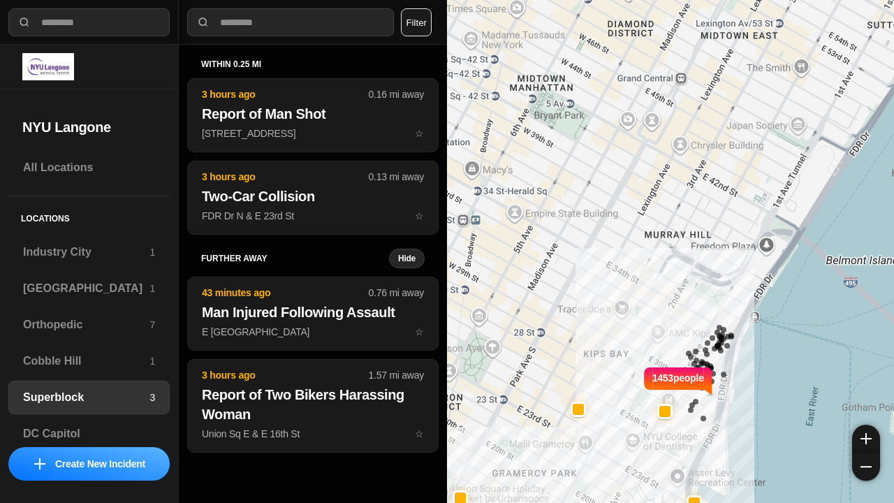
select select "*"
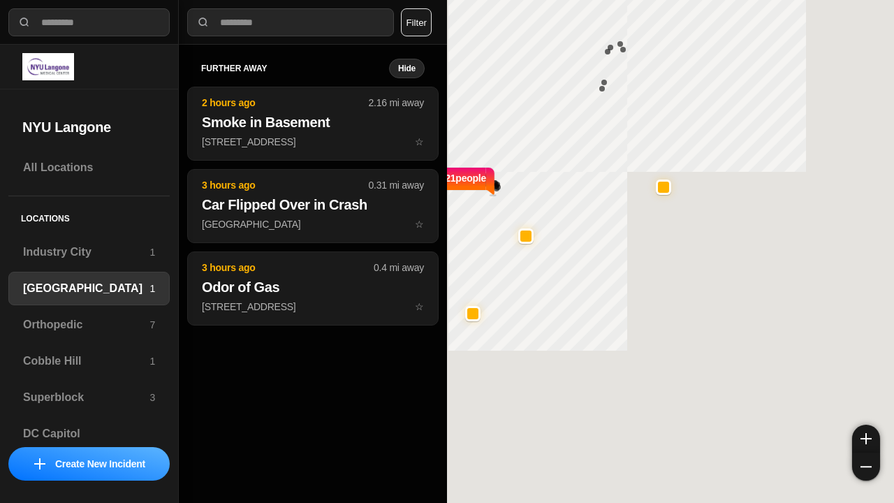
select select "*"
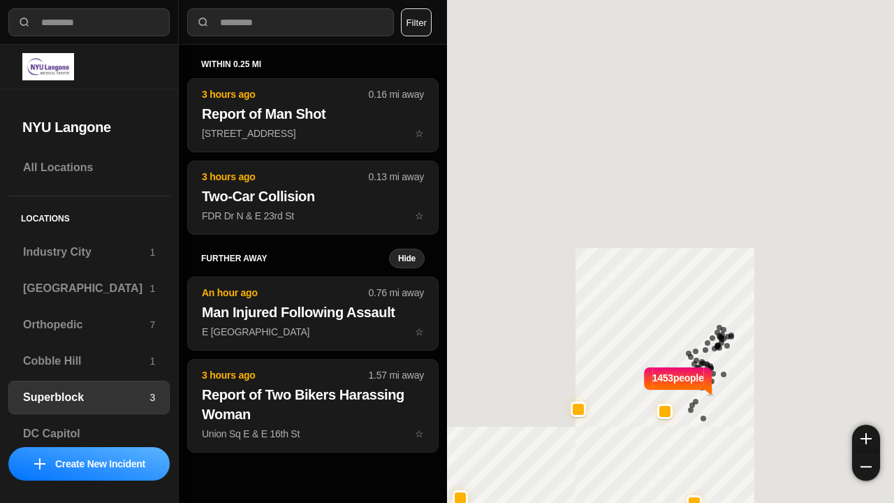
select select "*"
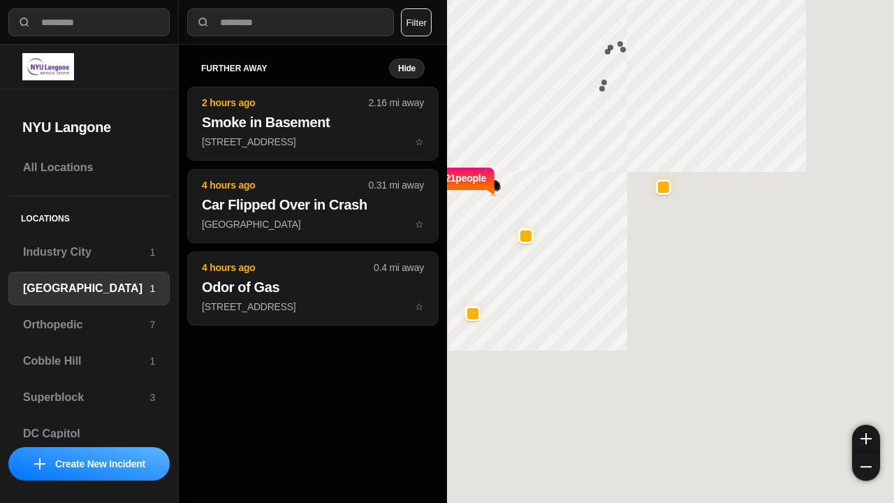
select select "*"
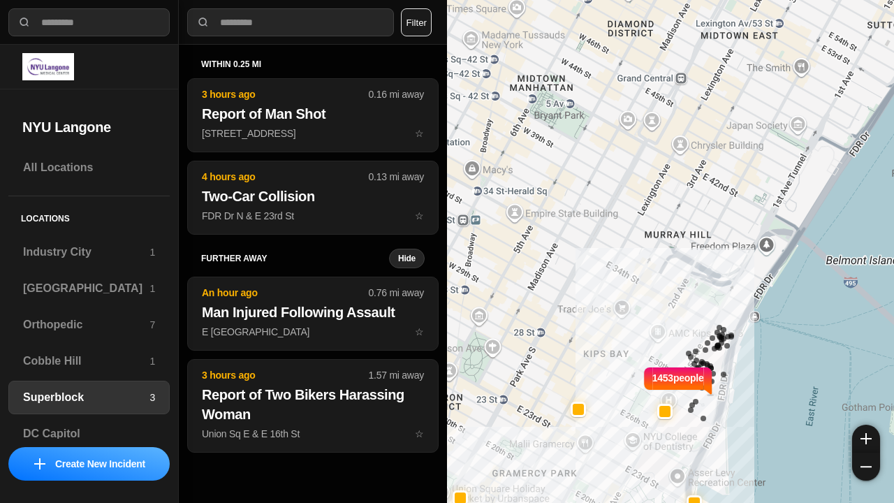
select select "*"
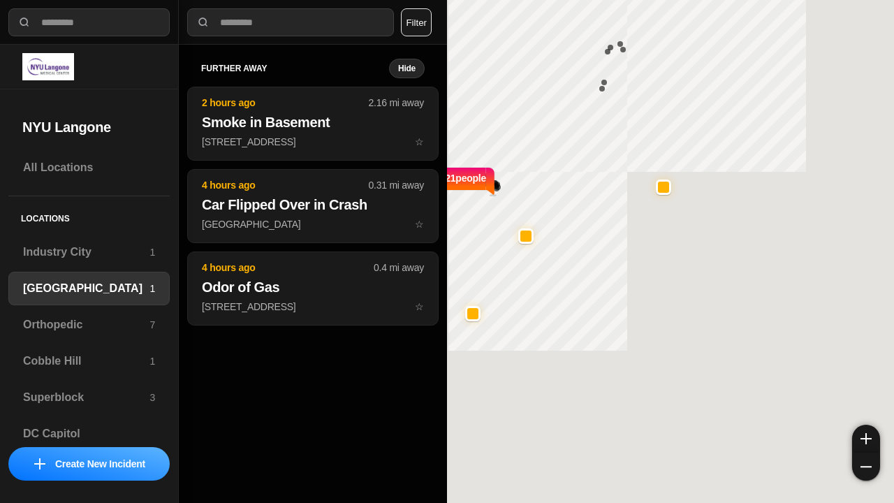
select select "*"
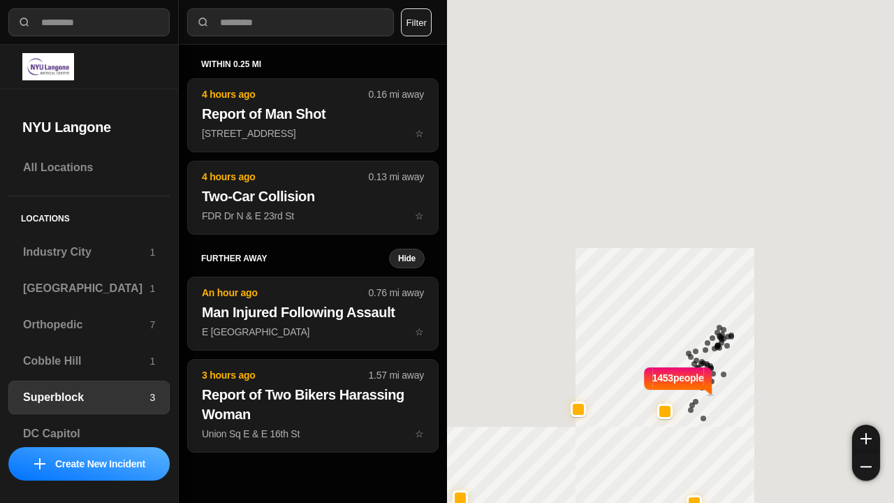
select select "*"
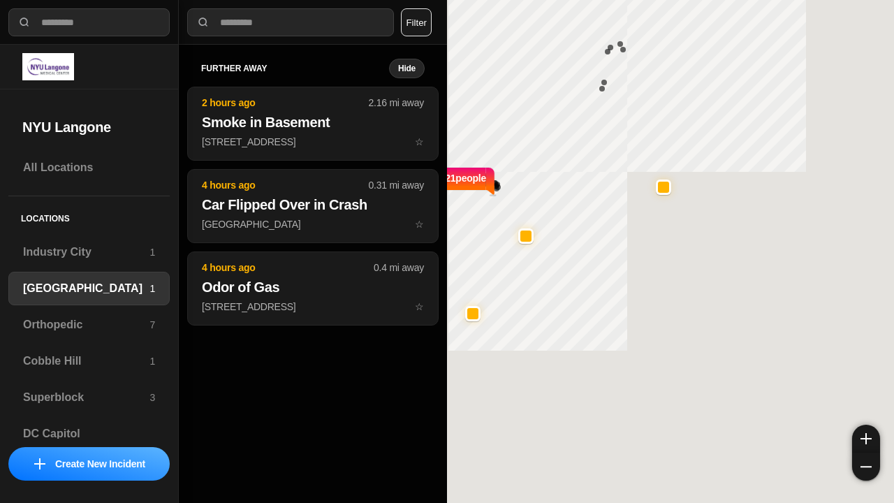
select select "*"
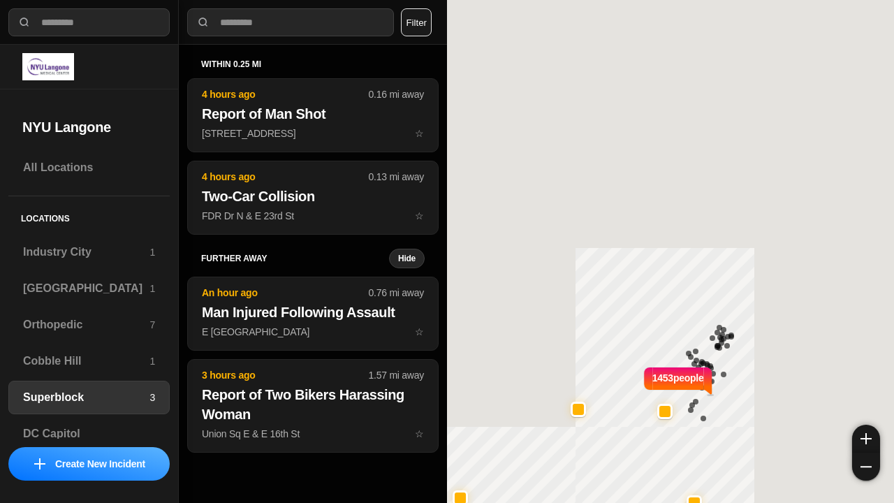
select select "*"
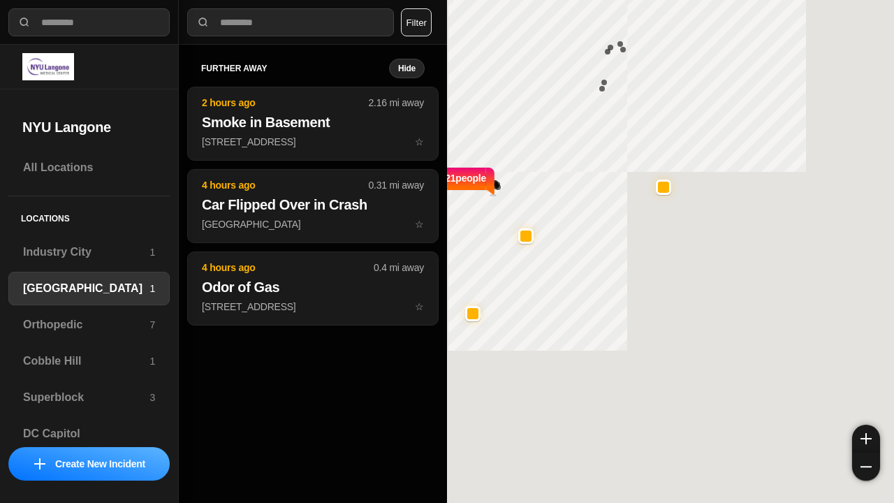
select select "*"
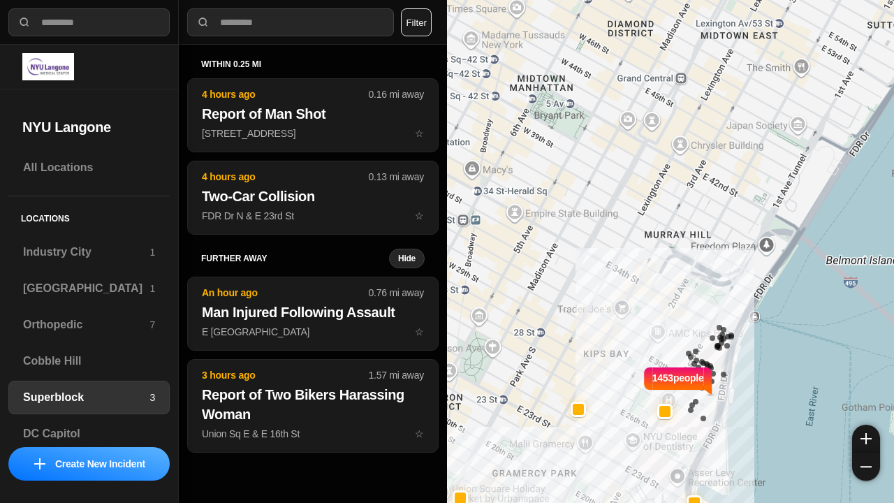
select select "*"
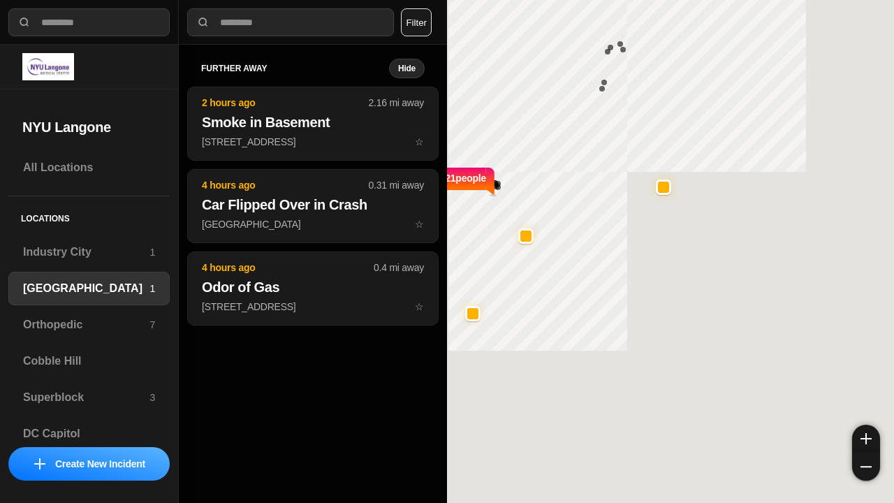
select select "*"
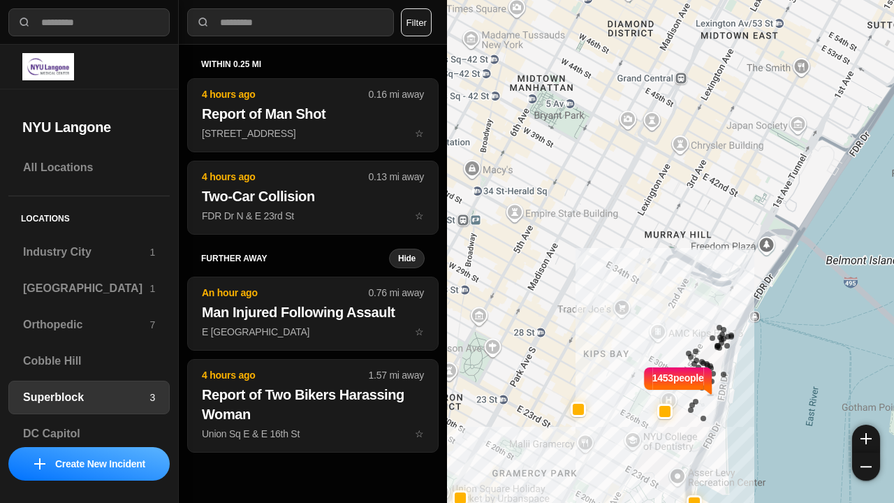
select select "*"
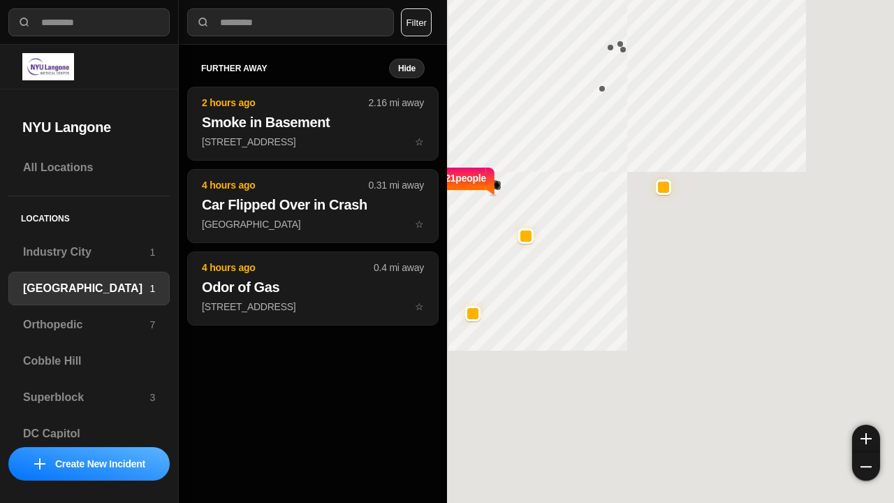
select select "*"
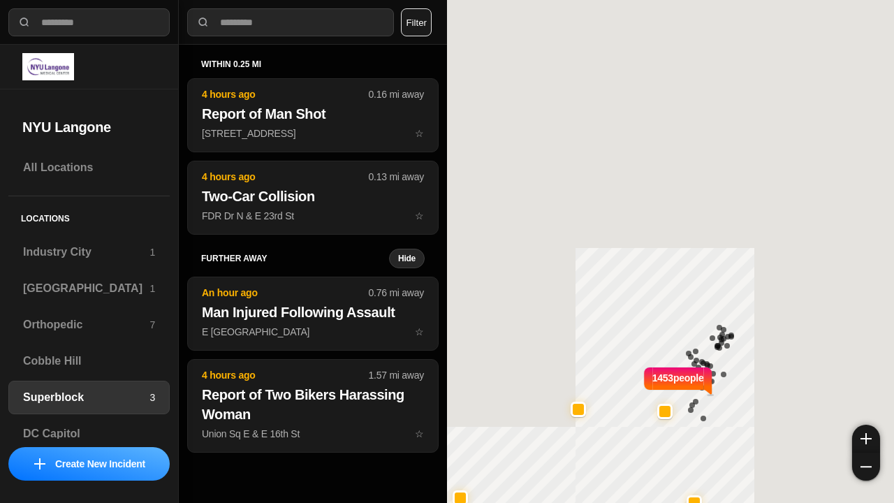
select select "*"
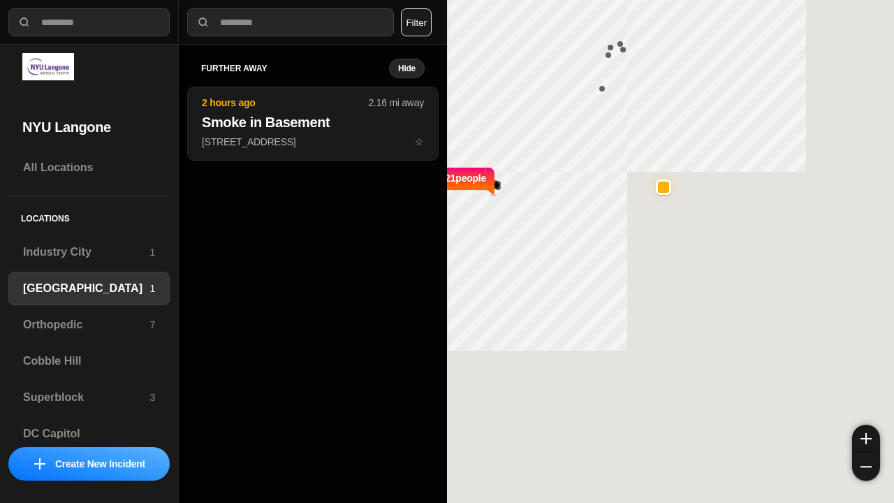
select select "*"
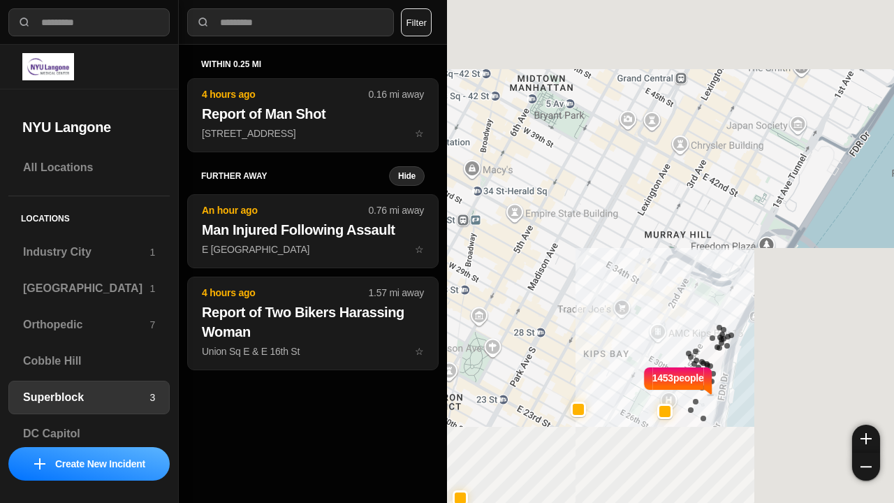
select select "*"
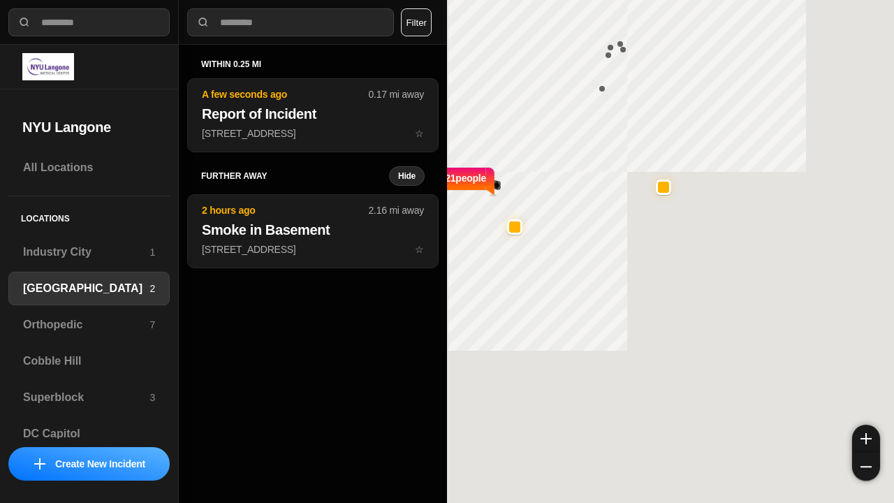
select select "*"
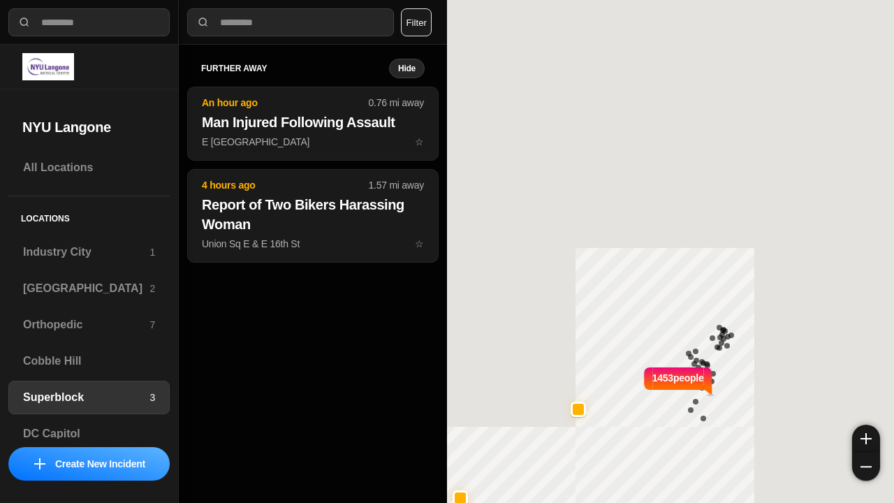
select select "*"
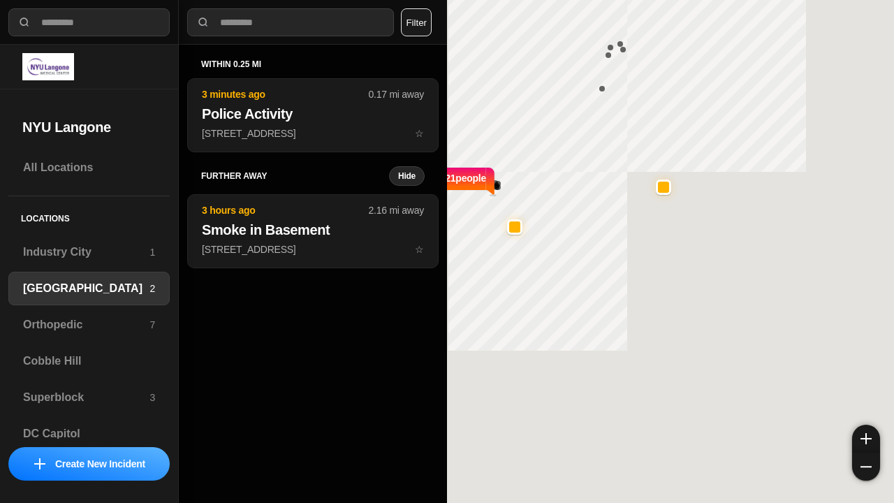
select select "*"
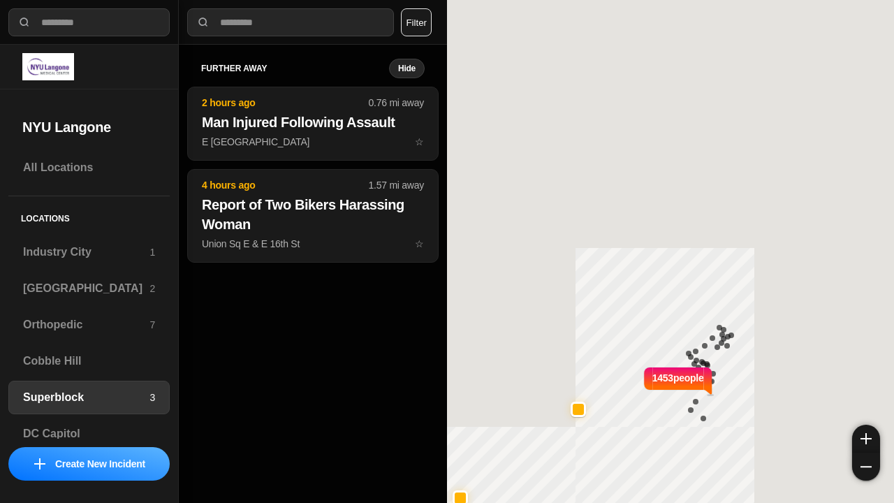
select select "*"
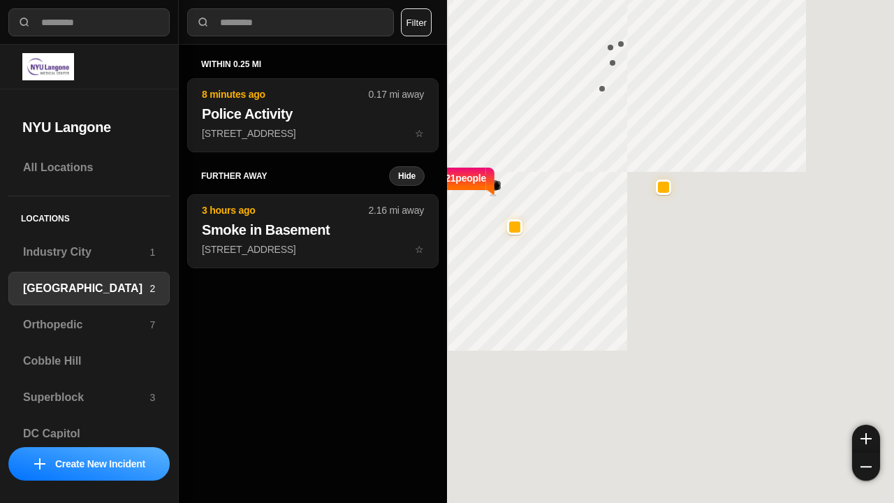
select select "*"
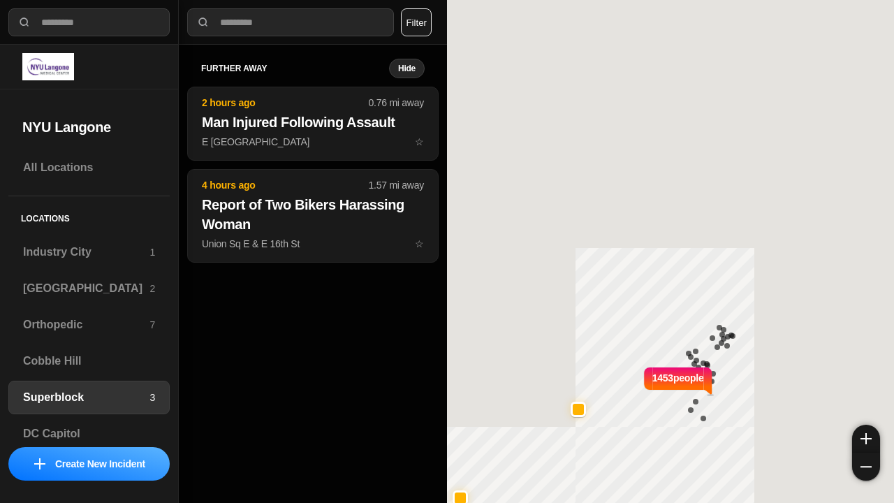
select select "*"
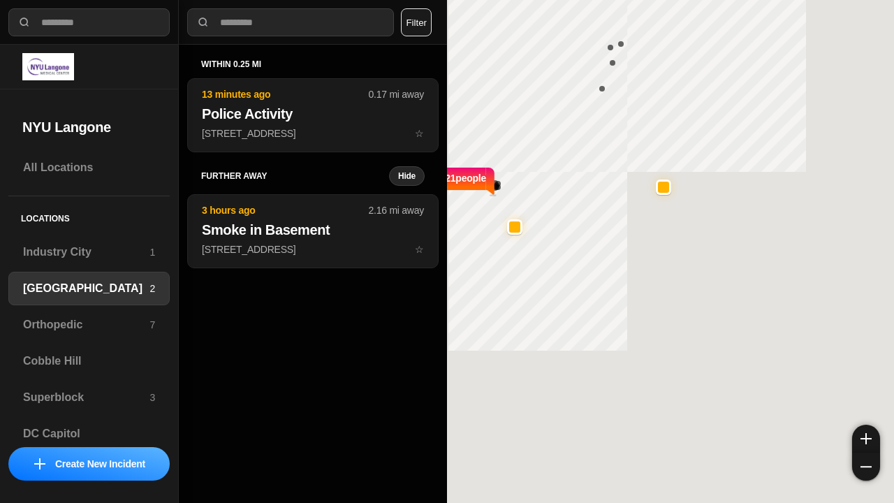
select select "*"
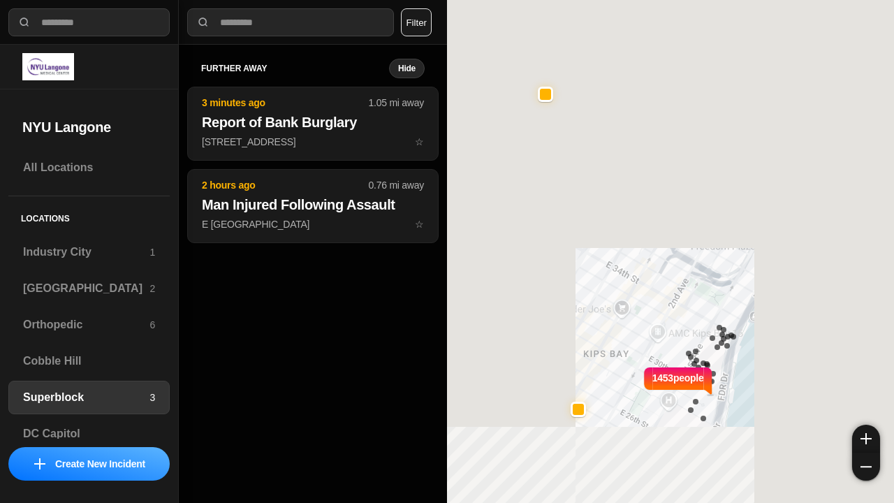
select select "*"
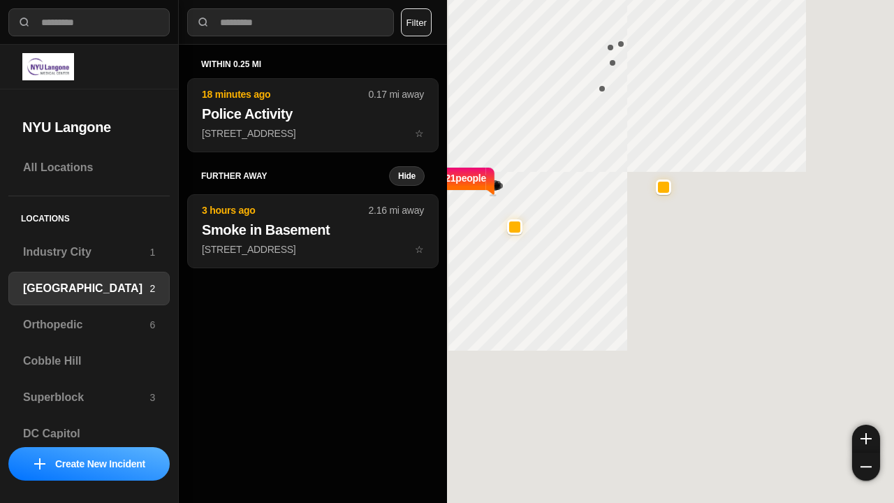
select select "*"
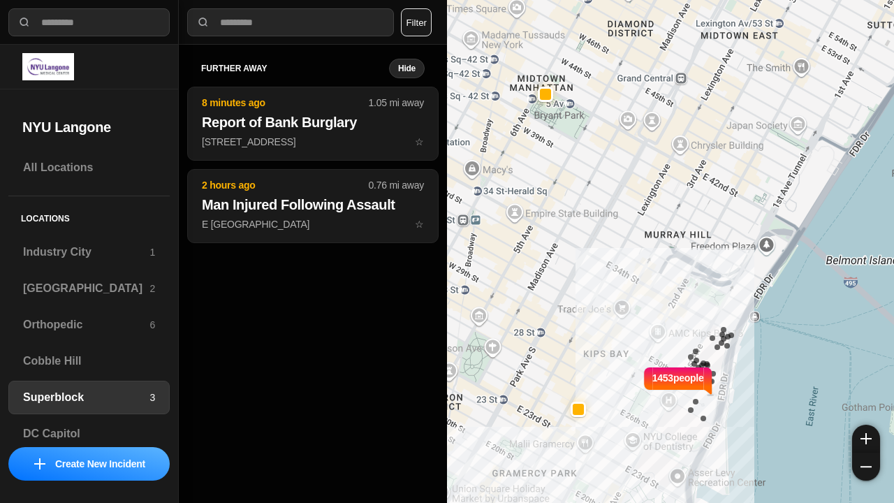
select select "*"
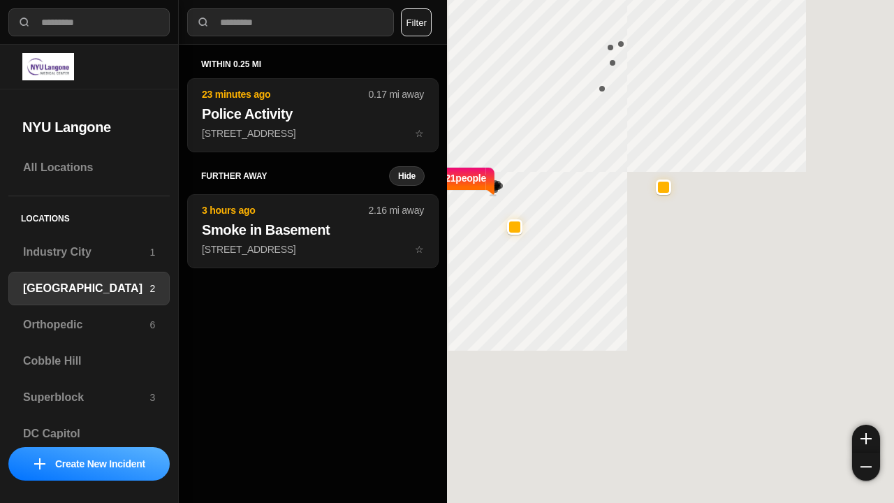
select select "*"
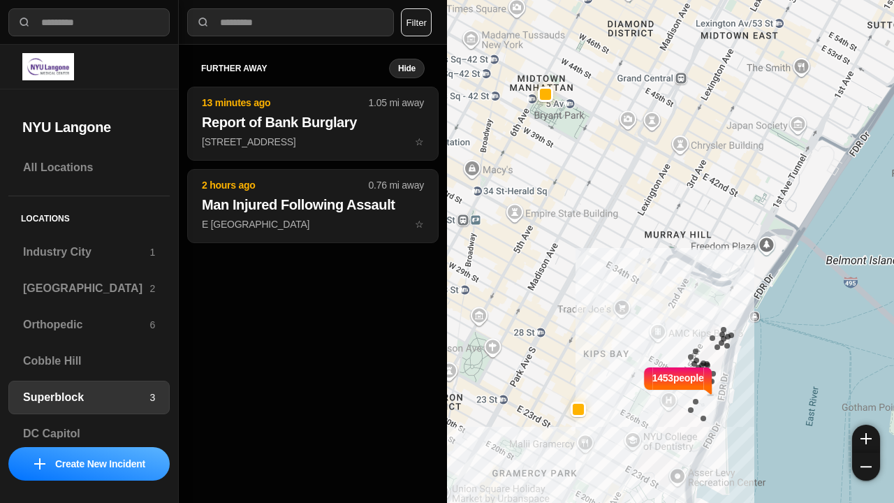
select select "*"
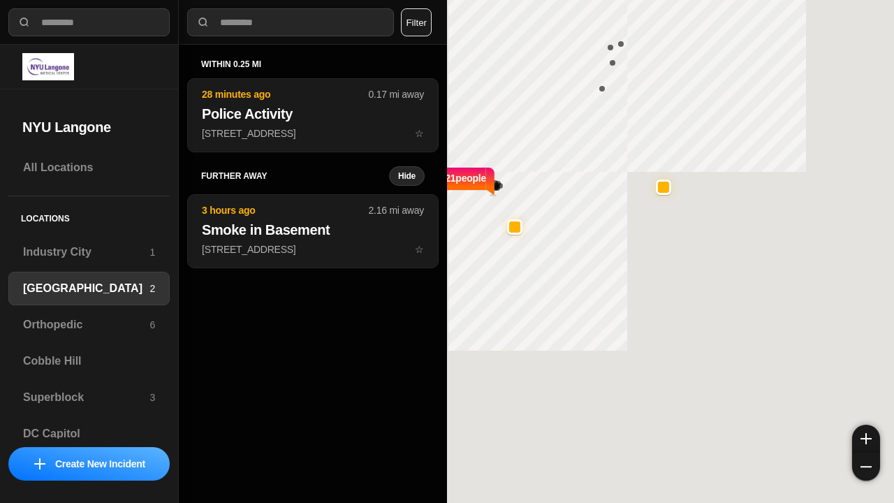
select select "*"
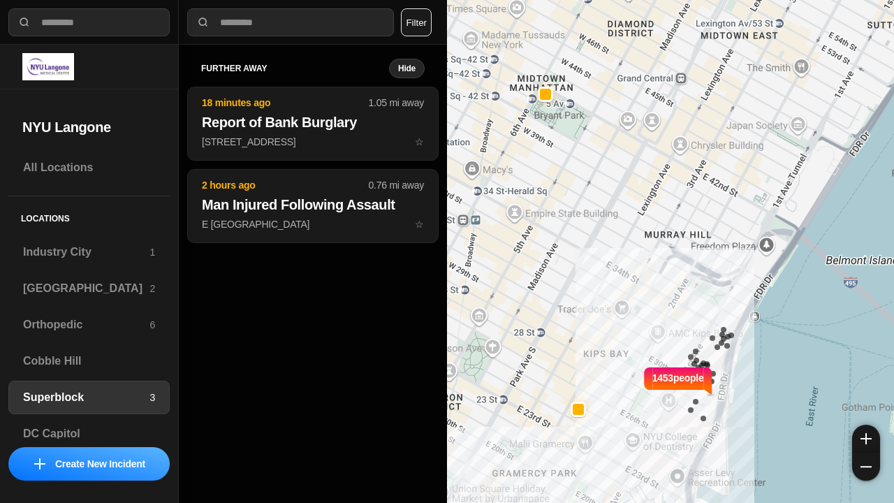
select select "*"
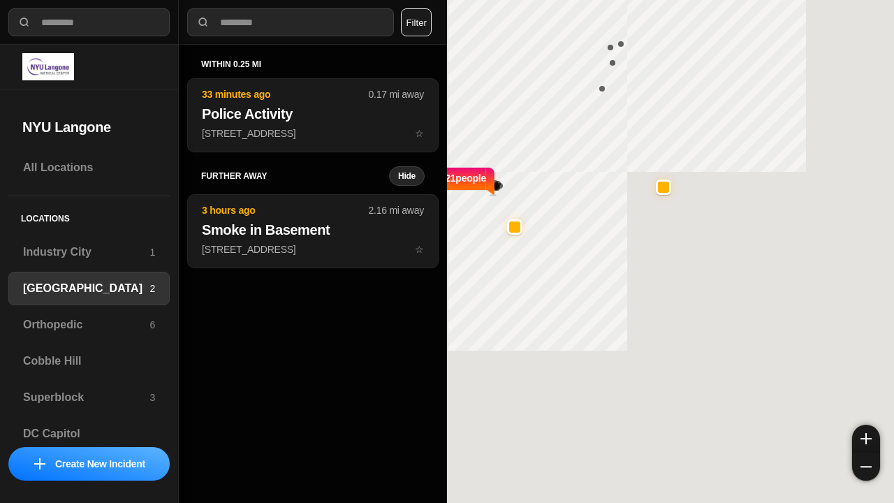
select select "*"
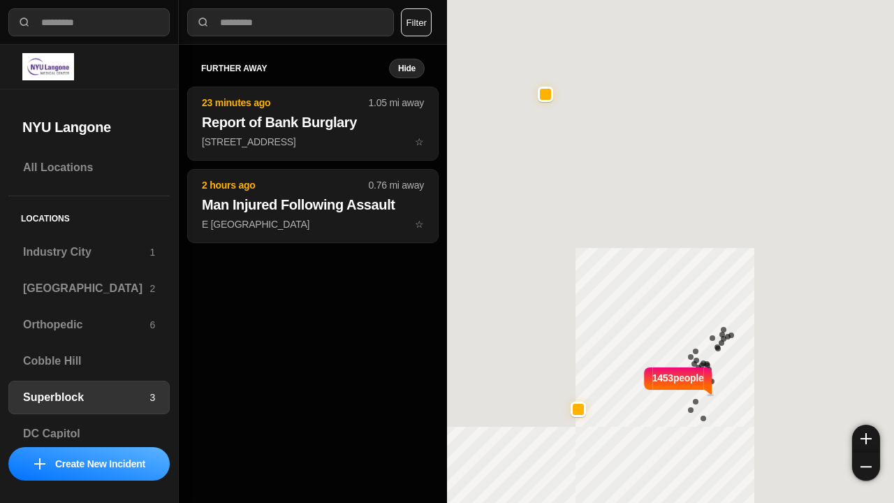
select select "*"
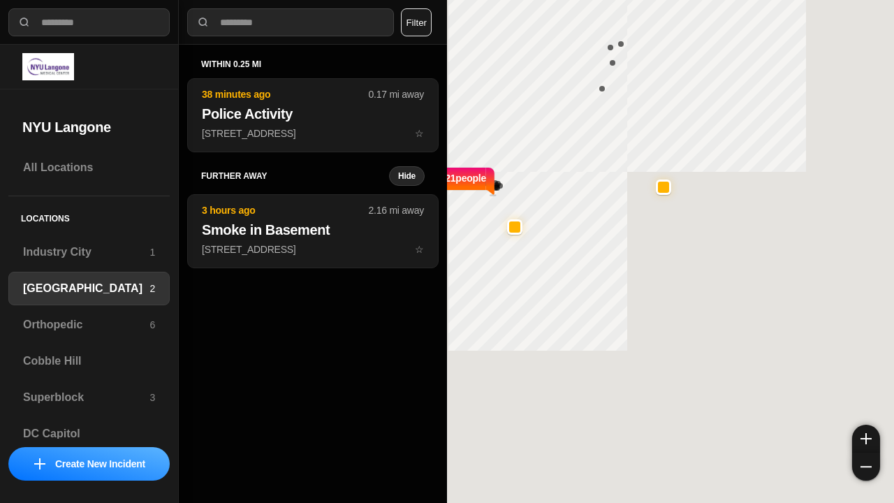
select select "*"
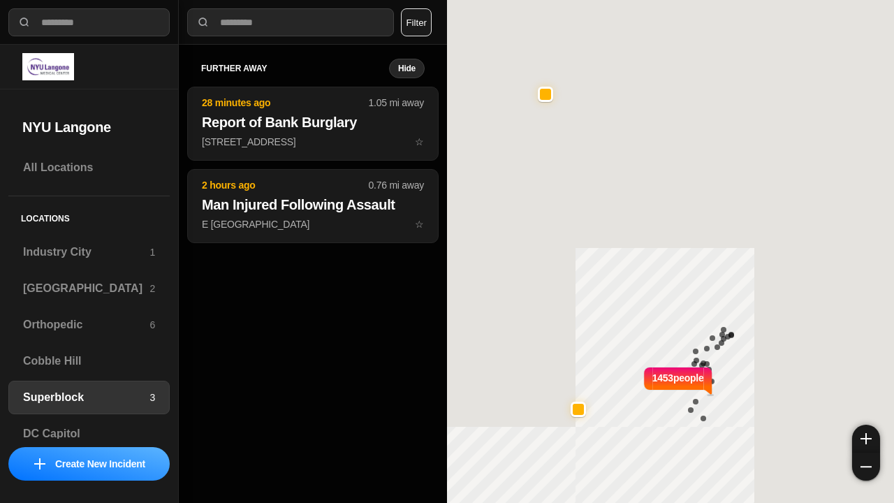
select select "*"
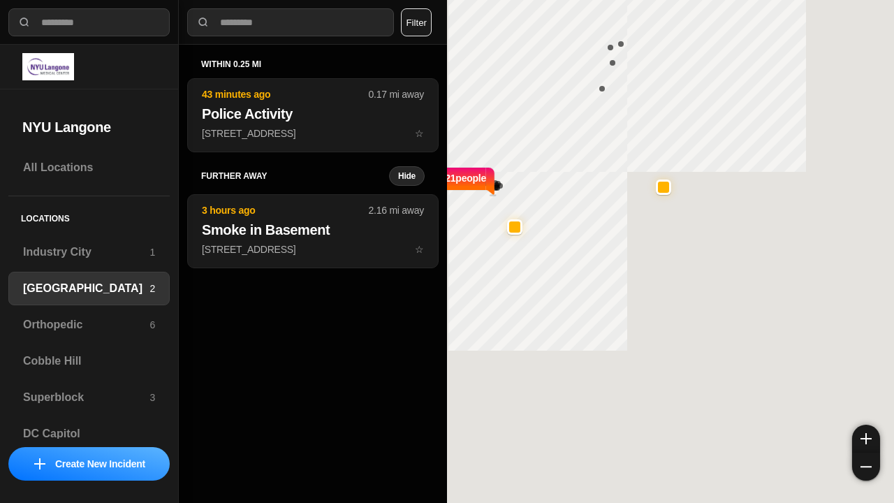
select select "*"
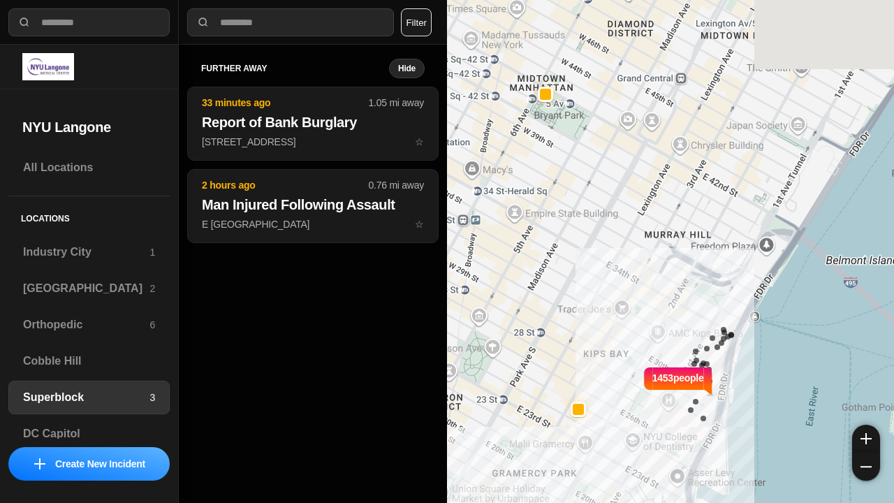
select select "*"
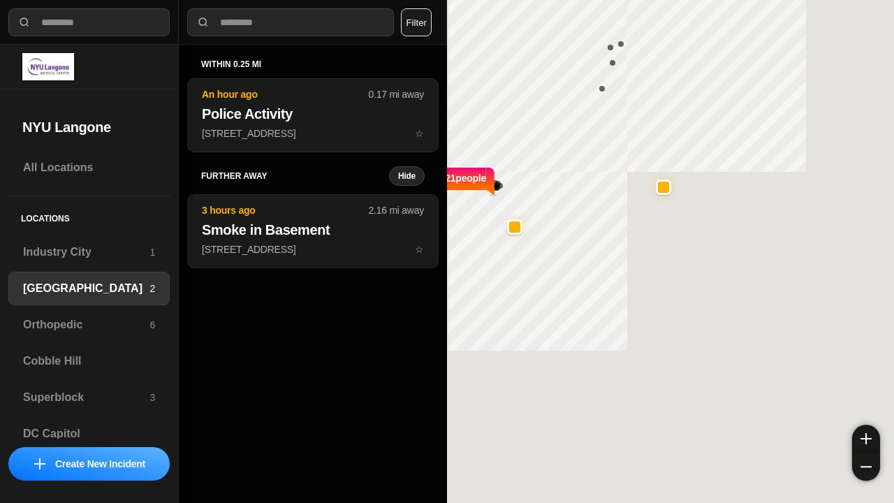
select select "*"
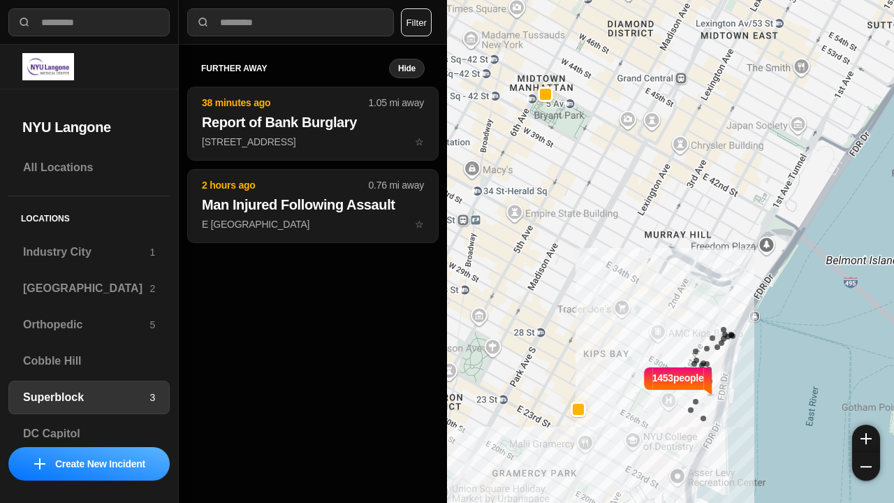
select select "*"
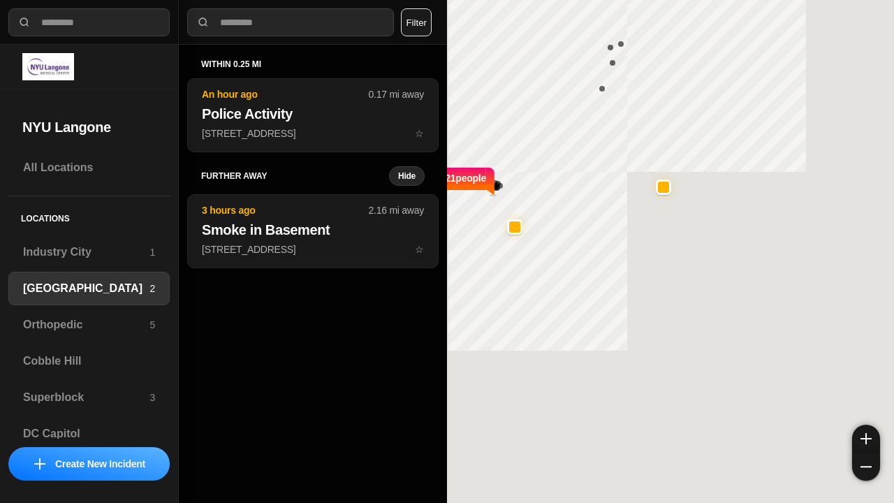
select select "*"
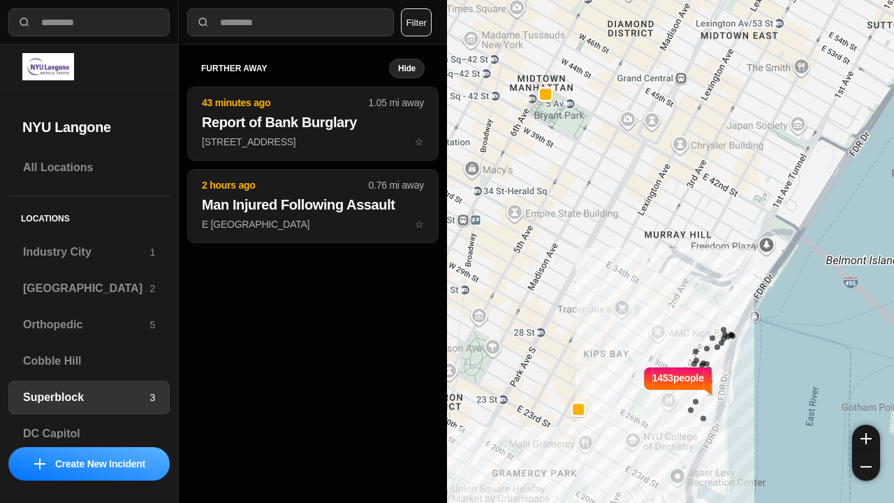
select select "*"
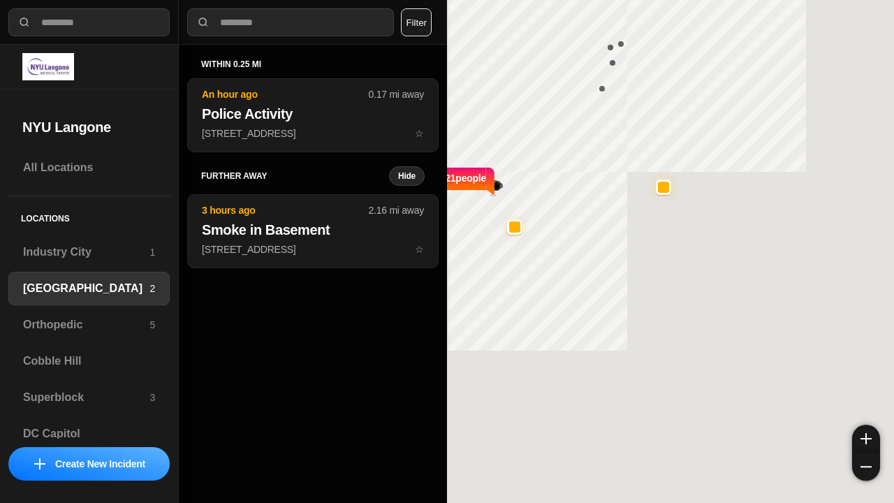
select select "*"
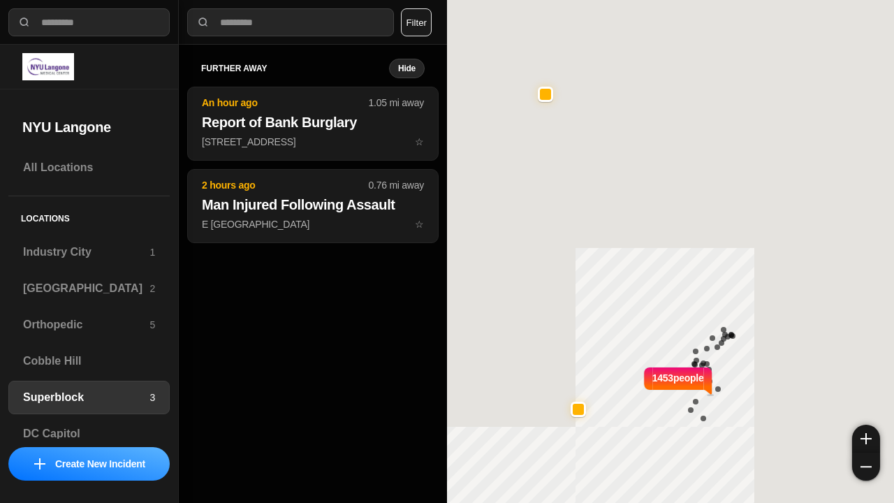
select select "*"
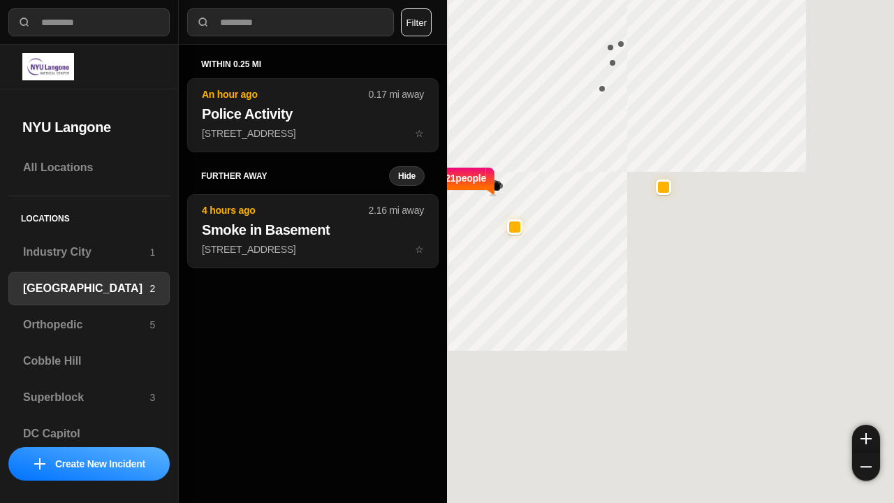
select select "*"
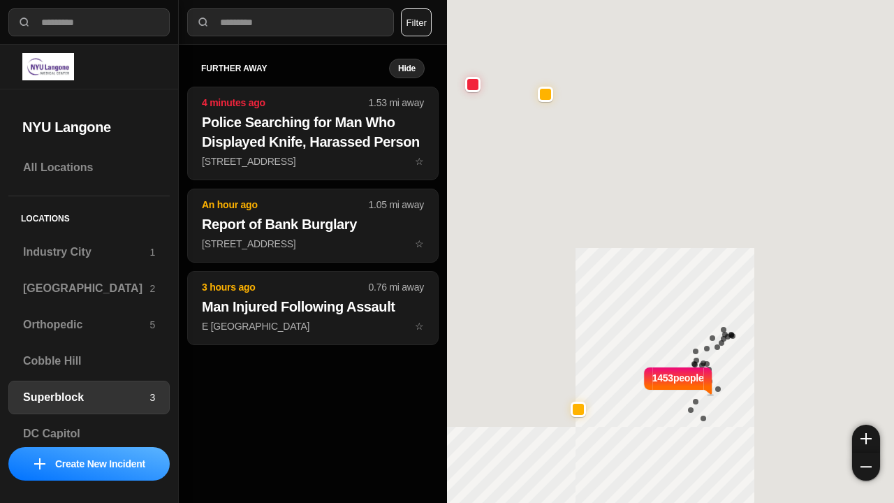
select select "*"
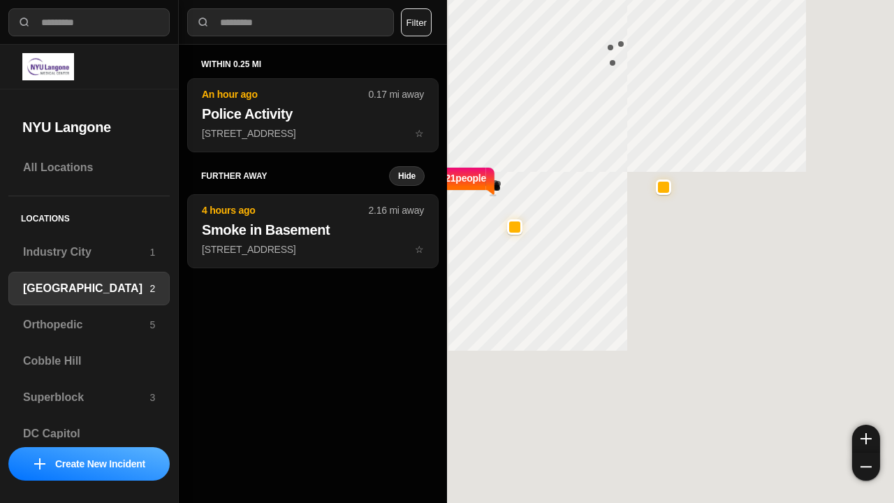
select select "*"
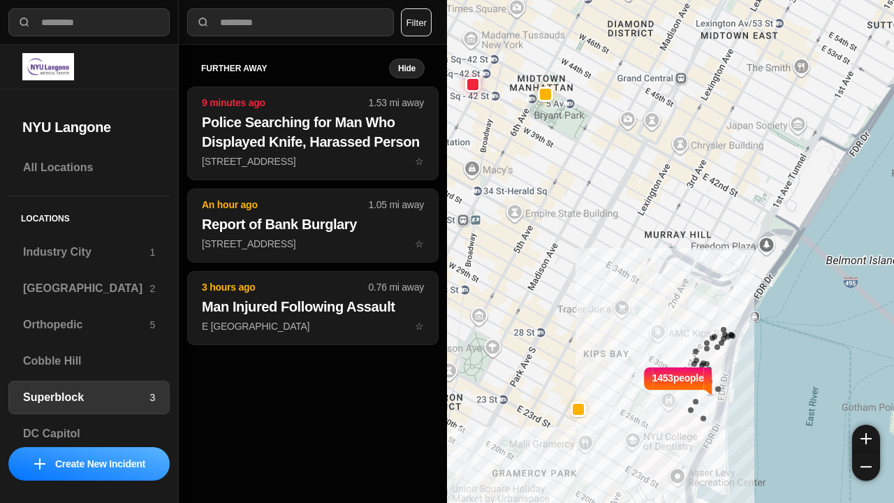
select select "*"
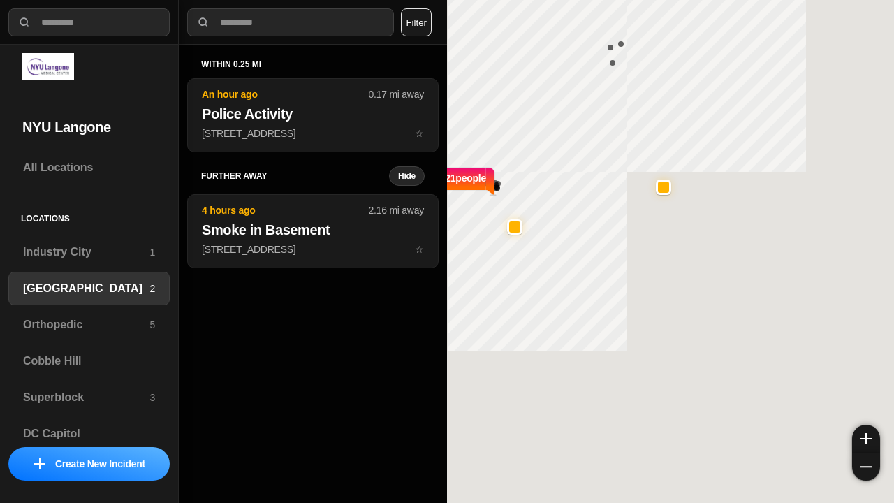
select select "*"
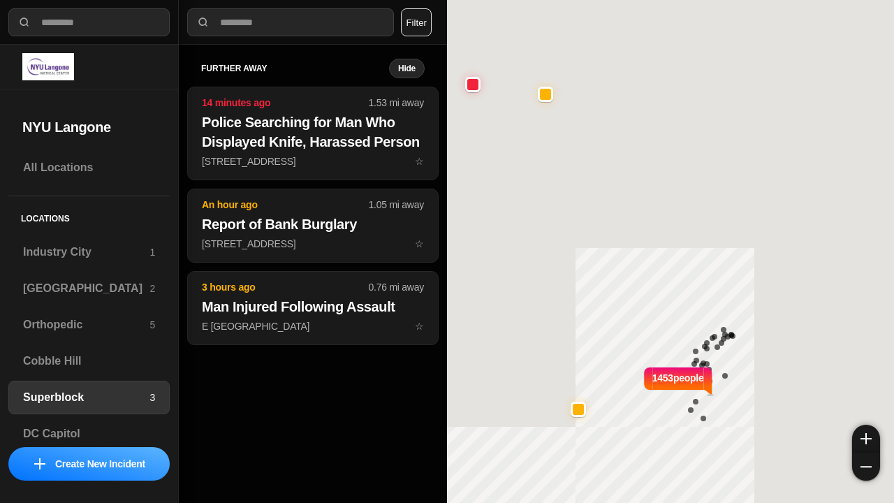
select select "*"
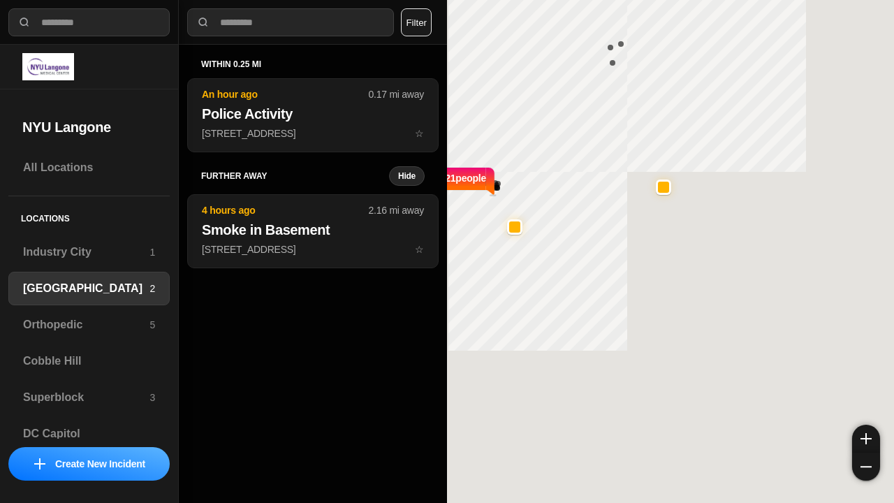
select select "*"
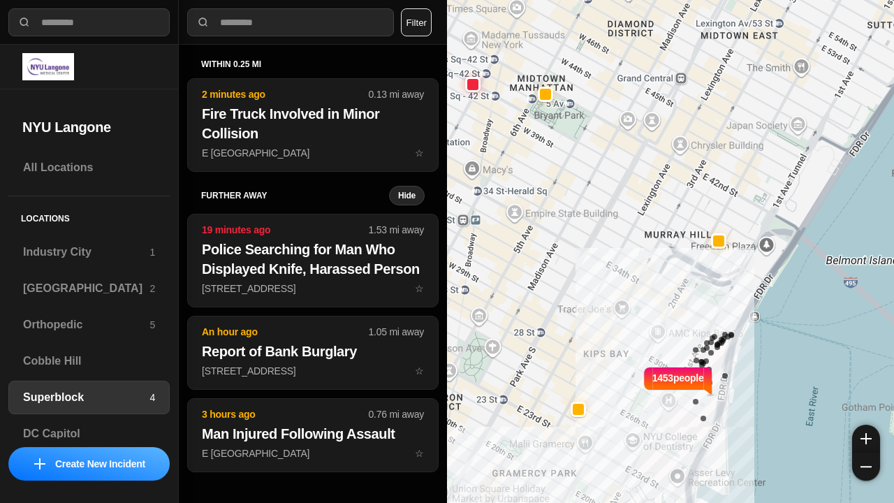
select select "*"
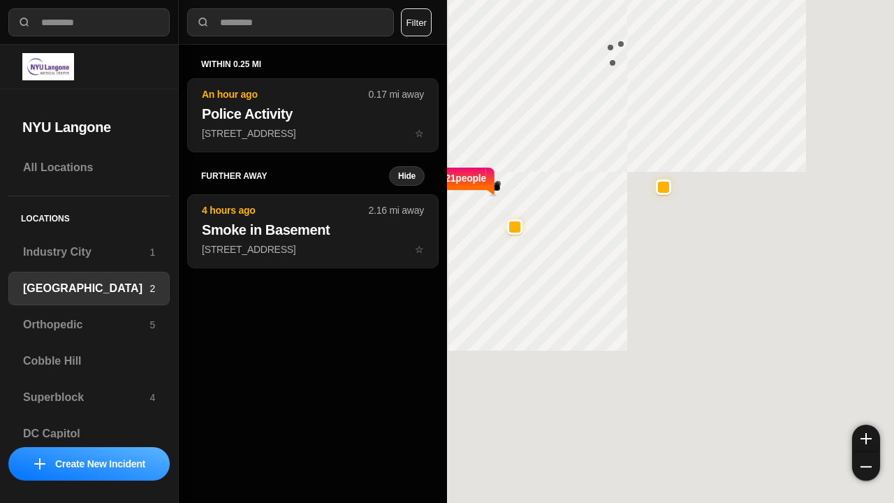
select select "*"
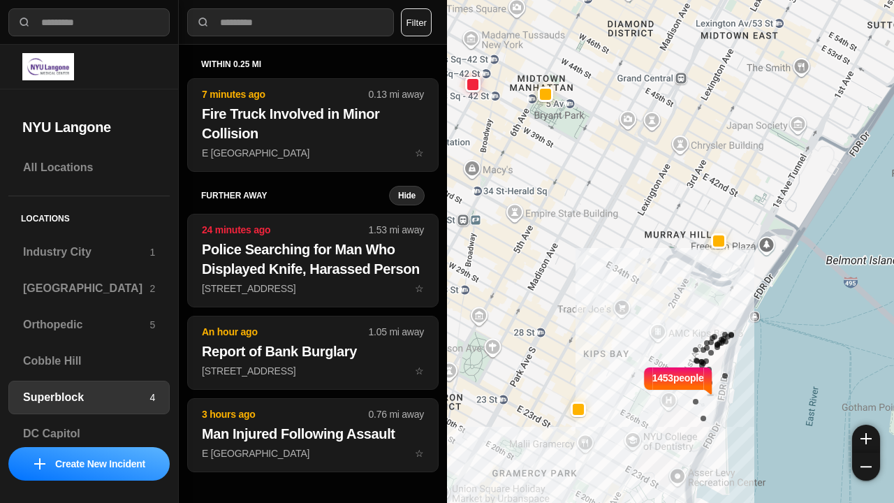
select select "*"
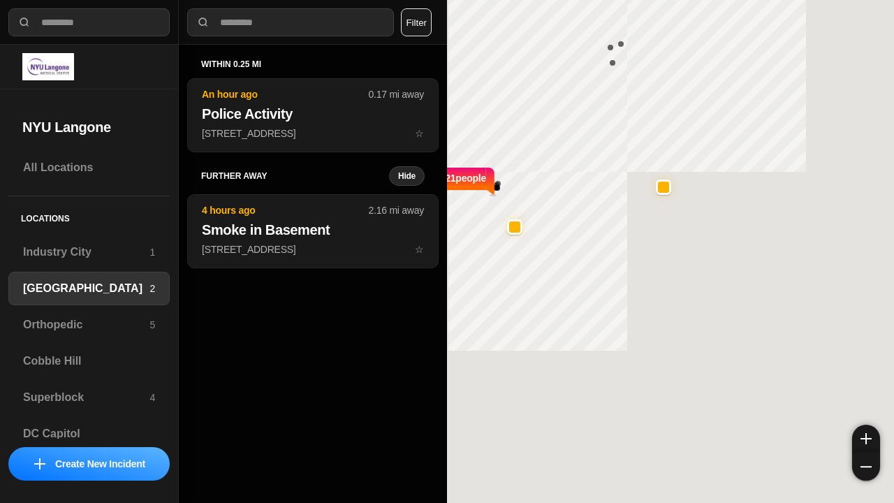
select select "*"
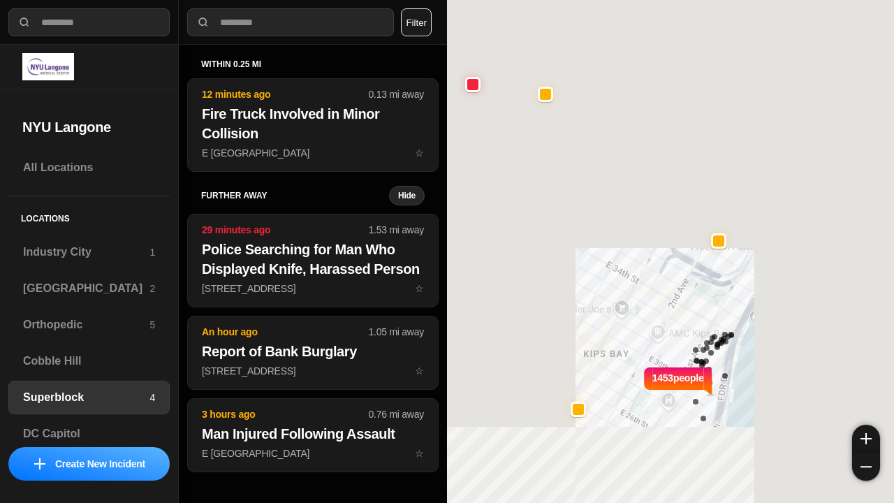
select select "*"
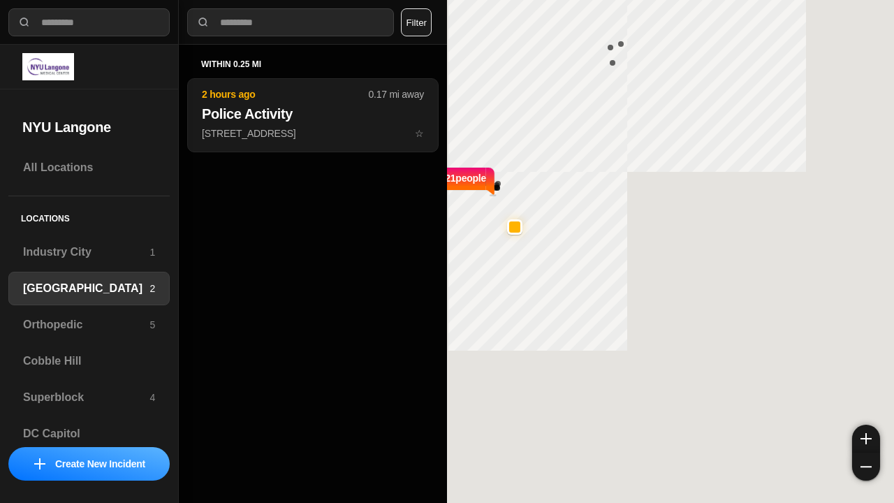
select select "*"
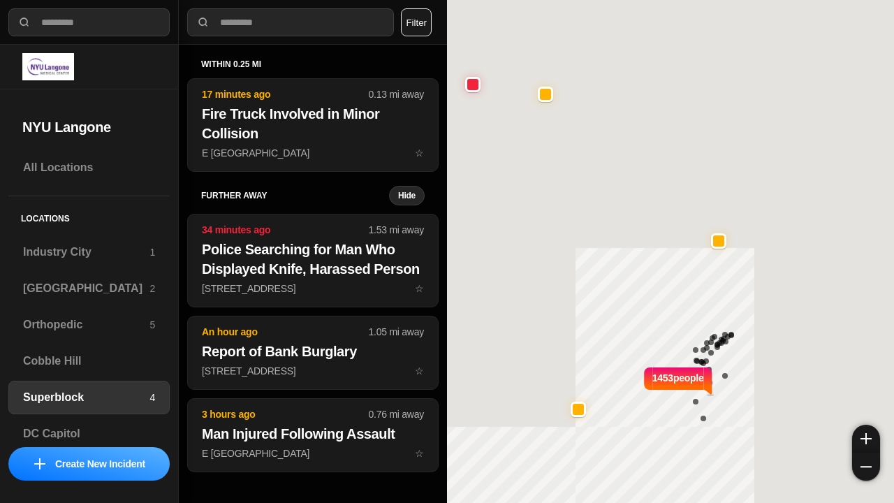
select select "*"
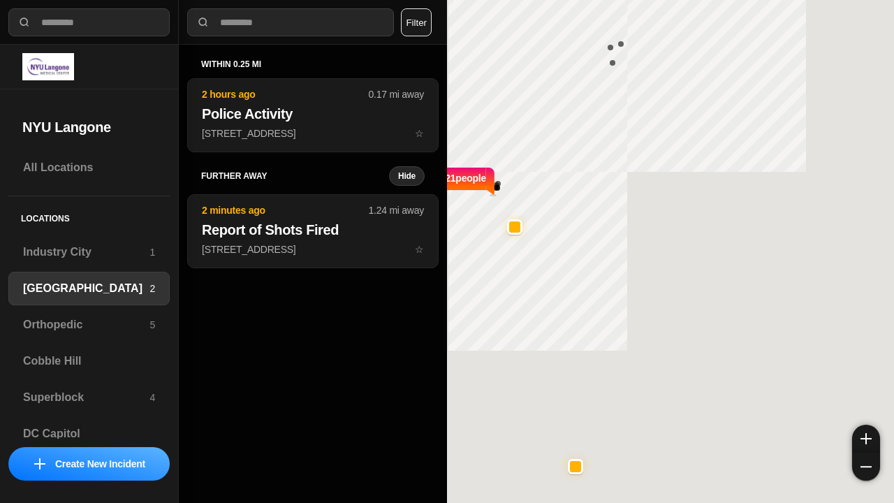
select select "*"
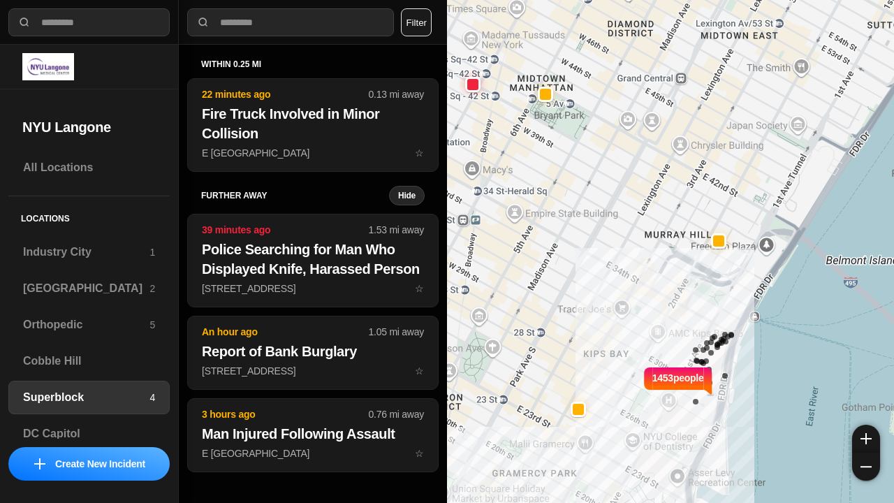
select select "*"
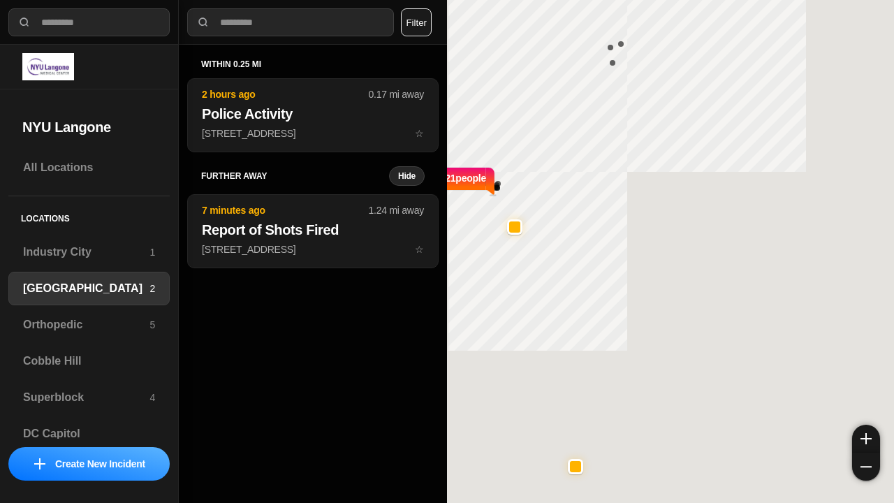
select select "*"
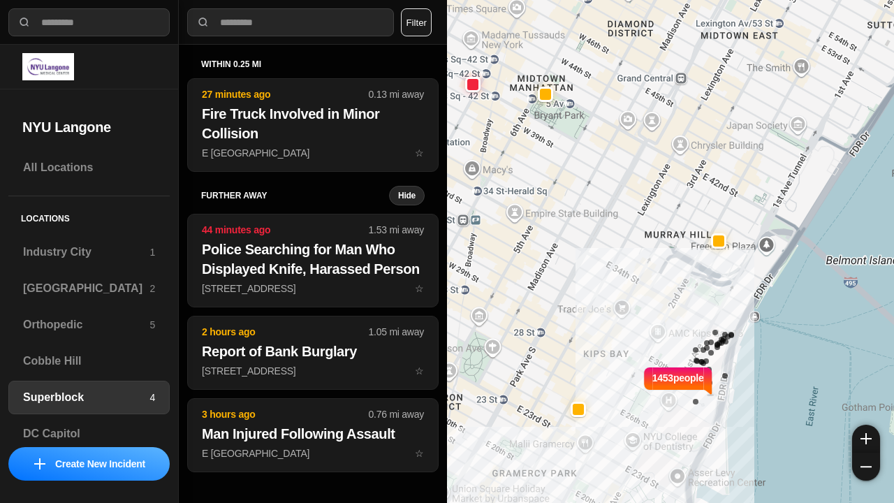
select select "*"
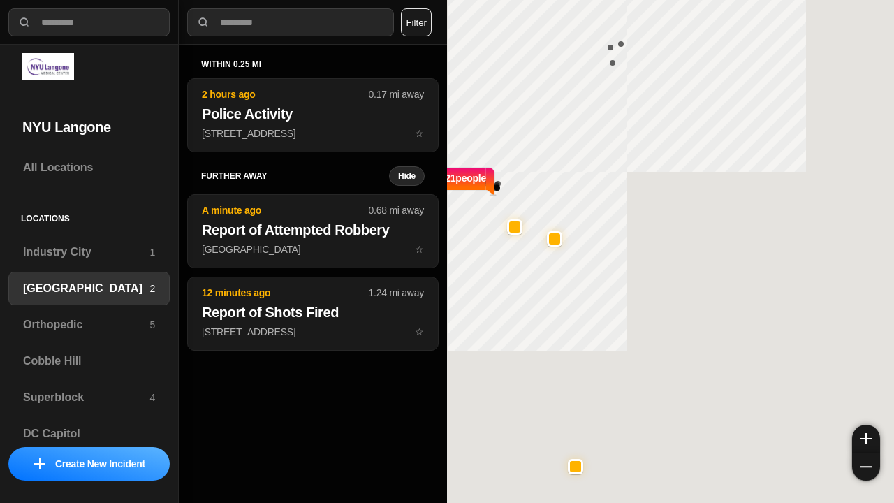
select select "*"
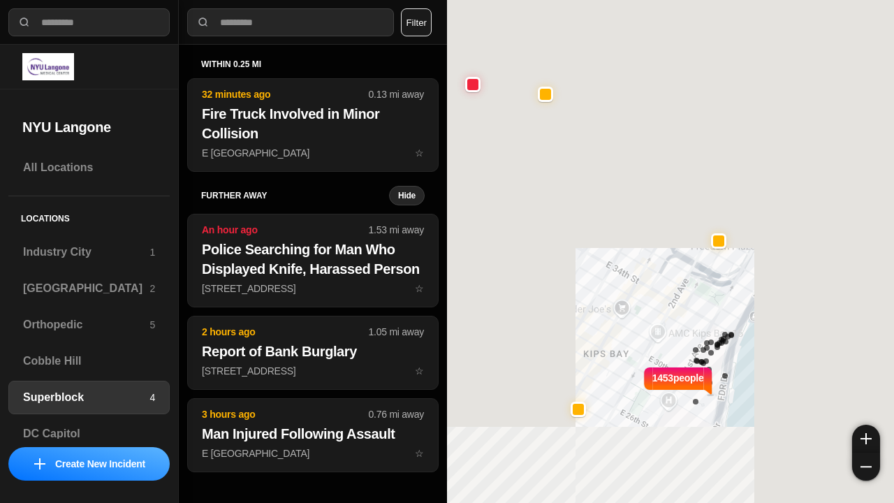
select select "*"
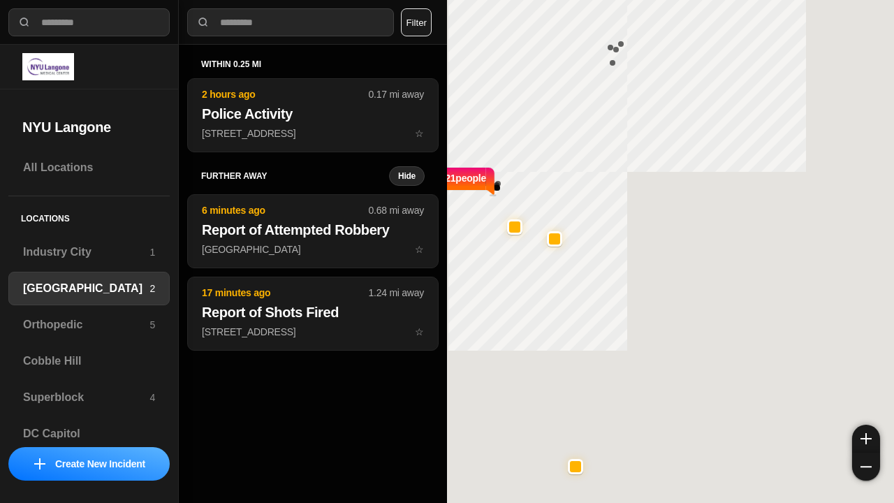
select select "*"
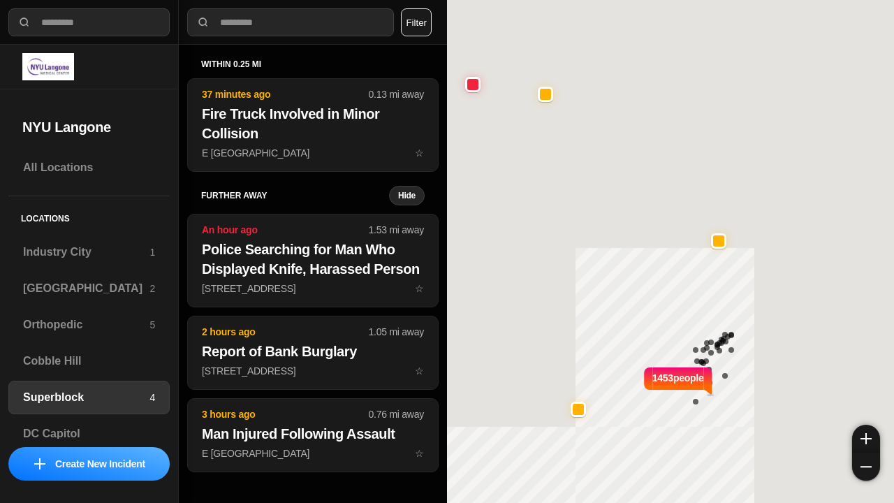
select select "*"
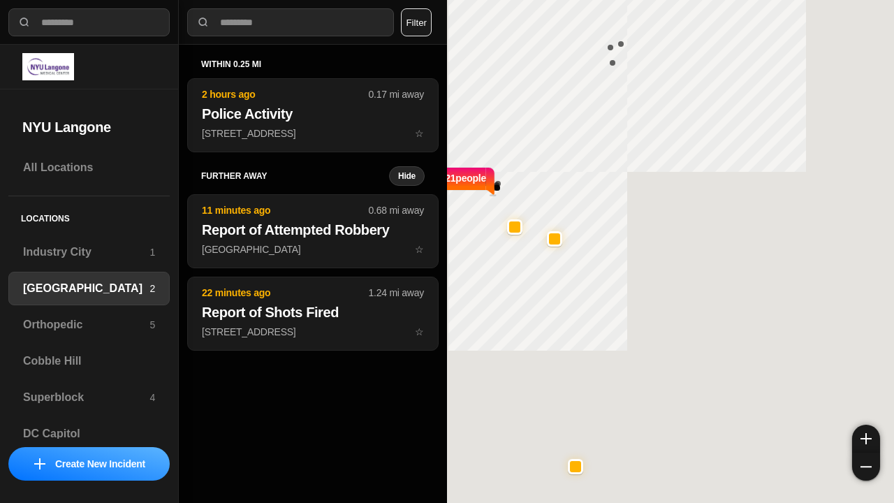
select select "*"
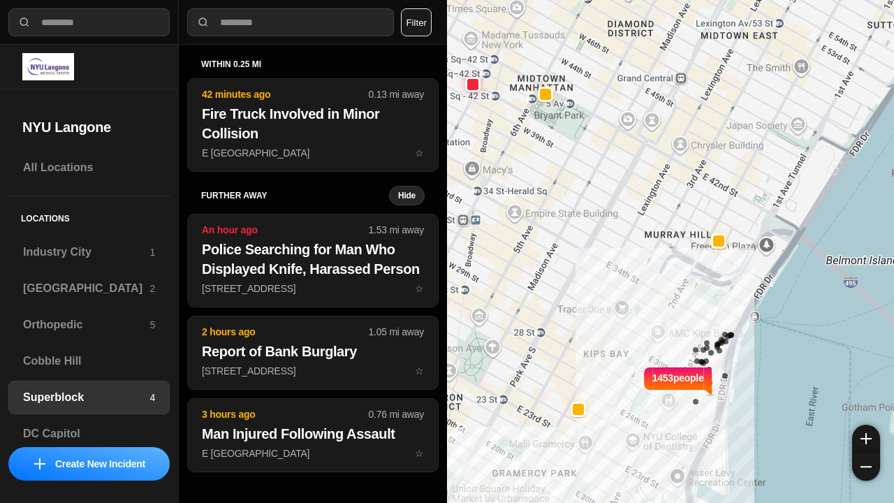
select select "*"
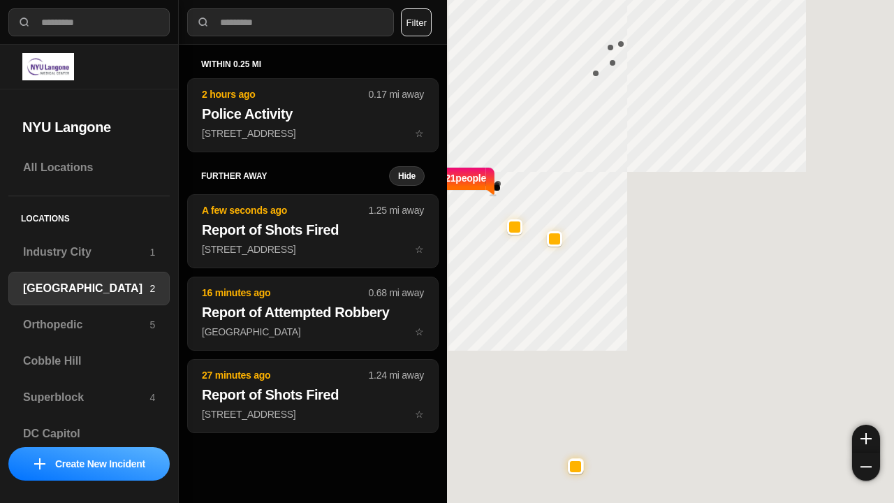
select select "*"
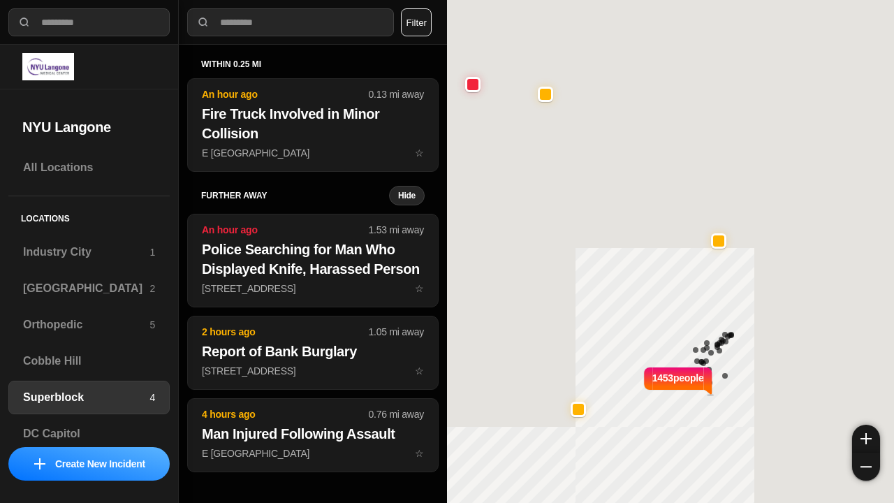
select select "*"
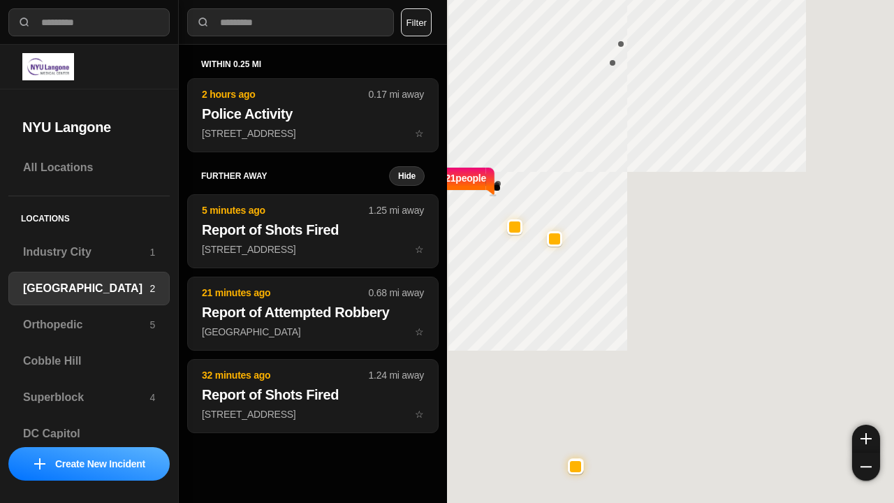
select select "*"
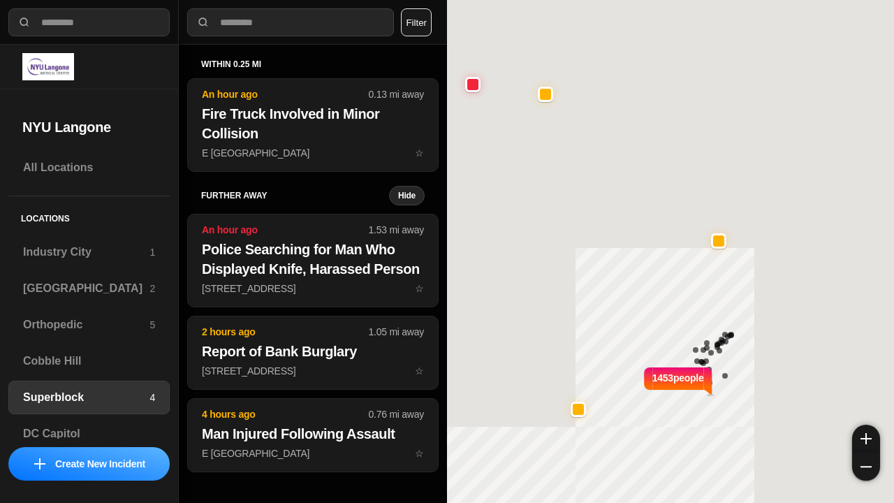
select select "*"
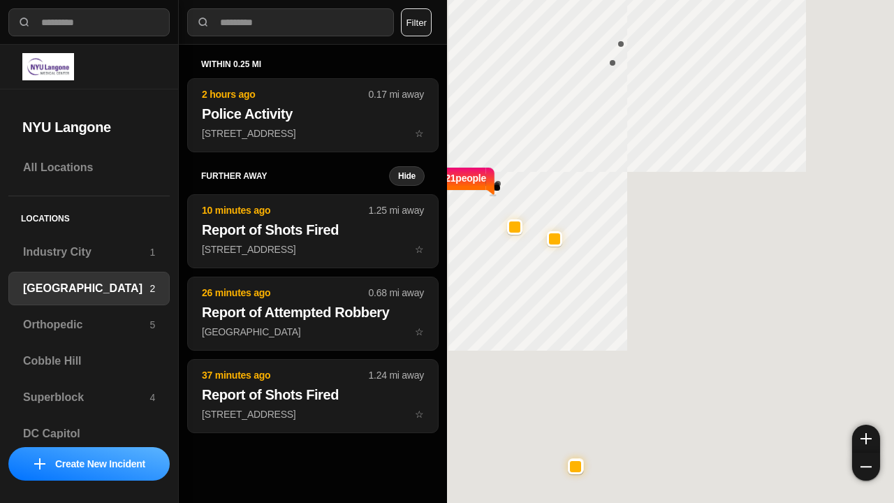
select select "*"
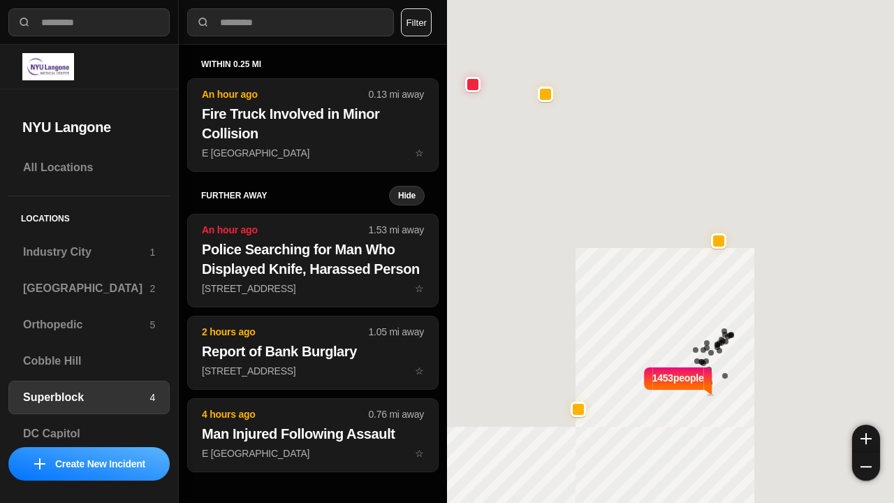
select select "*"
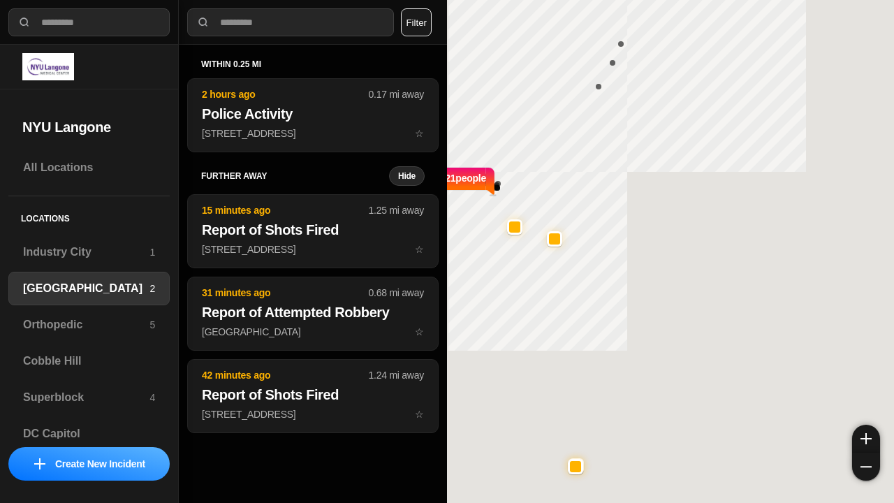
select select "*"
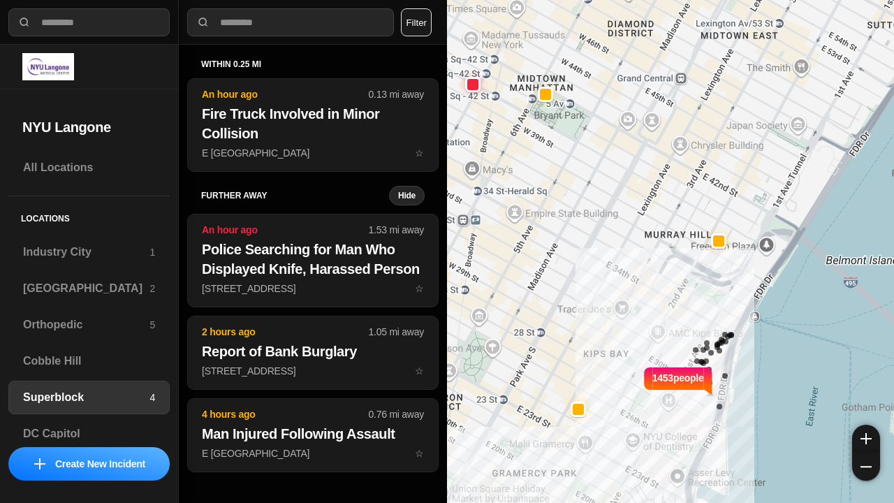
select select "*"
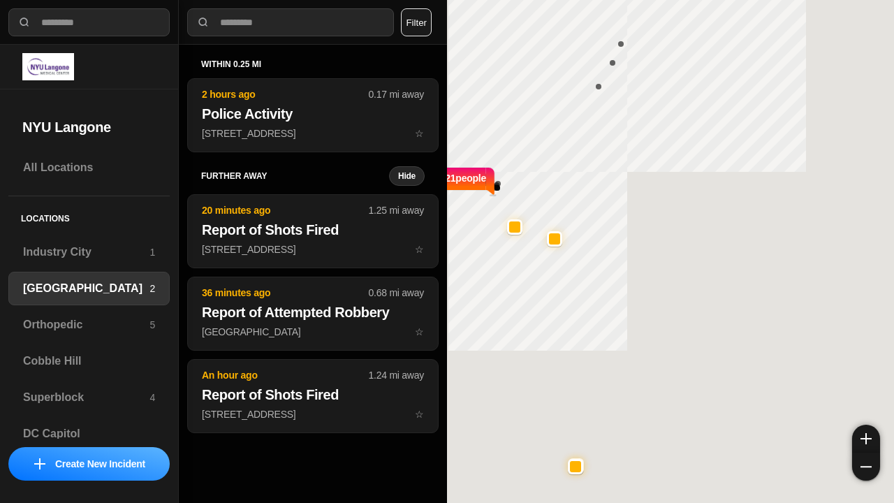
select select "*"
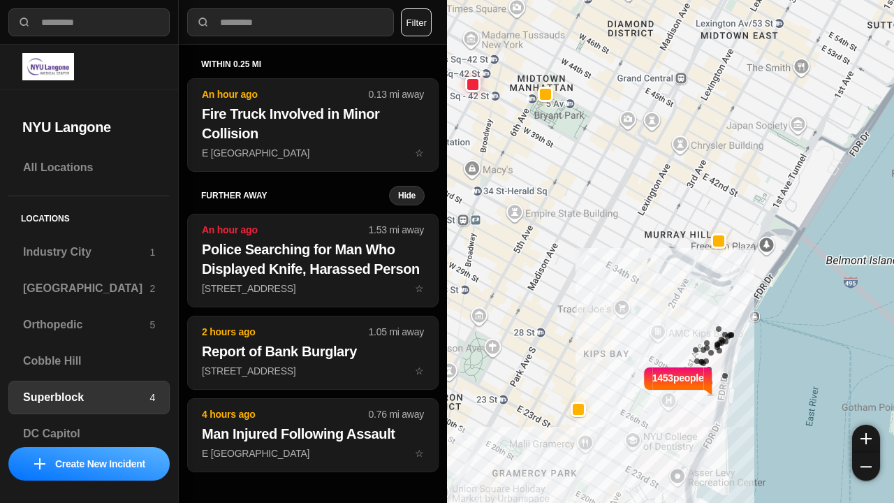
select select "*"
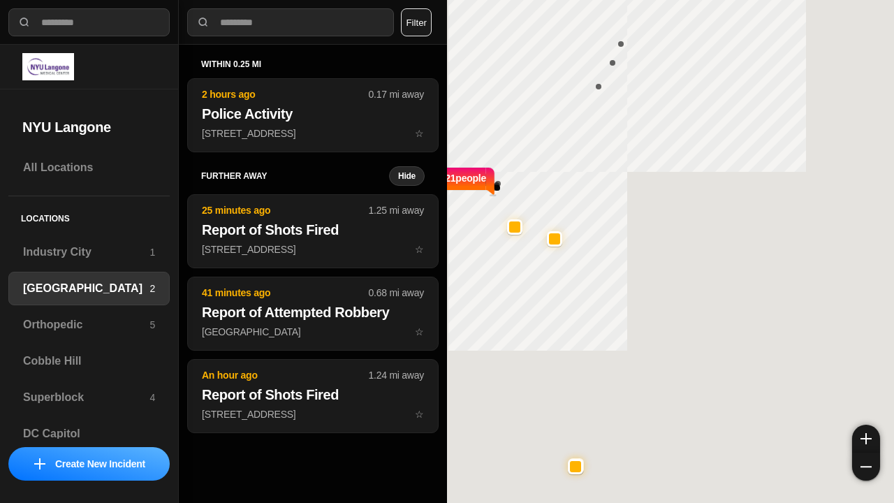
select select "*"
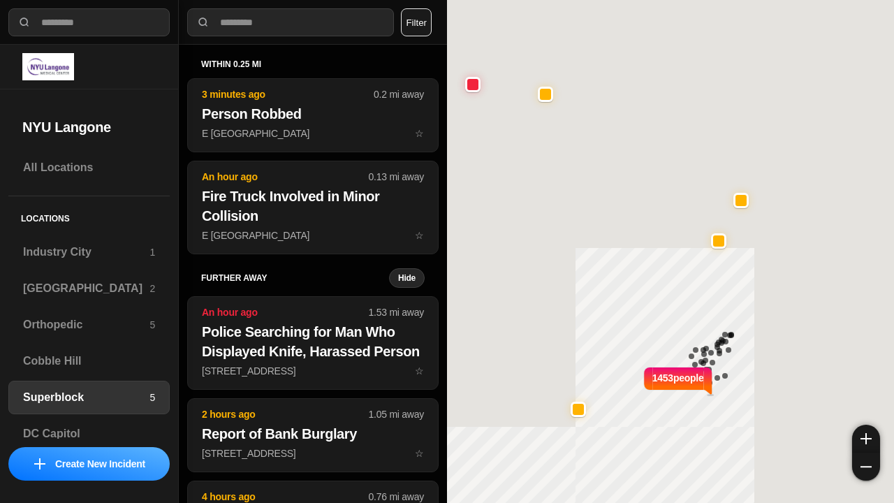
select select "*"
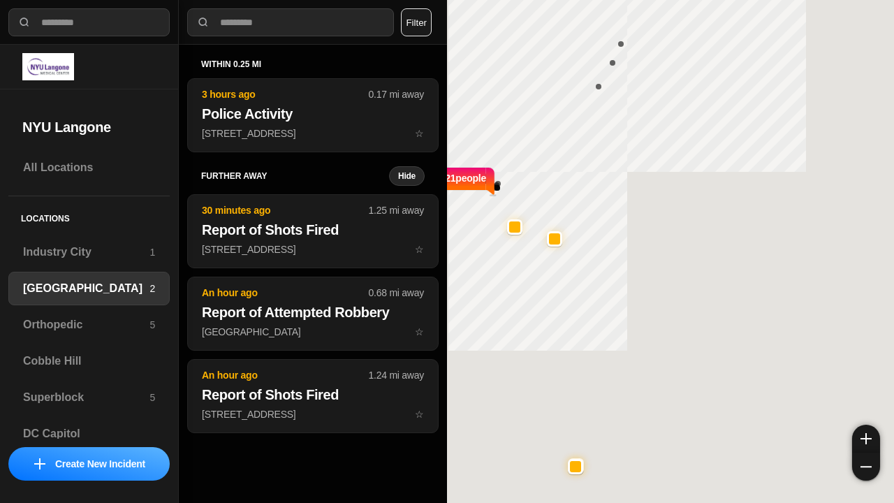
select select "*"
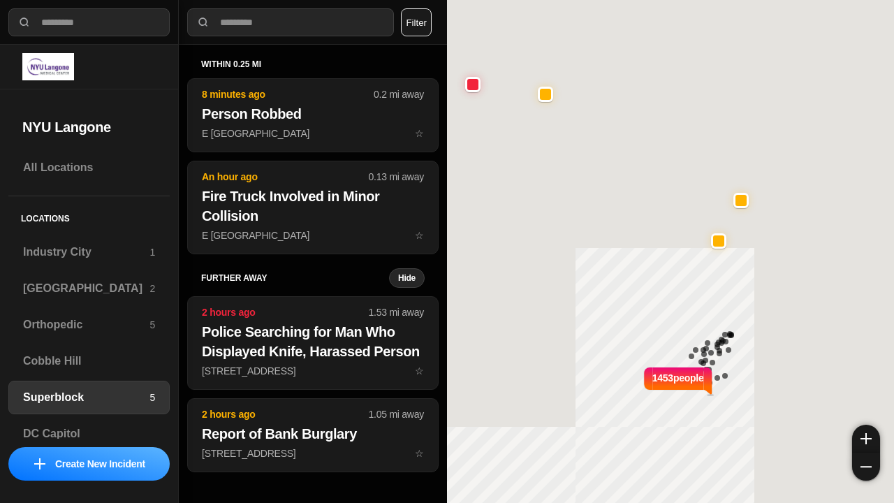
select select "*"
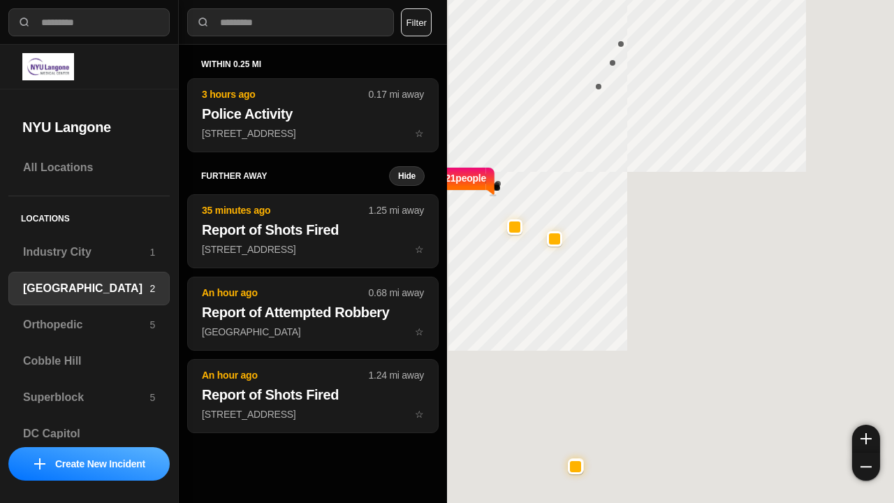
select select "*"
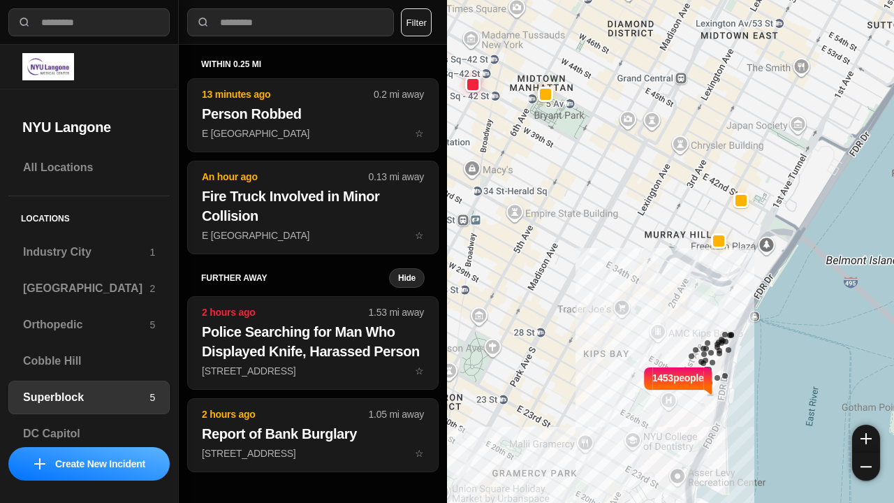
select select "*"
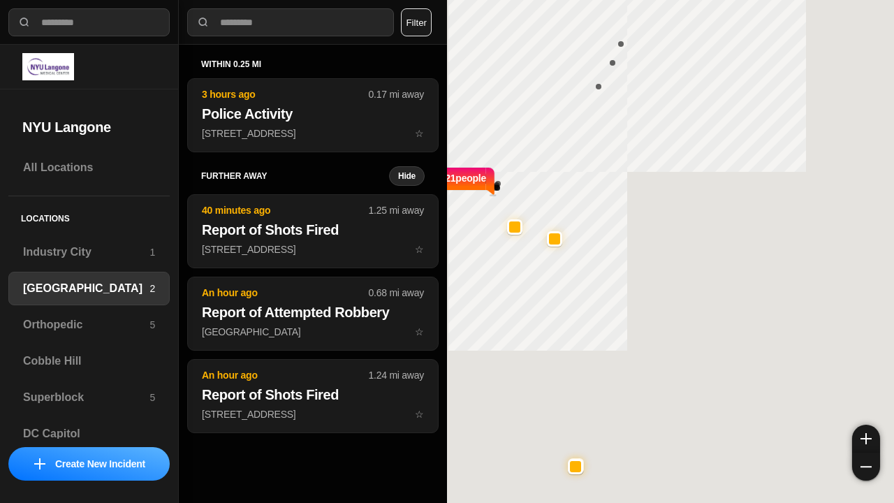
select select "*"
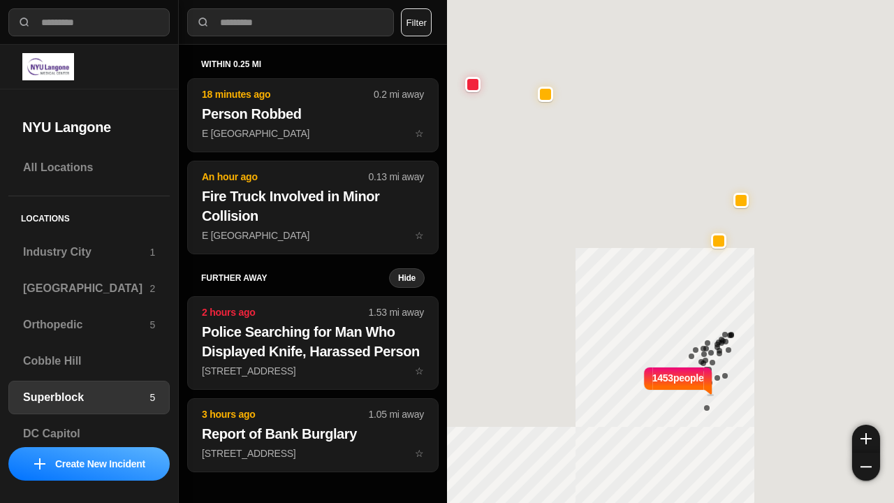
select select "*"
